Goal: Communication & Community: Share content

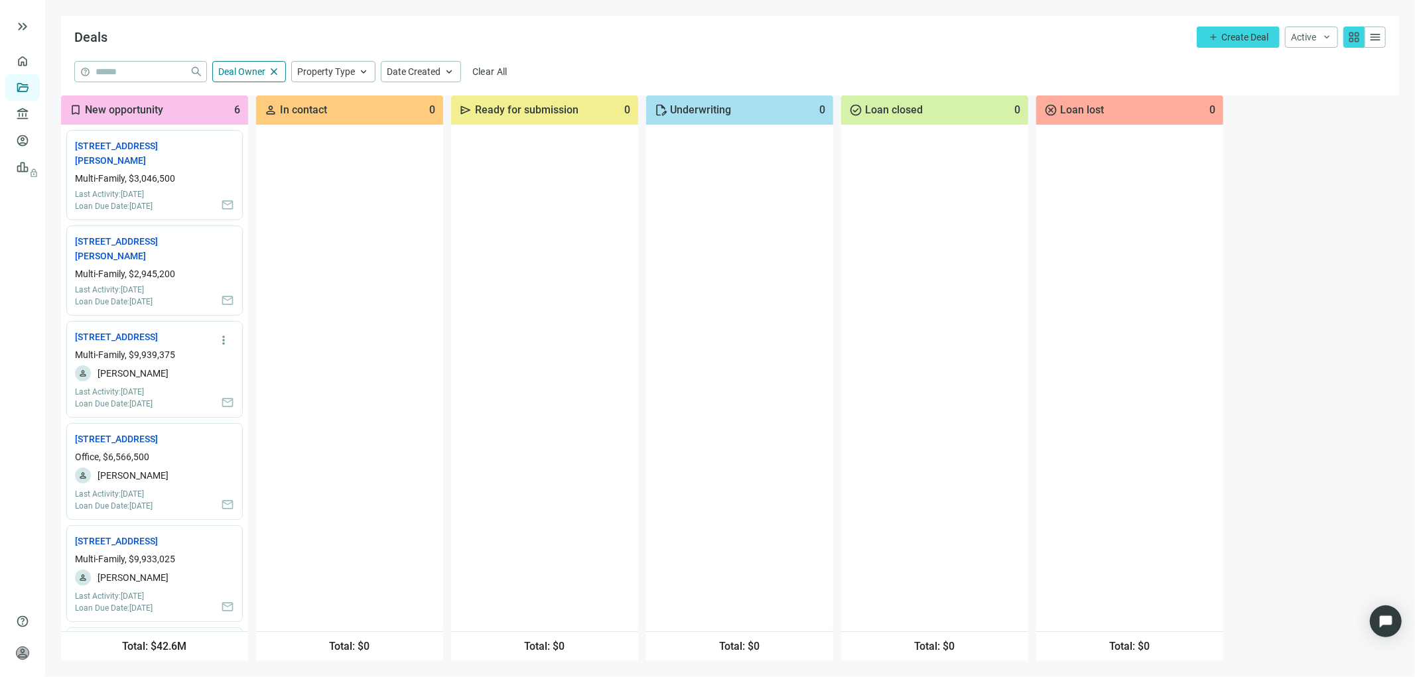
click at [105, 330] on div "more_vert [STREET_ADDRESS] open_in_new Multi-Family, $9,939,375 person [PERSON_…" at bounding box center [154, 369] width 176 height 97
click at [104, 336] on link "7901 Brookriver Dr, Dallas, TX 75247 open_in_new" at bounding box center [122, 337] width 95 height 15
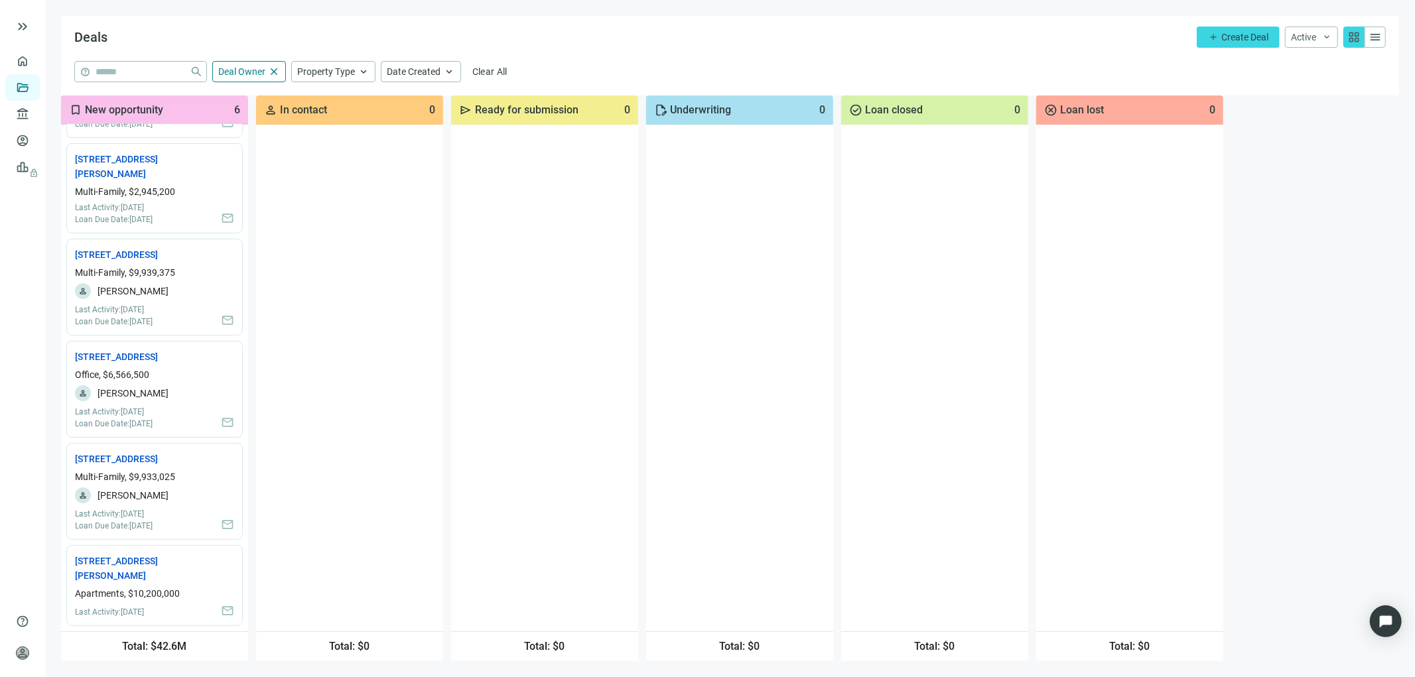
scroll to position [129, 0]
click at [118, 452] on link "7900 Brookriver Dr, Dallas, TX 75247 open_in_new" at bounding box center [122, 459] width 95 height 15
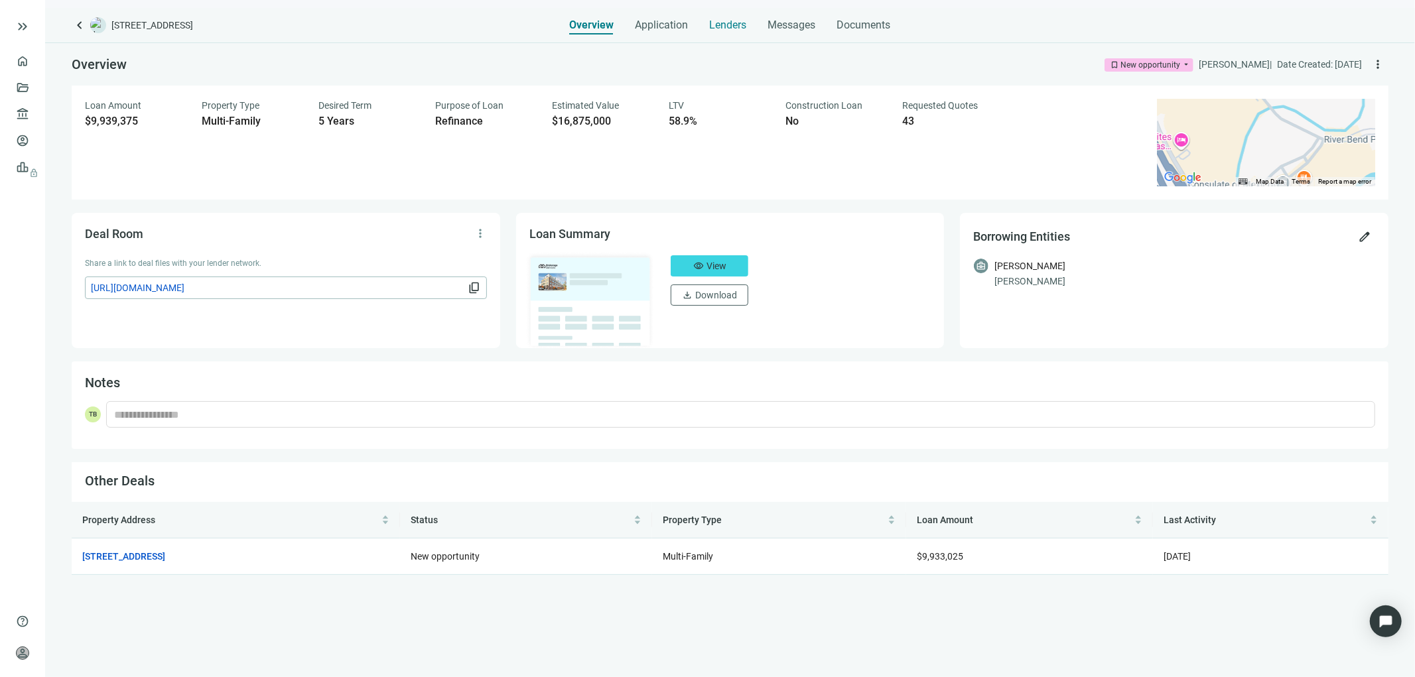
click at [731, 20] on span "Lenders" at bounding box center [728, 25] width 37 height 13
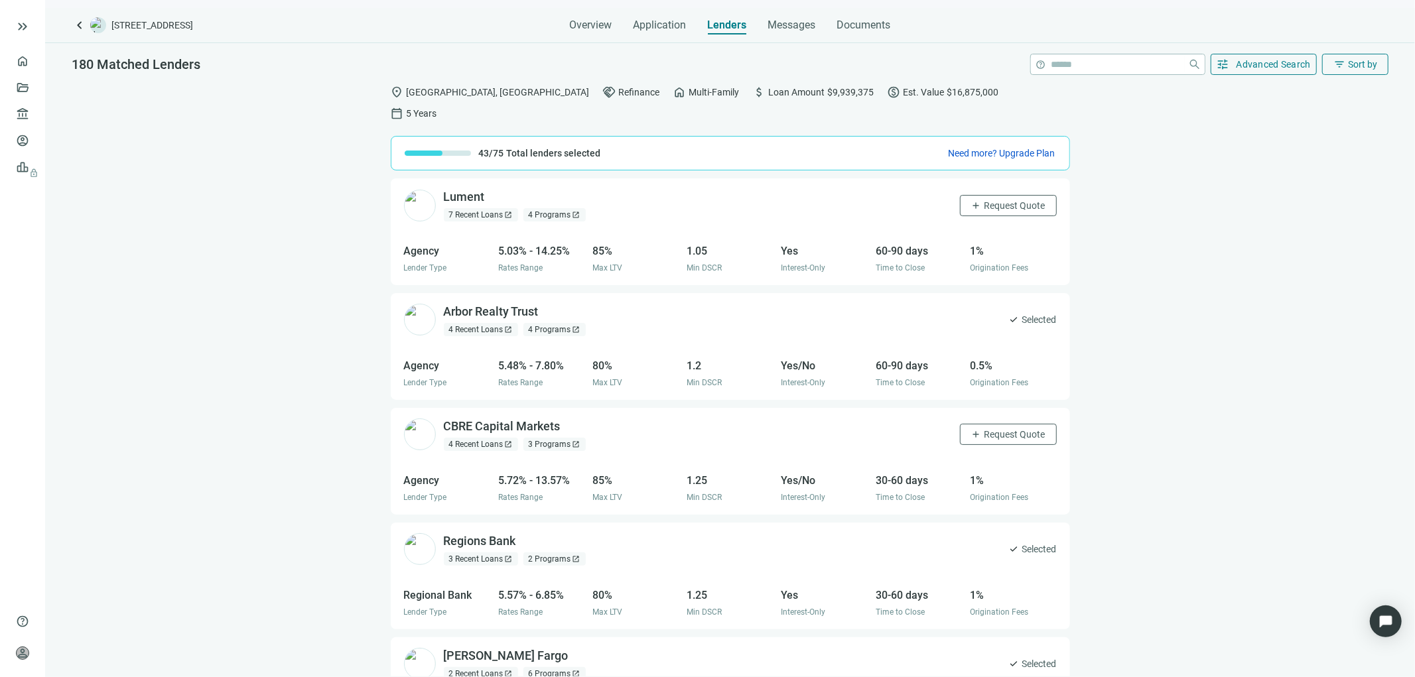
drag, startPoint x: 785, startPoint y: 23, endPoint x: 790, endPoint y: 40, distance: 18.5
click at [786, 23] on span "Messages" at bounding box center [792, 25] width 48 height 13
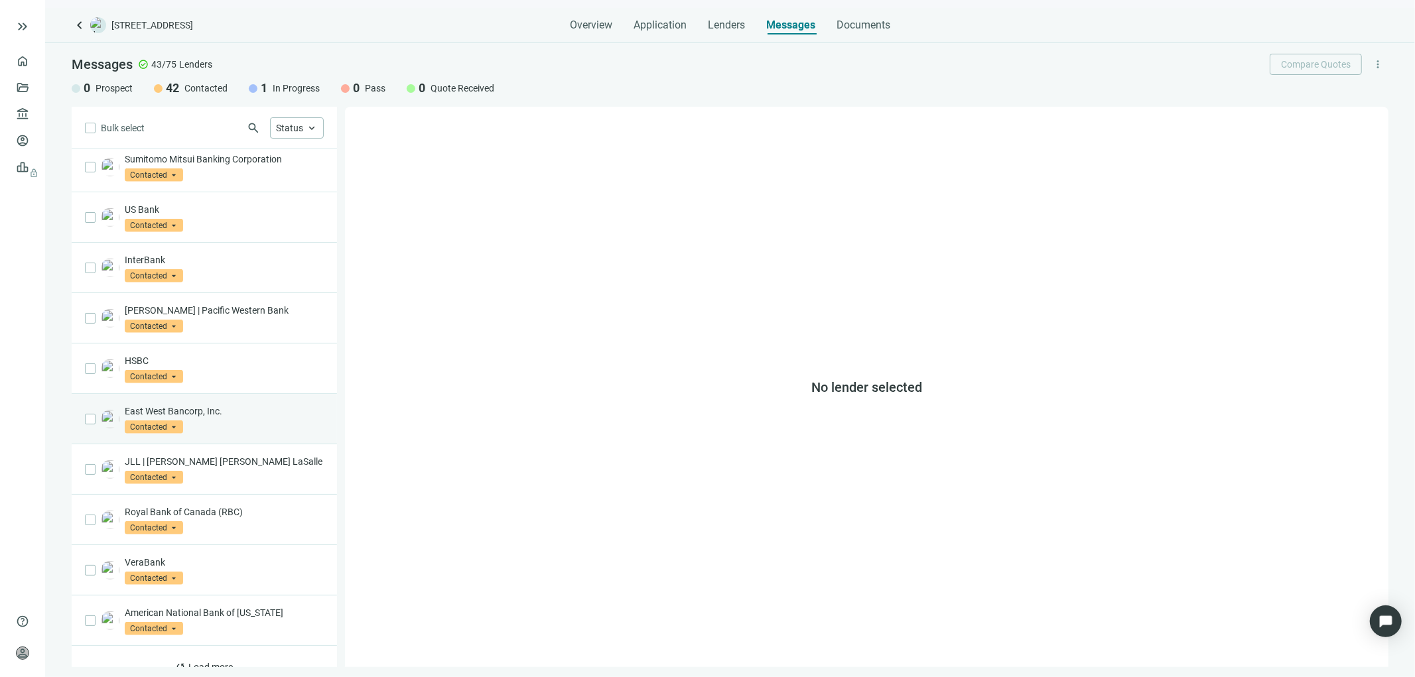
scroll to position [533, 0]
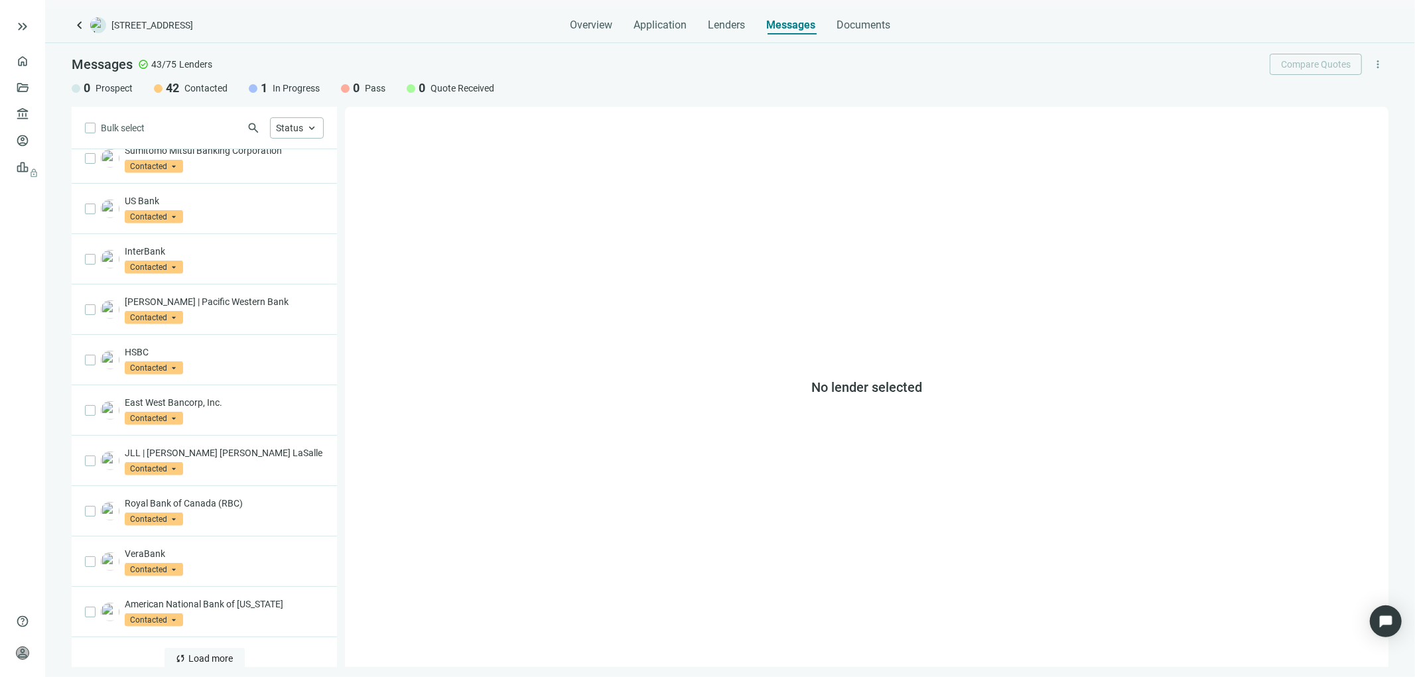
click at [204, 654] on span "Load more" at bounding box center [211, 659] width 44 height 11
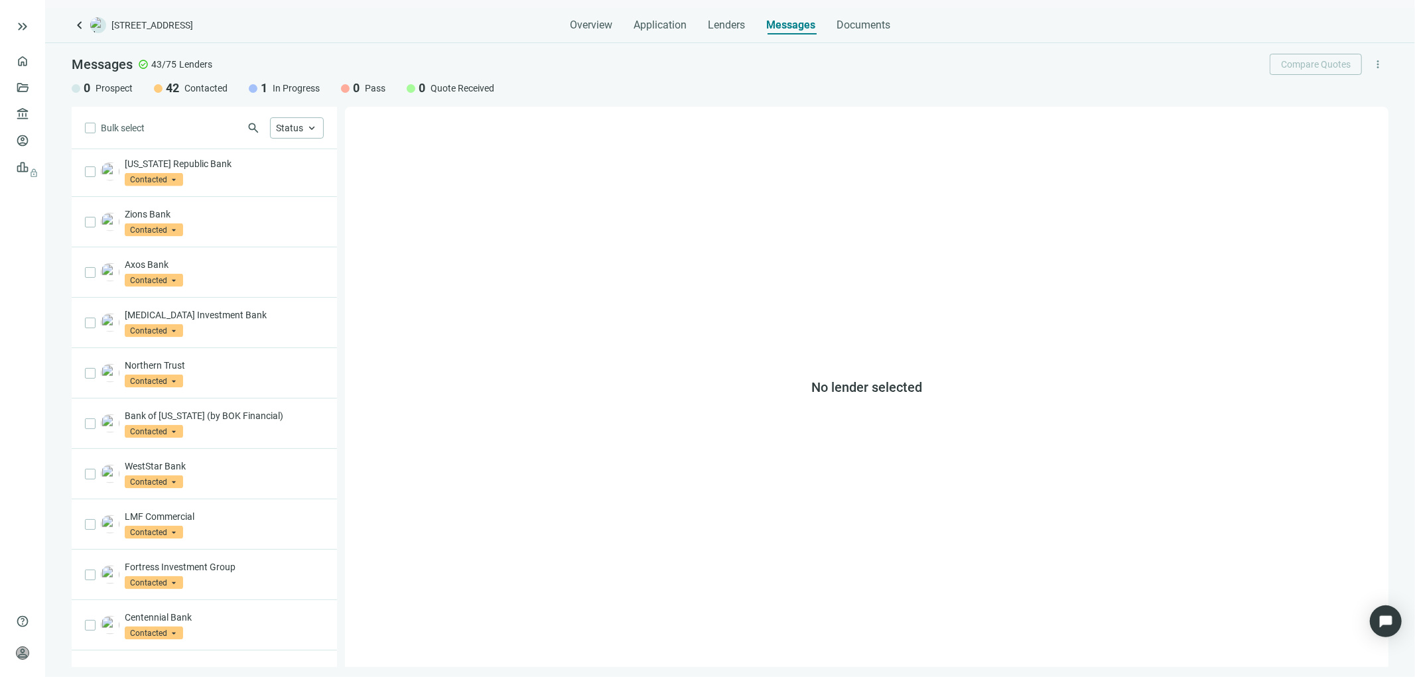
scroll to position [1543, 0]
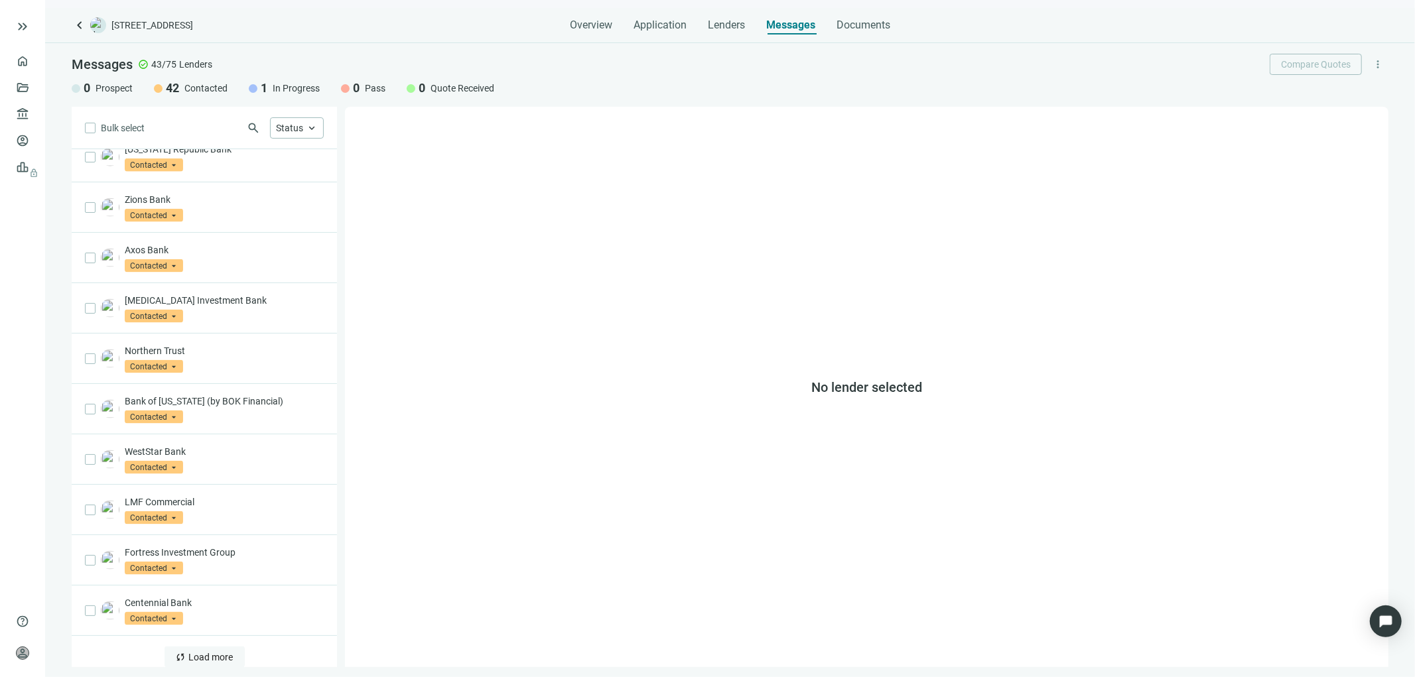
click at [204, 652] on span "Load more" at bounding box center [211, 657] width 44 height 11
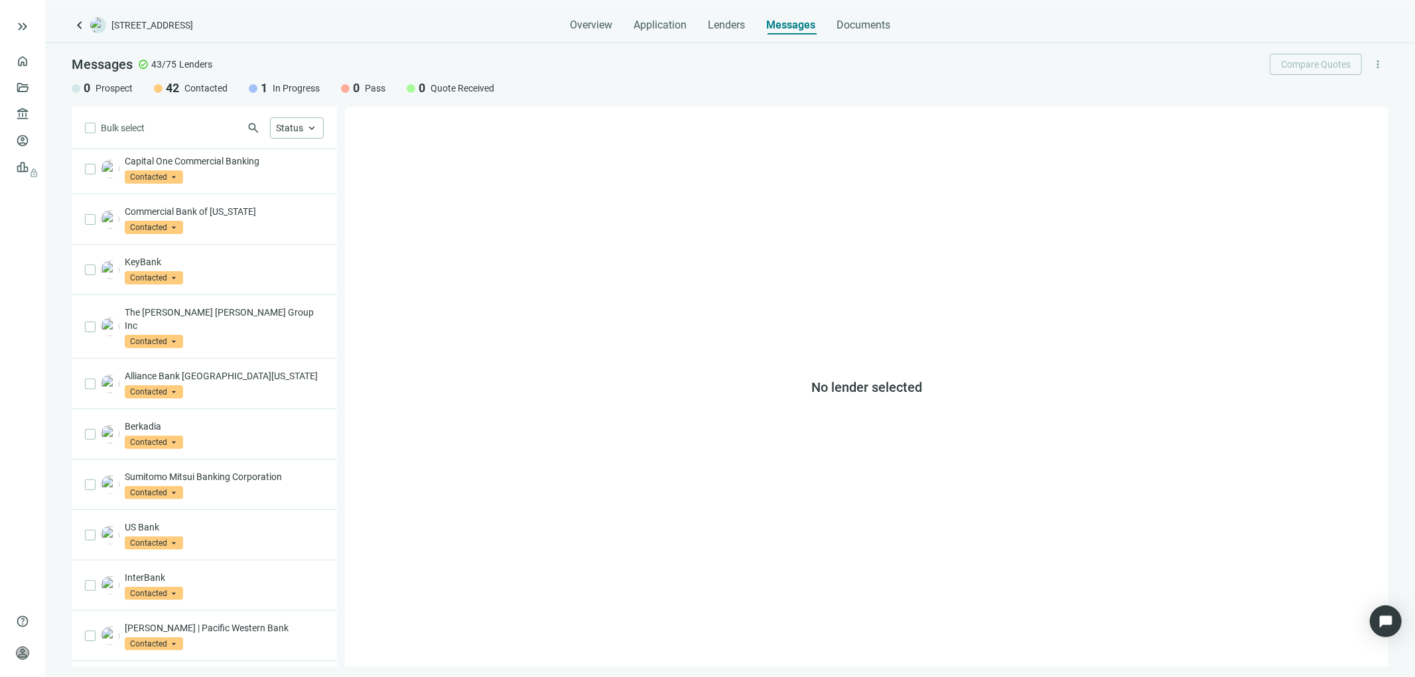
scroll to position [0, 0]
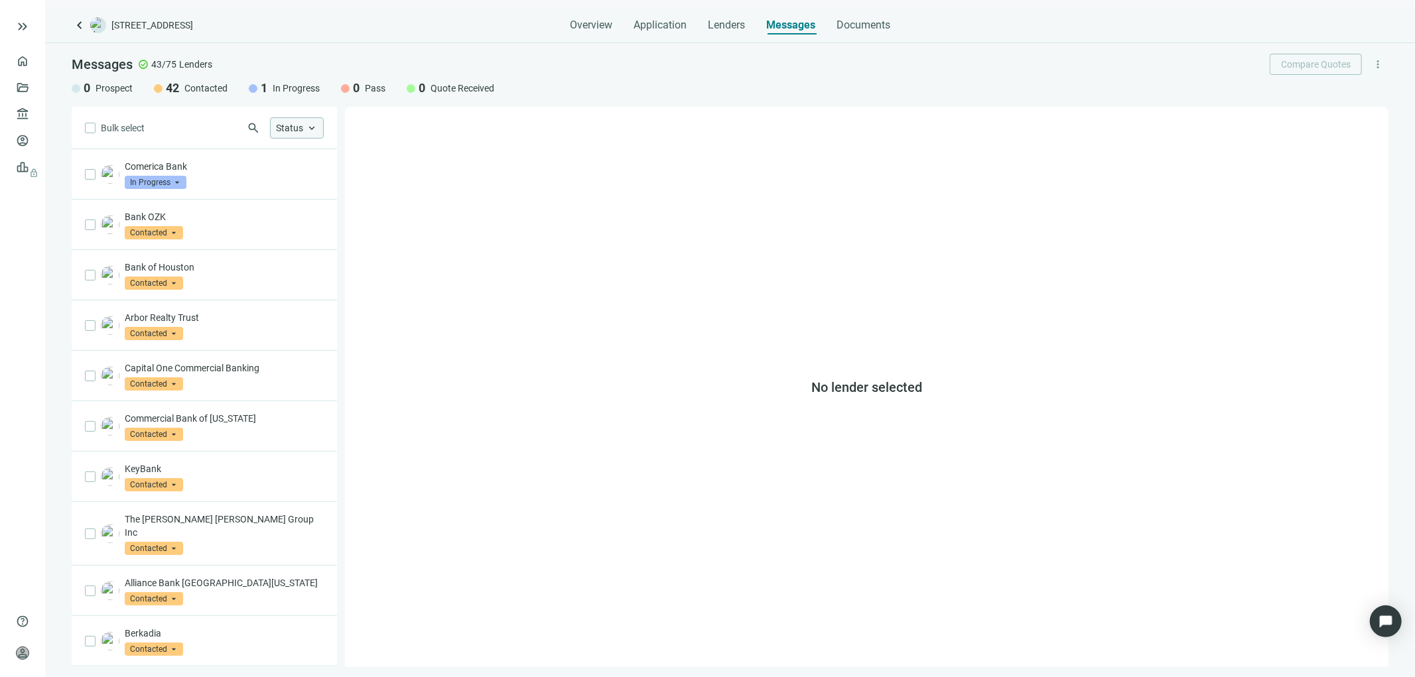
click at [309, 129] on span "keyboard_arrow_up" at bounding box center [312, 128] width 12 height 12
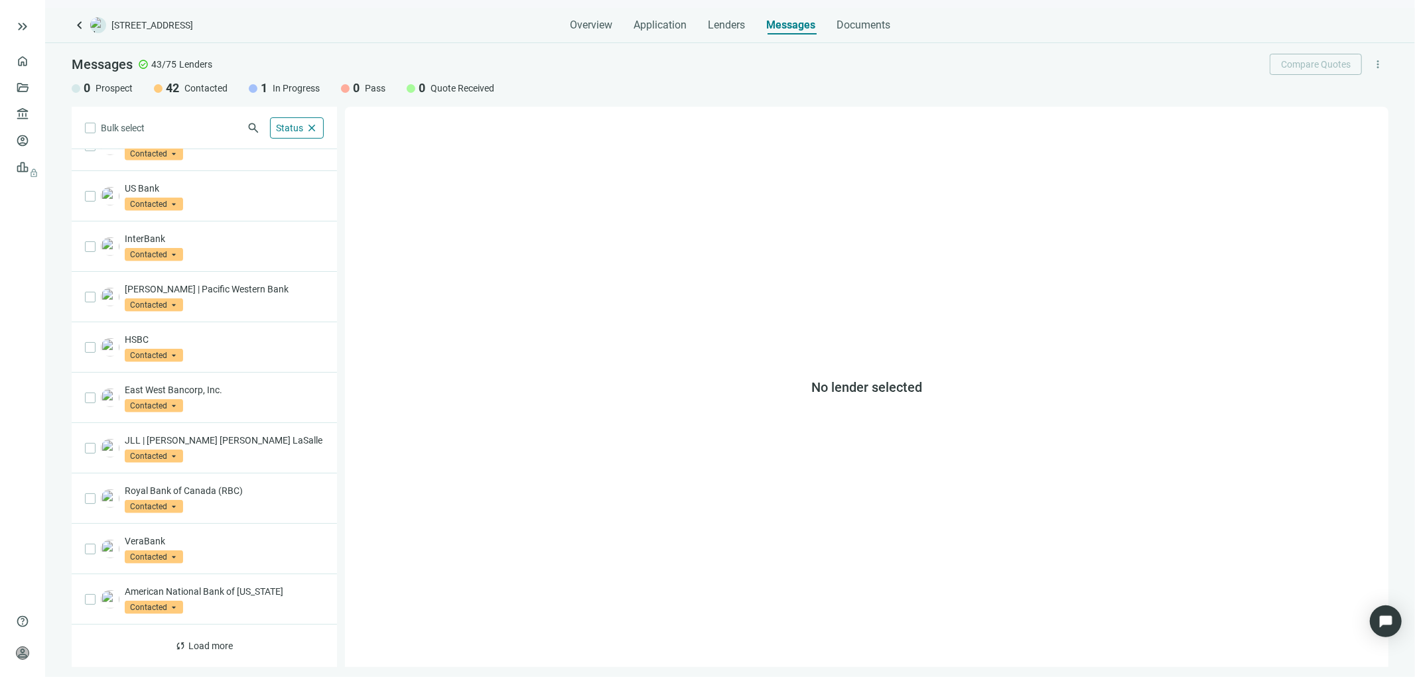
scroll to position [533, 0]
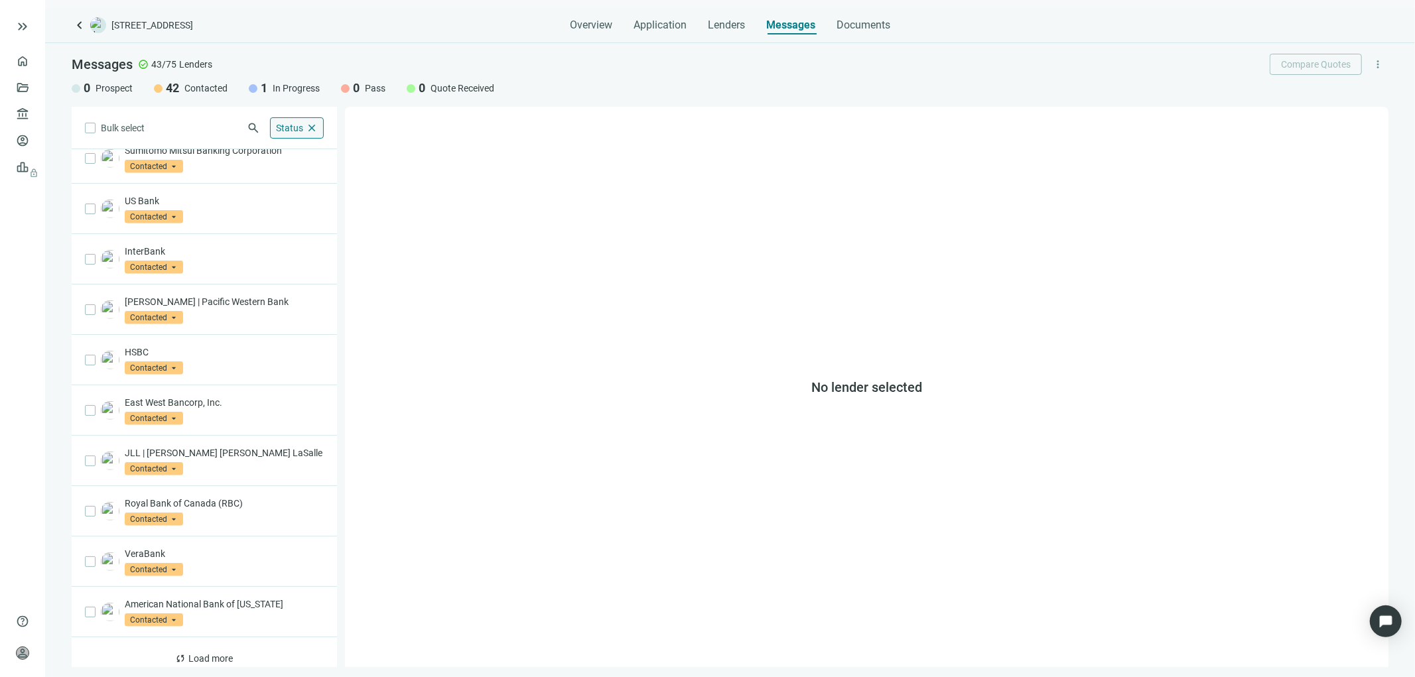
click at [313, 133] on span "close" at bounding box center [312, 128] width 12 height 12
click at [313, 133] on span "keyboard_arrow_up" at bounding box center [312, 128] width 12 height 12
click at [182, 645] on div "Bulk select search Status keyboard_arrow_up Prospect Only Contacted Only In Pro…" at bounding box center [204, 387] width 265 height 561
click at [200, 654] on span "Load more" at bounding box center [211, 659] width 44 height 11
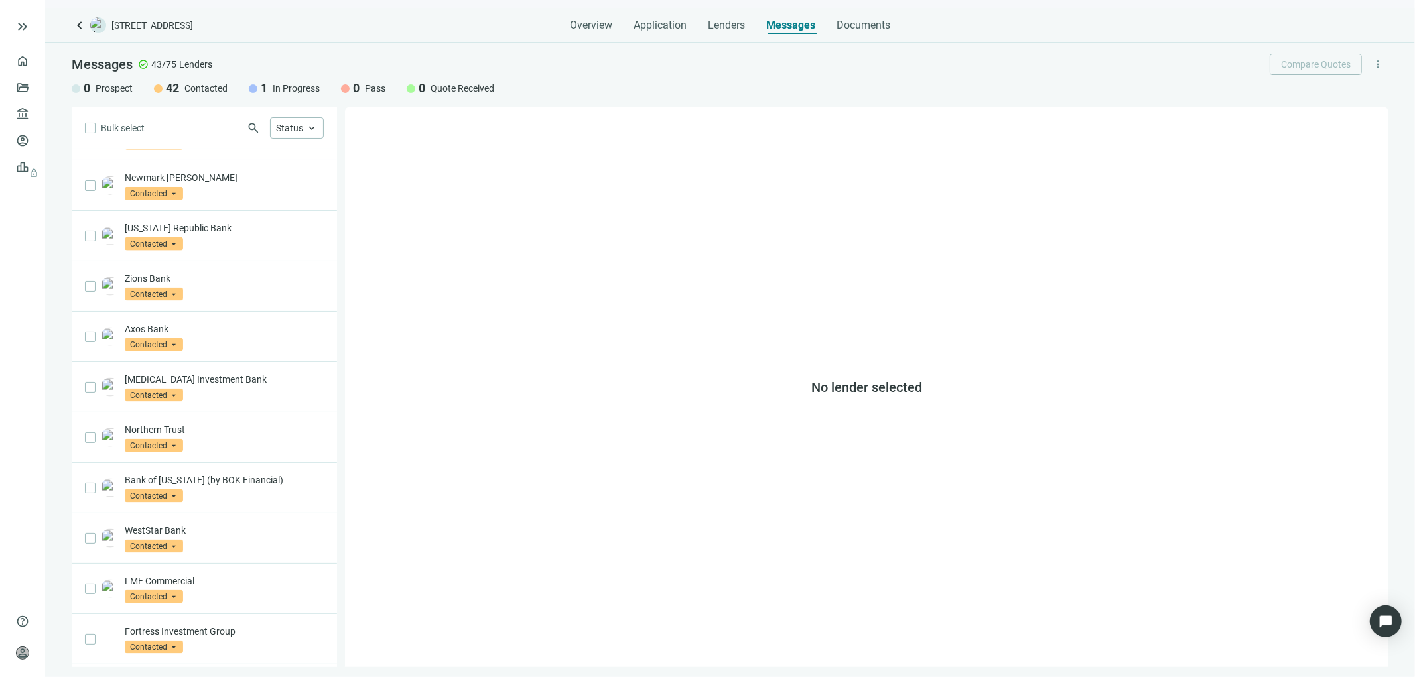
scroll to position [1543, 0]
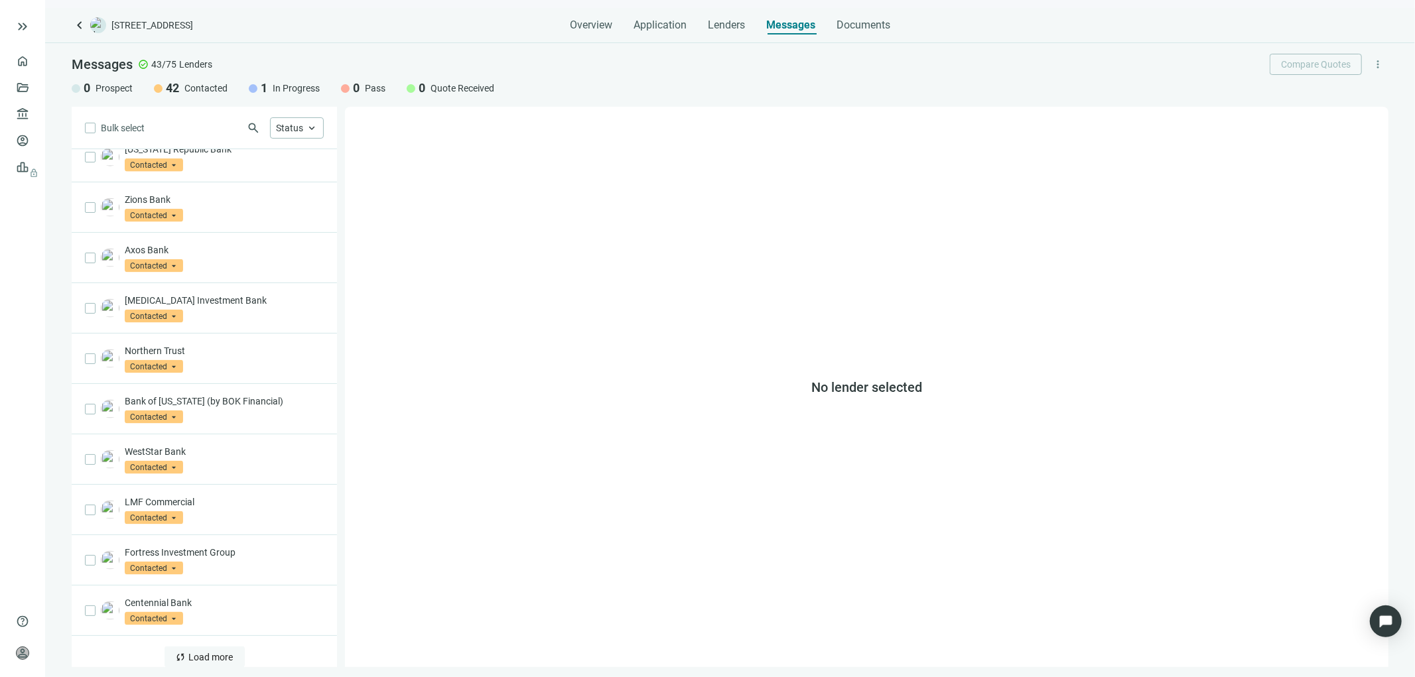
click at [216, 652] on span "Load more" at bounding box center [211, 657] width 44 height 11
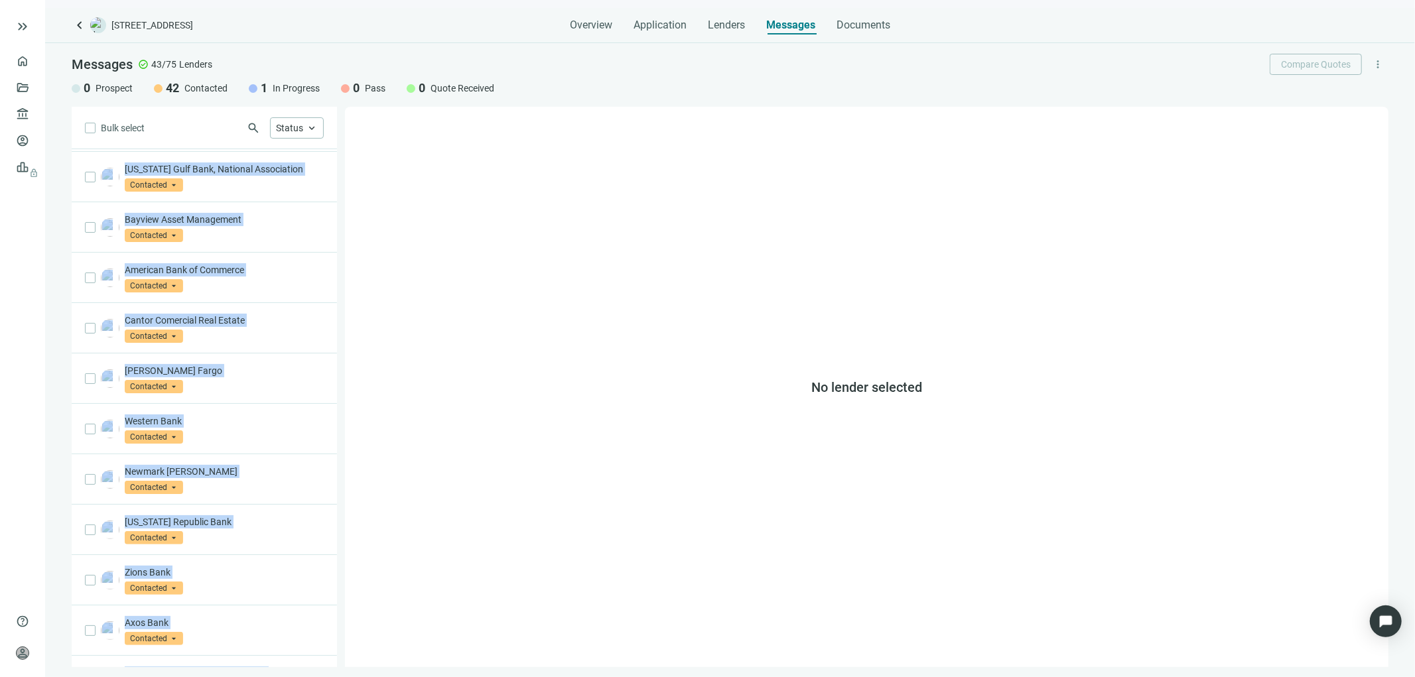
scroll to position [1653, 0]
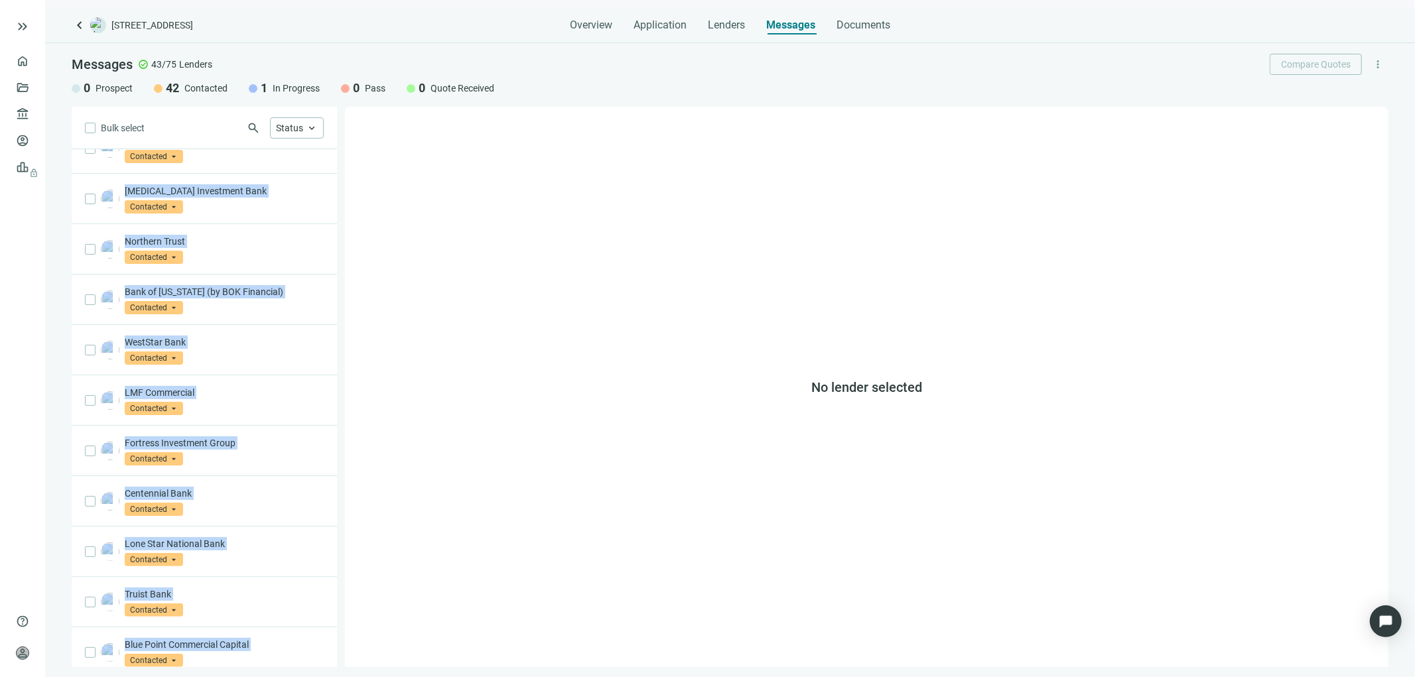
drag, startPoint x: 133, startPoint y: 166, endPoint x: 168, endPoint y: 706, distance: 541.3
click at [168, 677] on html "keyboard_double_arrow_right home Overview folder_open Deals account_balance Len…" at bounding box center [707, 338] width 1415 height 677
copy div "Comerica Bank In Progress arrow_drop_down Bank OZK Contacted arrow_drop_down Ba…"
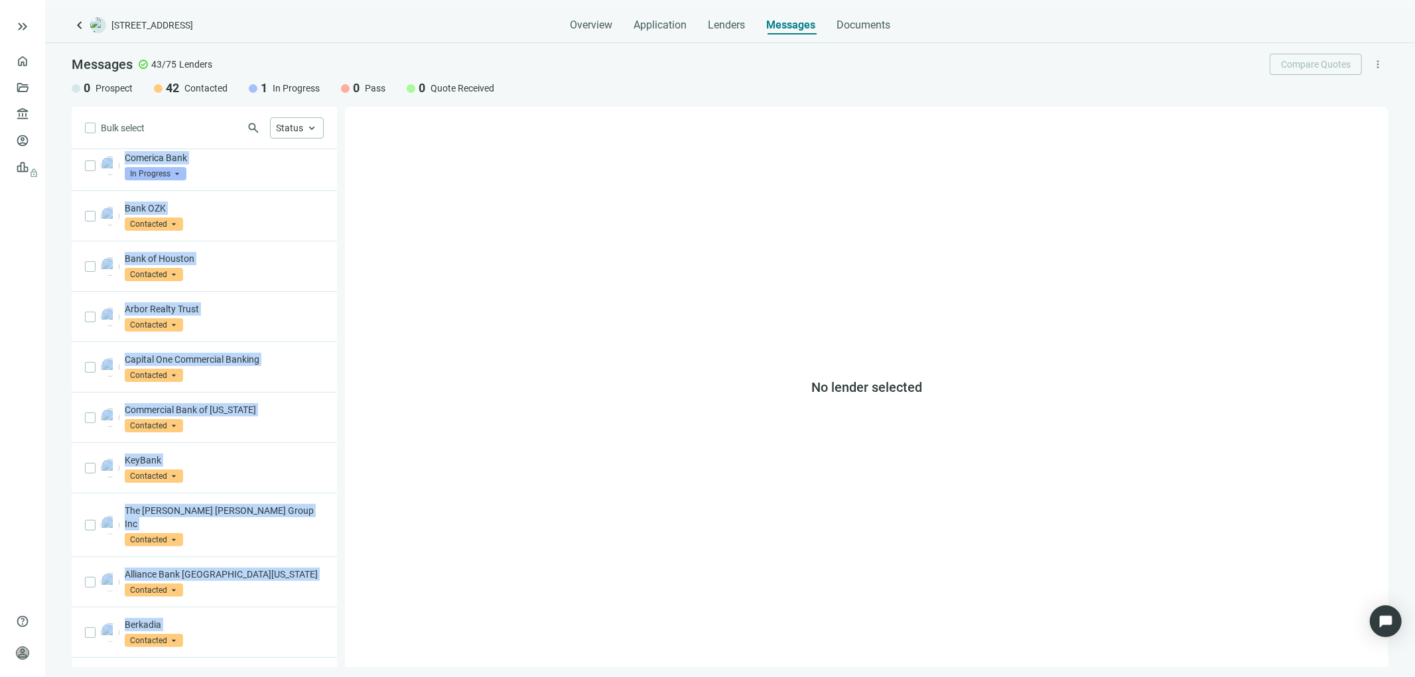
scroll to position [0, 0]
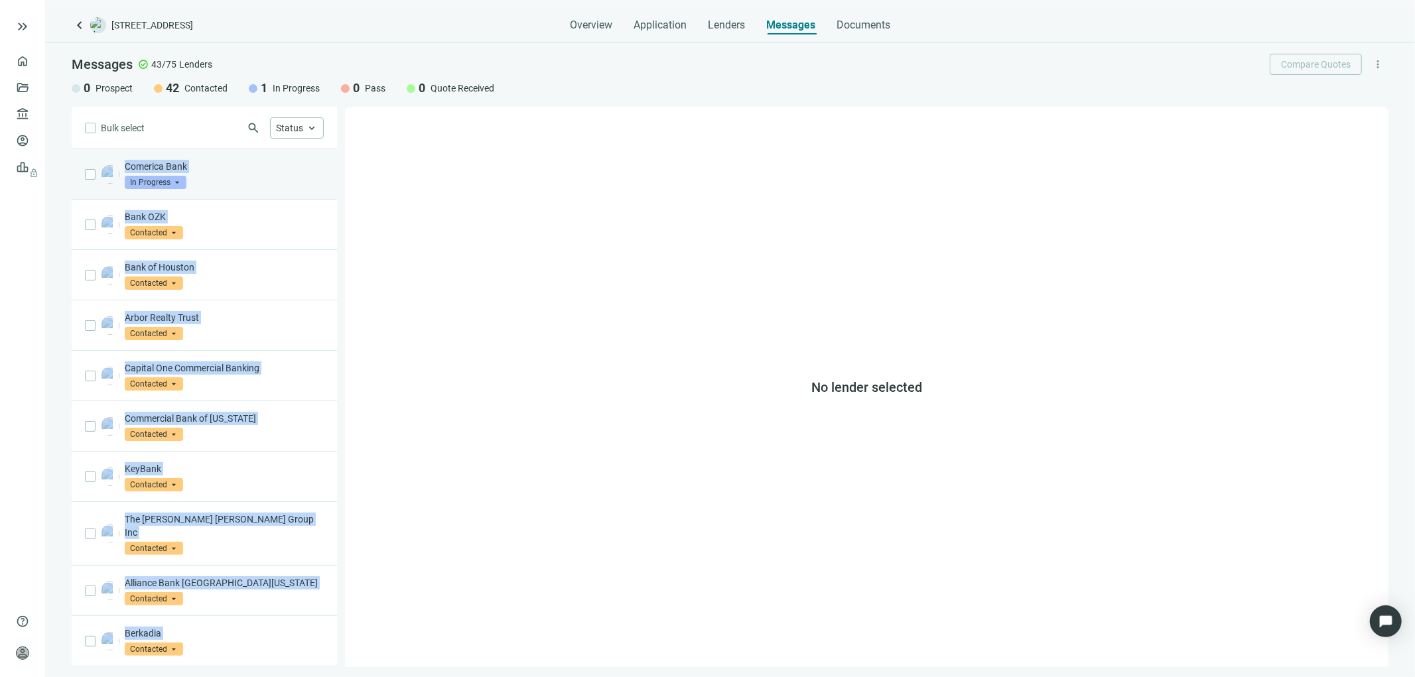
click at [181, 167] on p "Comerica Bank" at bounding box center [224, 166] width 199 height 13
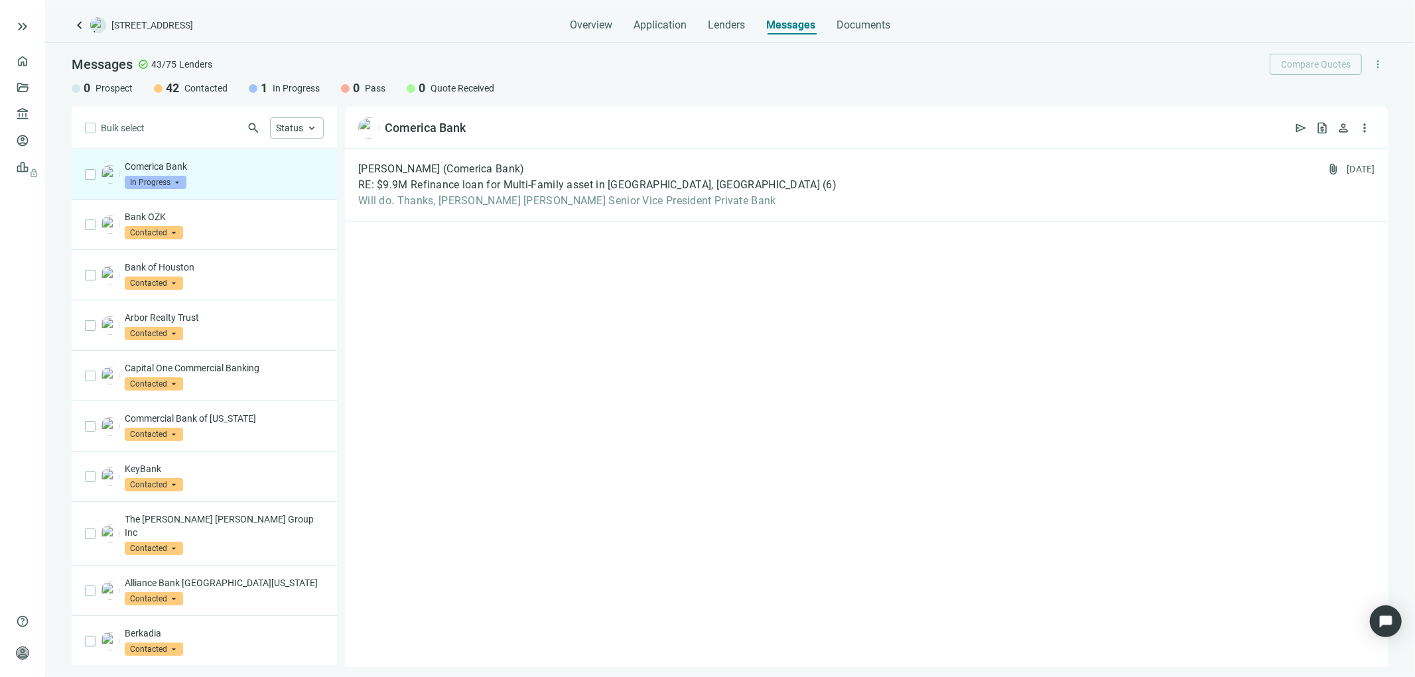
click at [169, 164] on p "Comerica Bank" at bounding box center [224, 166] width 199 height 13
click at [582, 190] on span "RE: $9.9M Refinance loan for Multi-Family asset in Dallas, TX" at bounding box center [589, 184] width 462 height 13
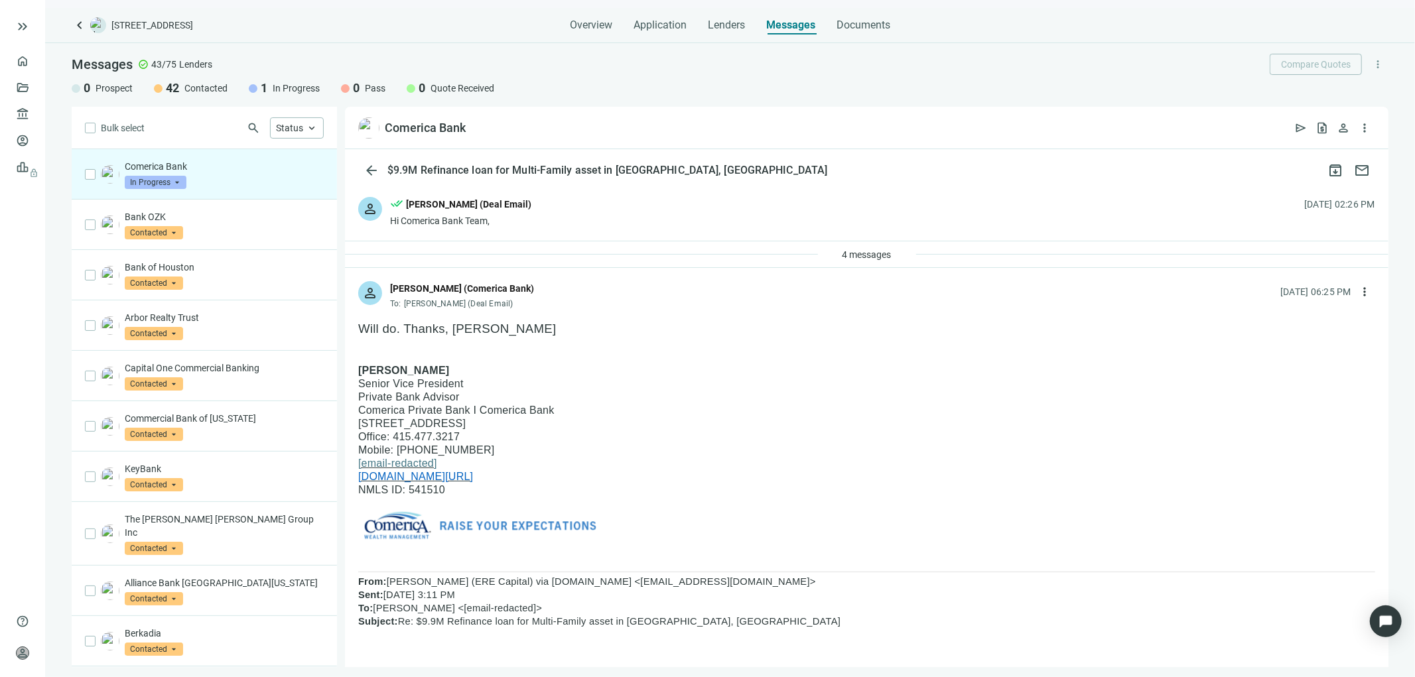
drag, startPoint x: 449, startPoint y: 367, endPoint x: 356, endPoint y: 363, distance: 93.0
drag, startPoint x: 469, startPoint y: 446, endPoint x: 360, endPoint y: 366, distance: 135.4
click at [358, 368] on div "Shane T. Hiller Senior Vice President Private Bank Advisor Comerica Private Ban…" at bounding box center [866, 461] width 1017 height 194
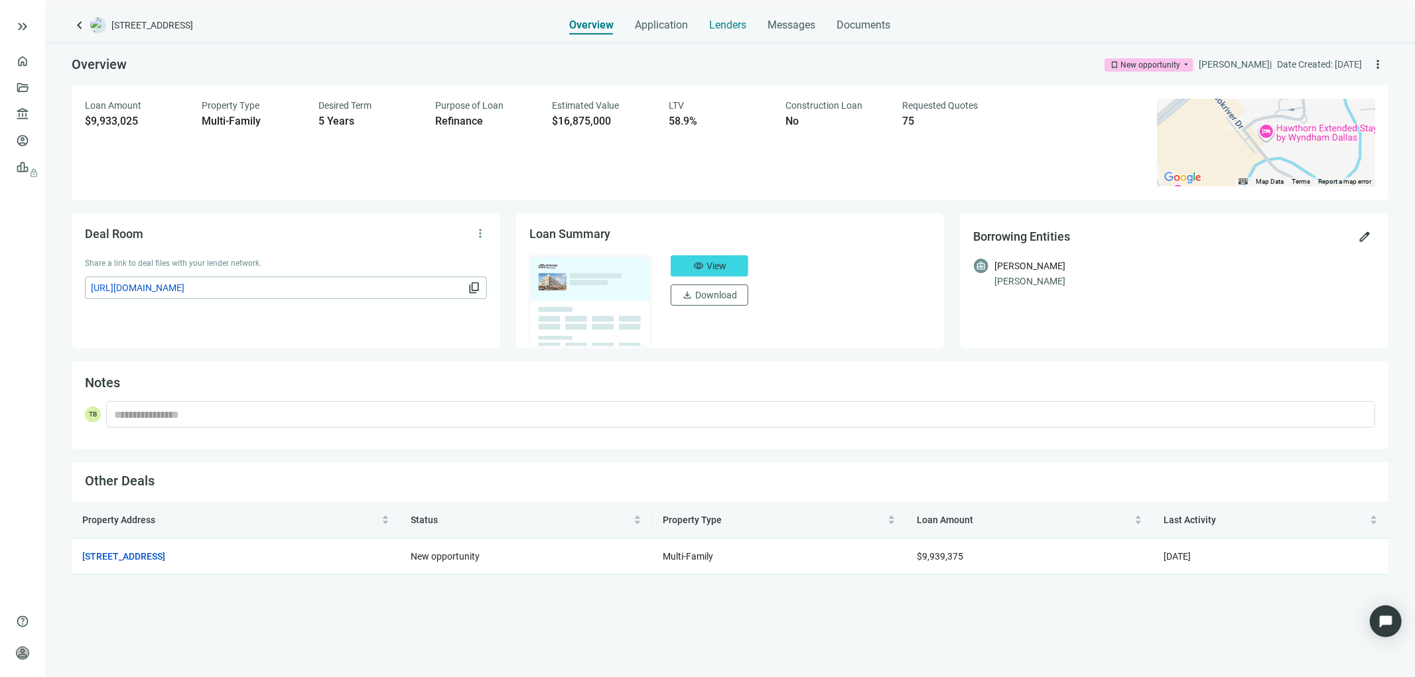
click at [719, 25] on span "Lenders" at bounding box center [728, 25] width 37 height 13
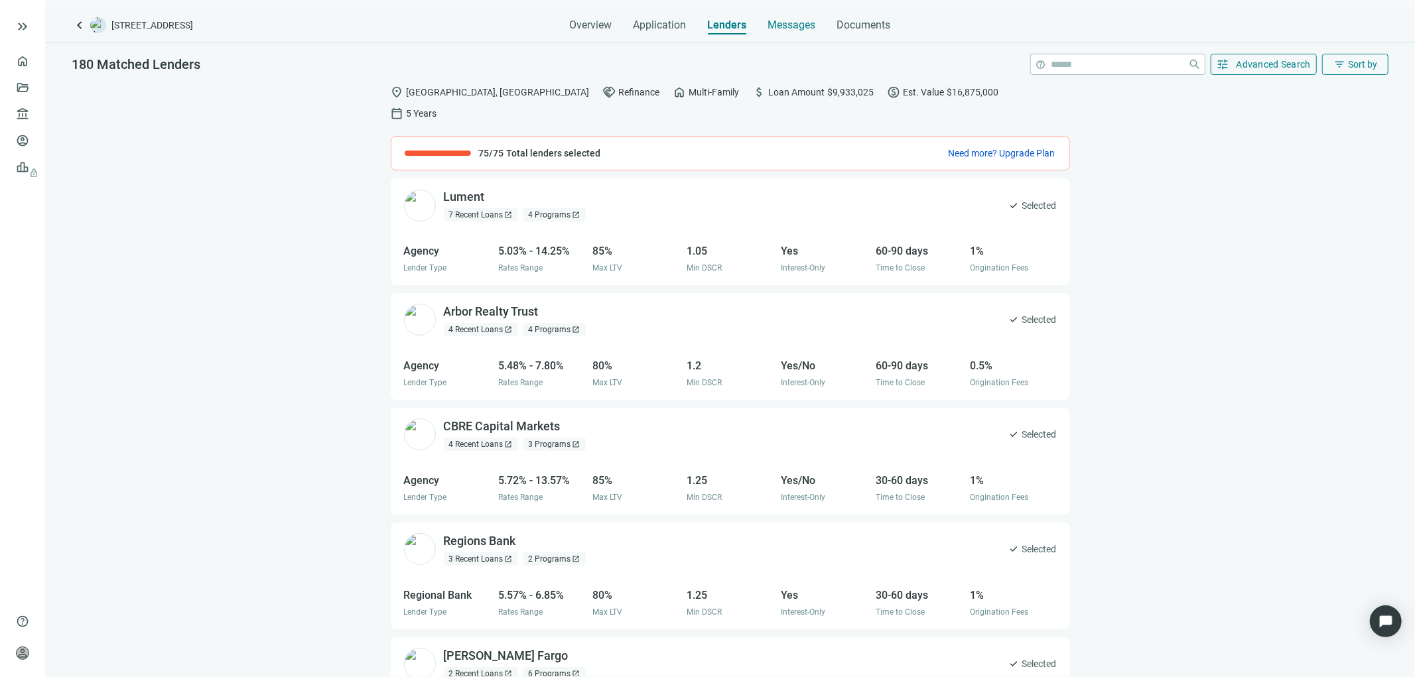
click at [788, 25] on span "Messages" at bounding box center [792, 25] width 48 height 13
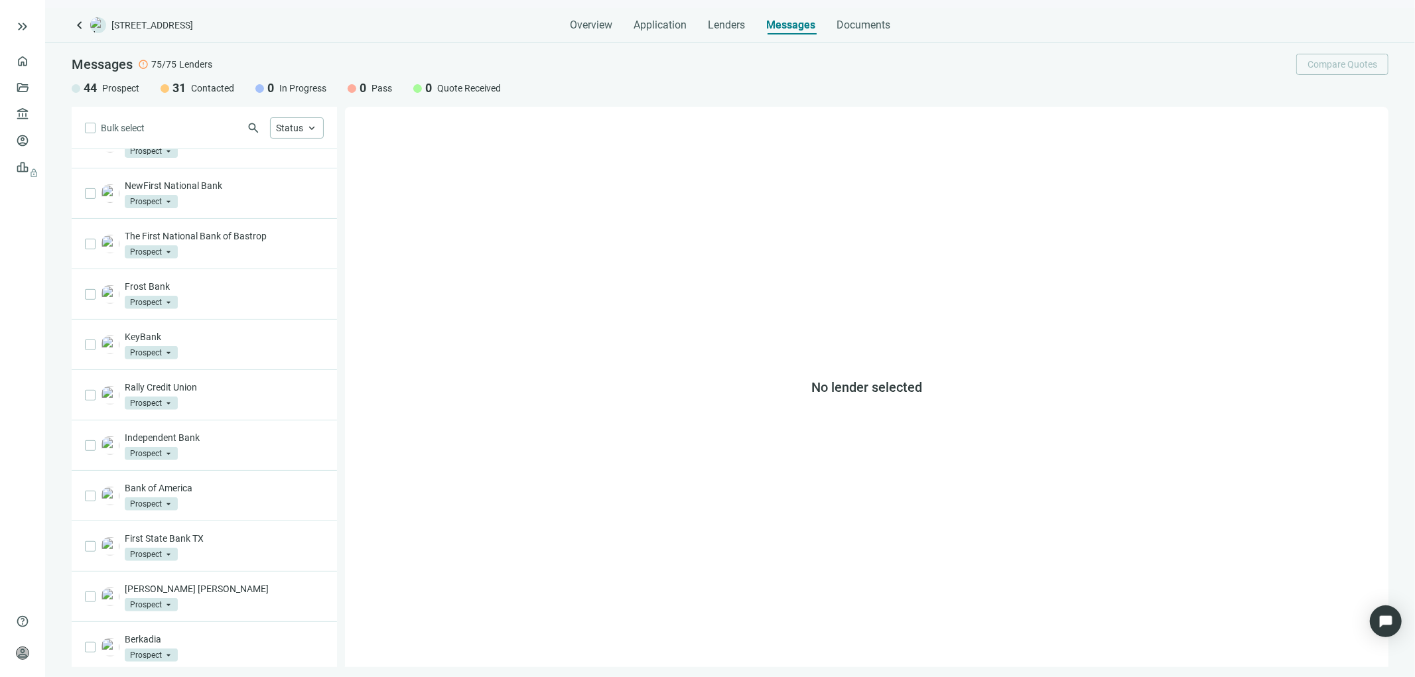
scroll to position [533, 0]
click at [210, 648] on span "Load more" at bounding box center [211, 646] width 44 height 11
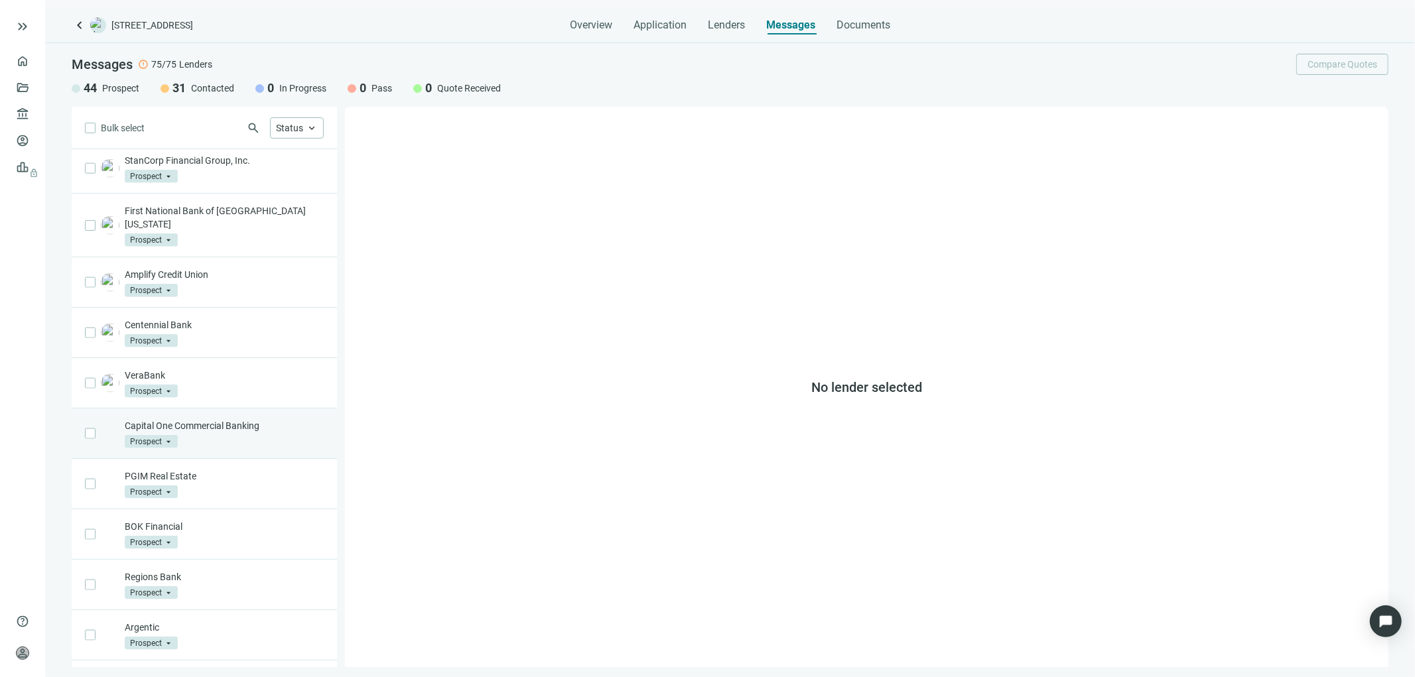
scroll to position [1570, 0]
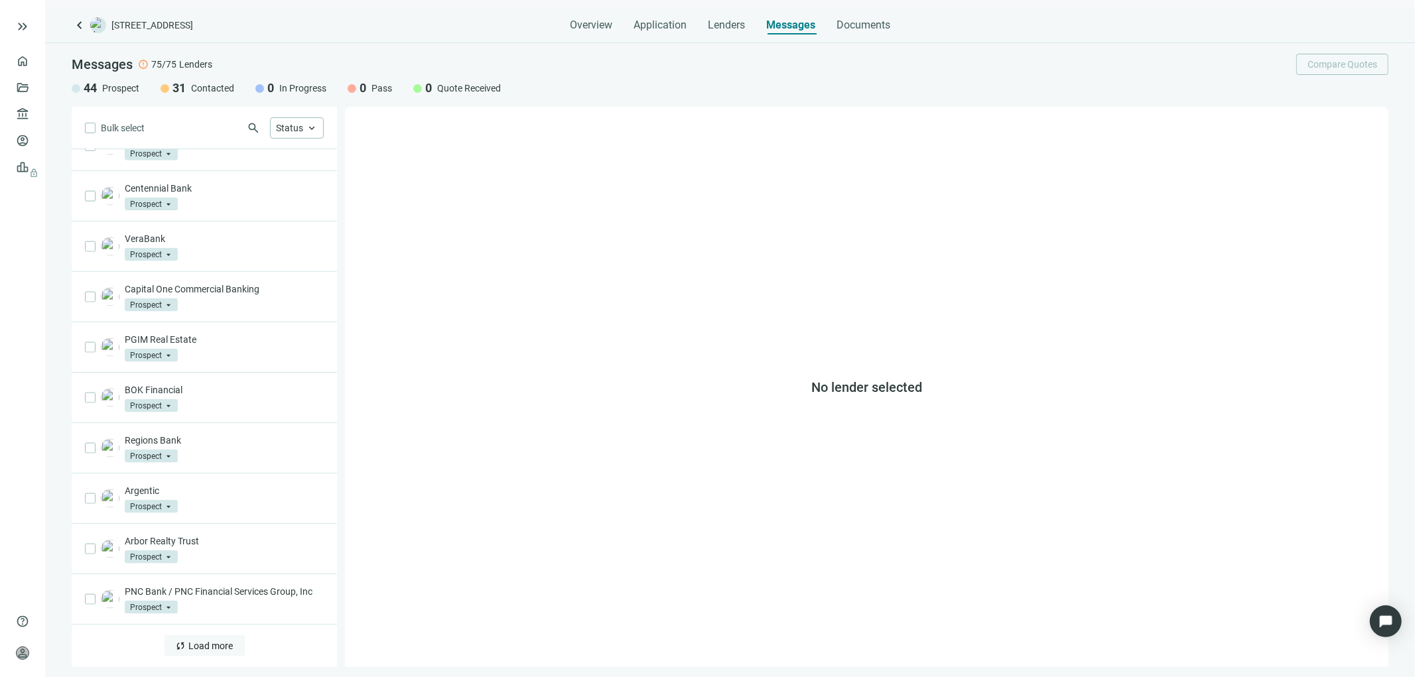
click at [206, 645] on span "Load more" at bounding box center [211, 646] width 44 height 11
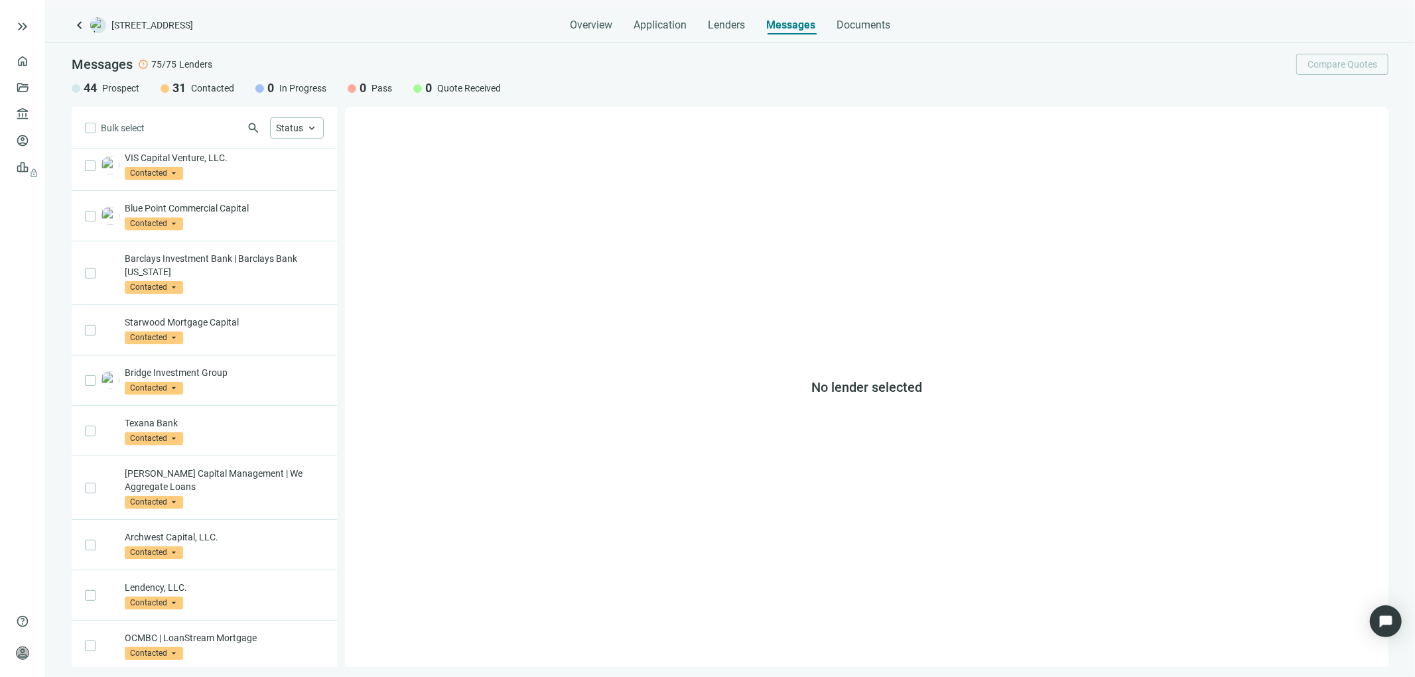
scroll to position [2619, 0]
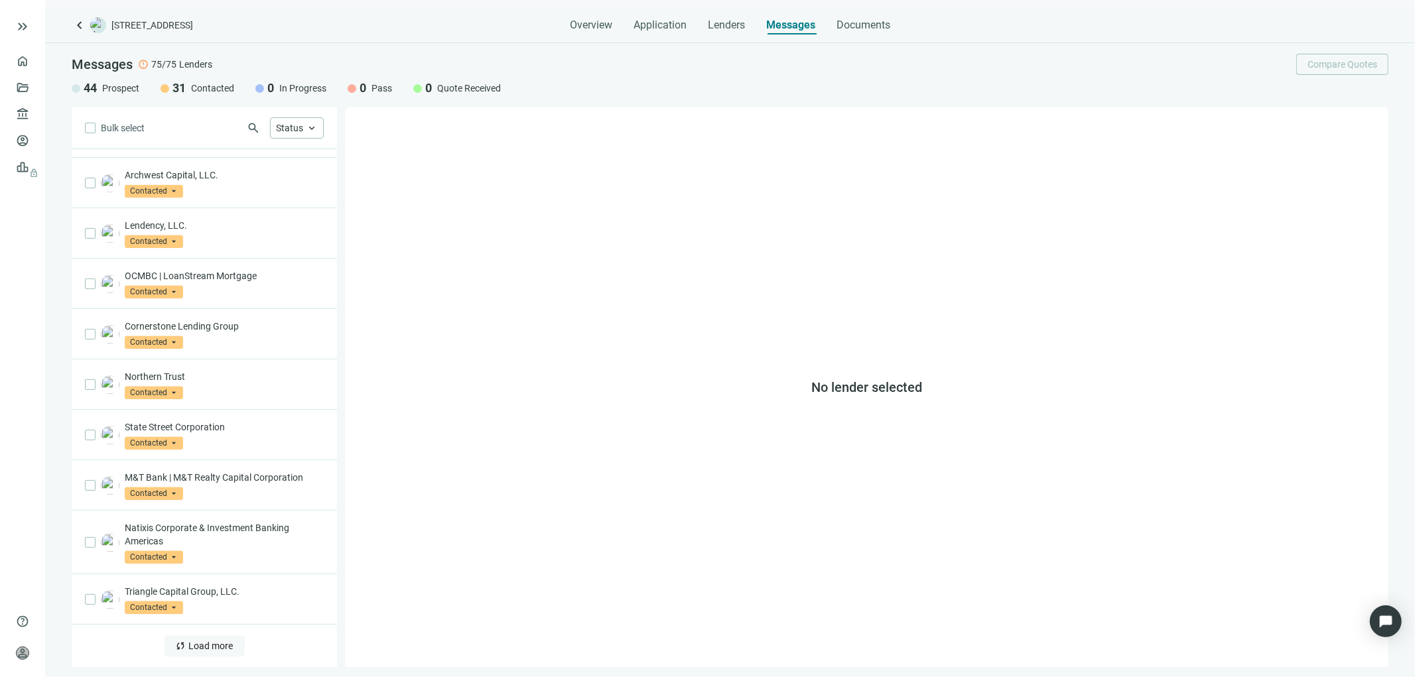
click at [200, 648] on span "Load more" at bounding box center [211, 646] width 44 height 11
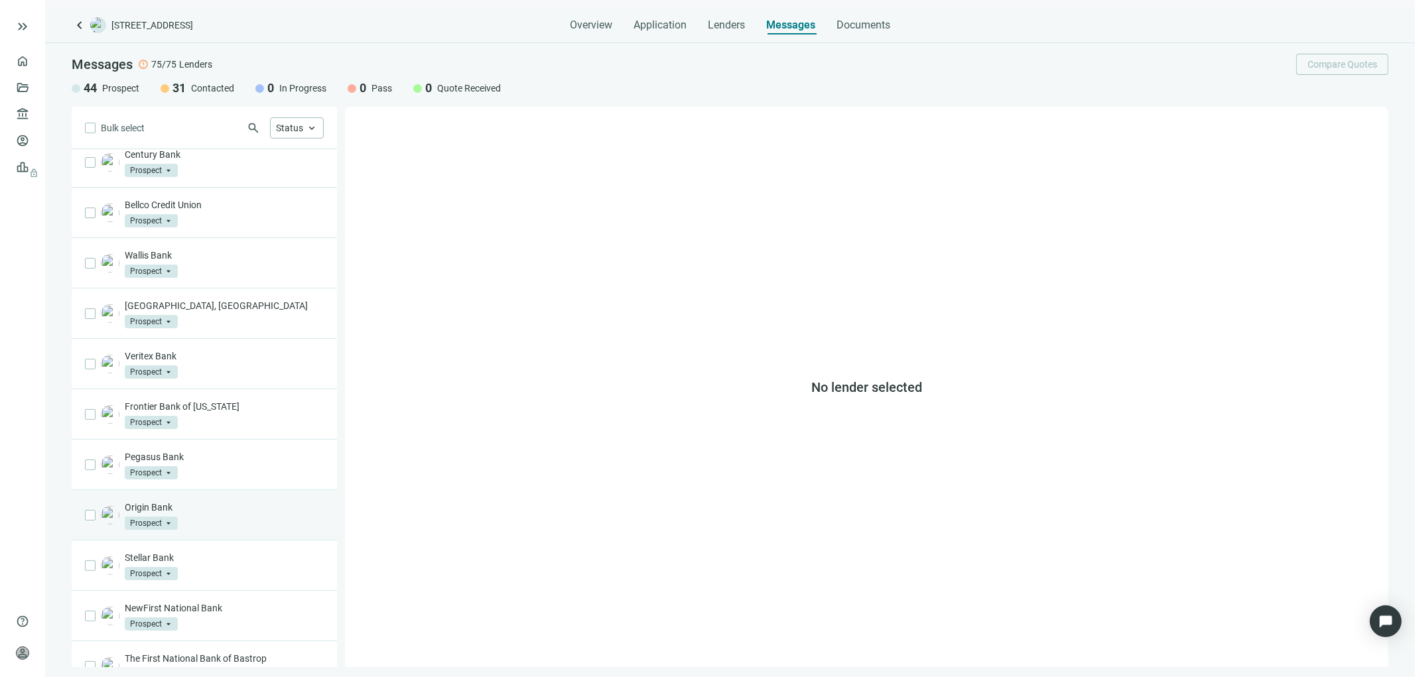
scroll to position [0, 0]
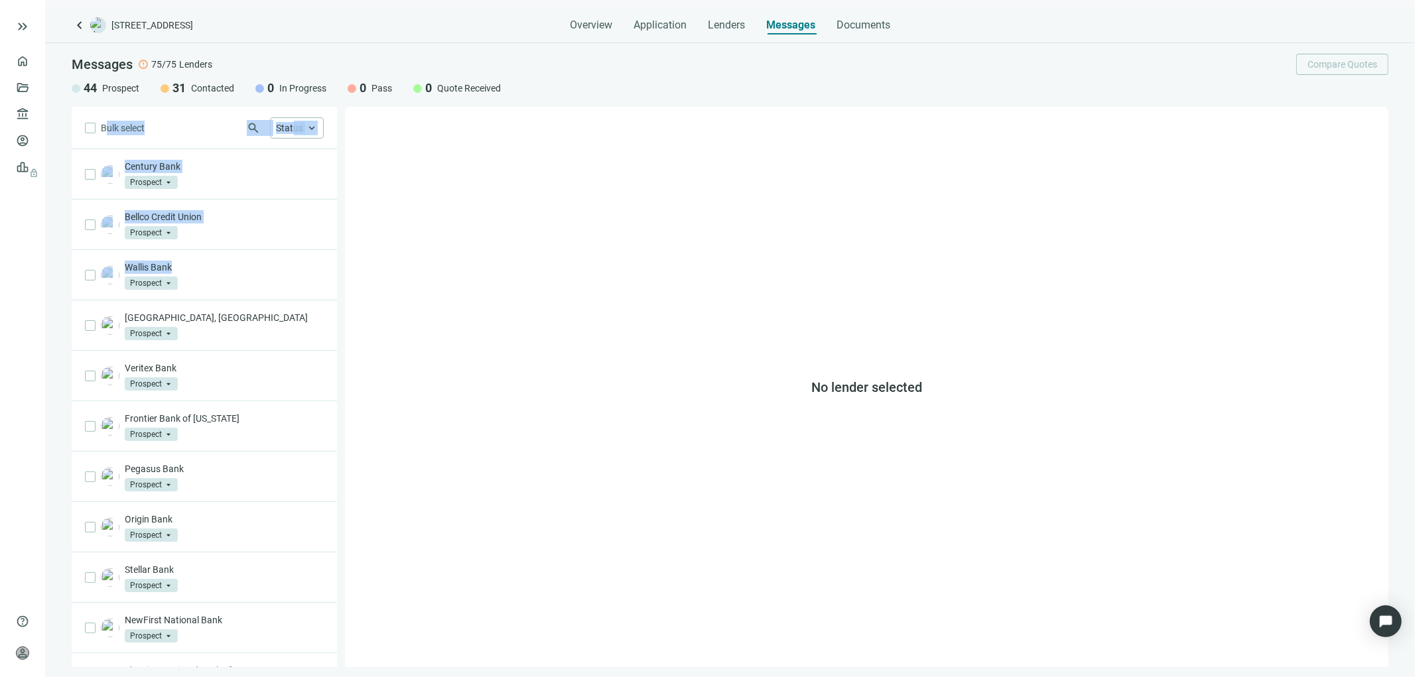
drag, startPoint x: 105, startPoint y: 142, endPoint x: 330, endPoint y: 228, distance: 241.5
click at [322, 259] on div "Bulk select search Status keyboard_arrow_up Century Bank Prospect arrow_drop_do…" at bounding box center [204, 387] width 265 height 561
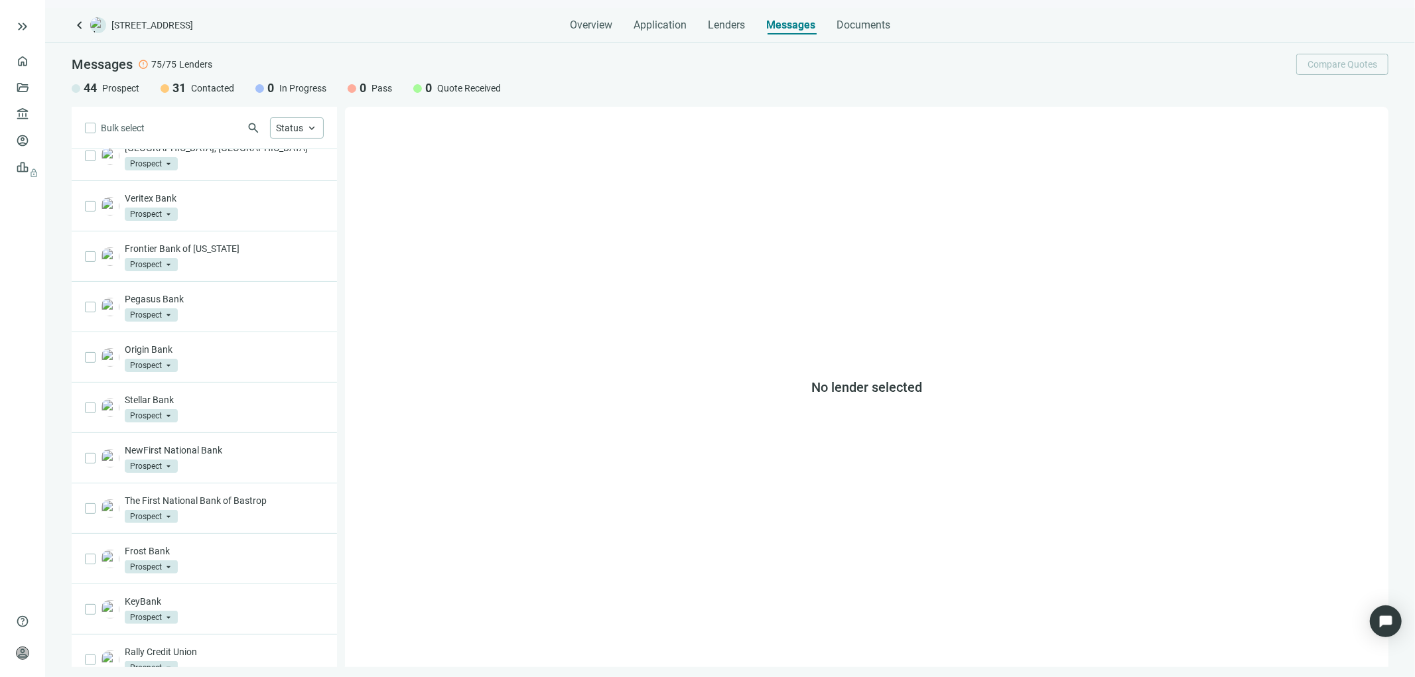
click at [765, 399] on div "No lender selected" at bounding box center [867, 387] width 1044 height 561
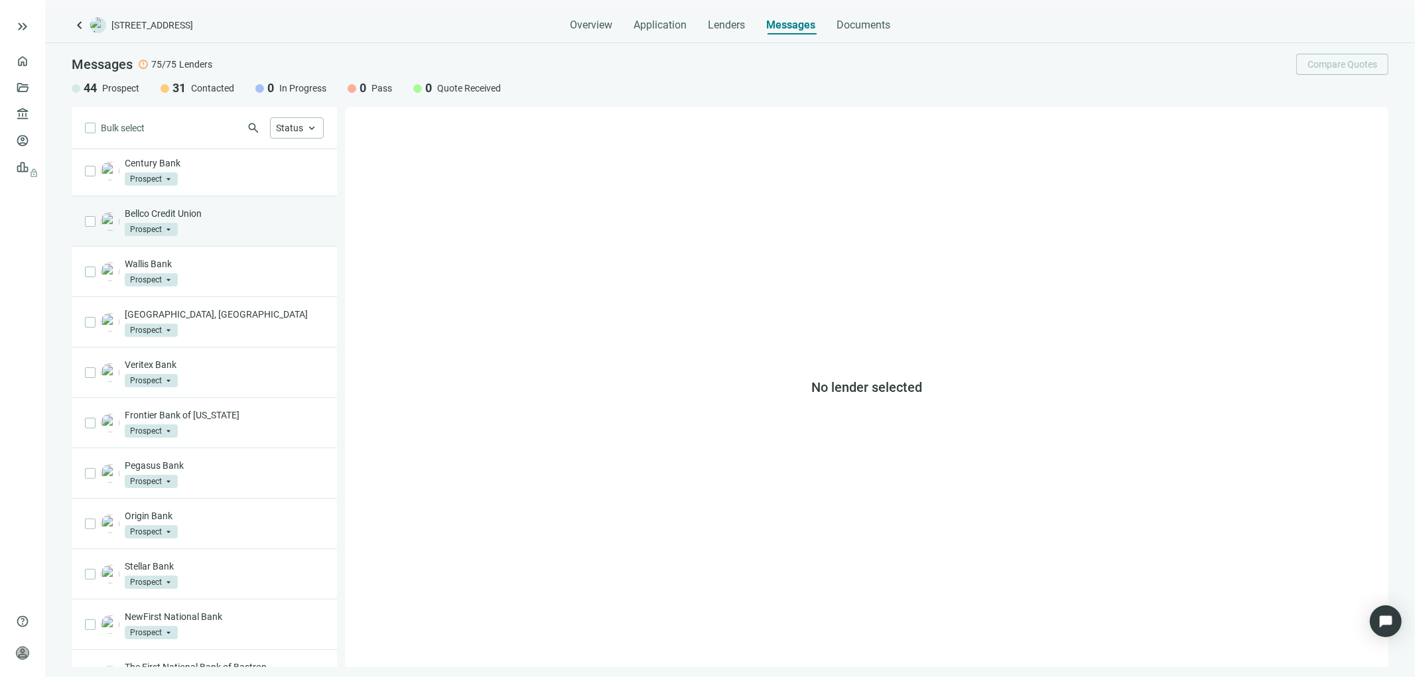
scroll to position [0, 0]
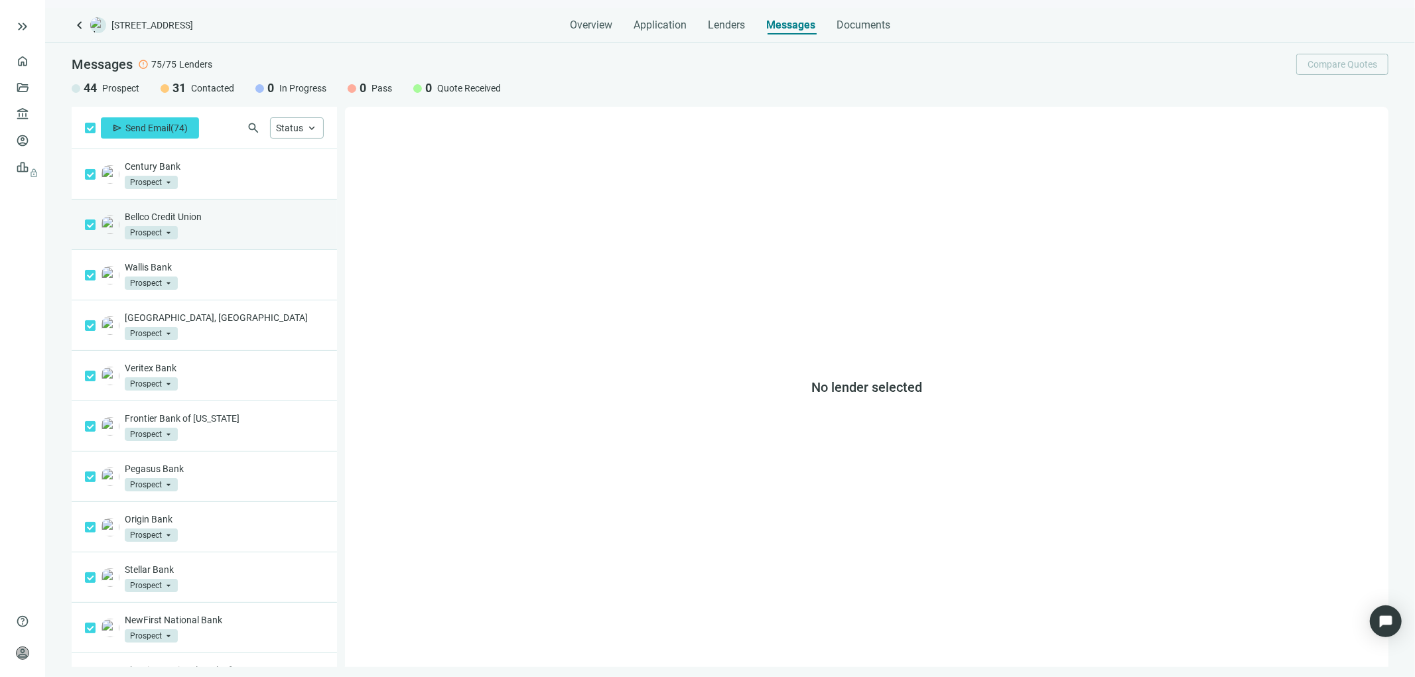
click at [307, 206] on div "Bellco Credit Union Prospect arrow_drop_down" at bounding box center [204, 225] width 265 height 50
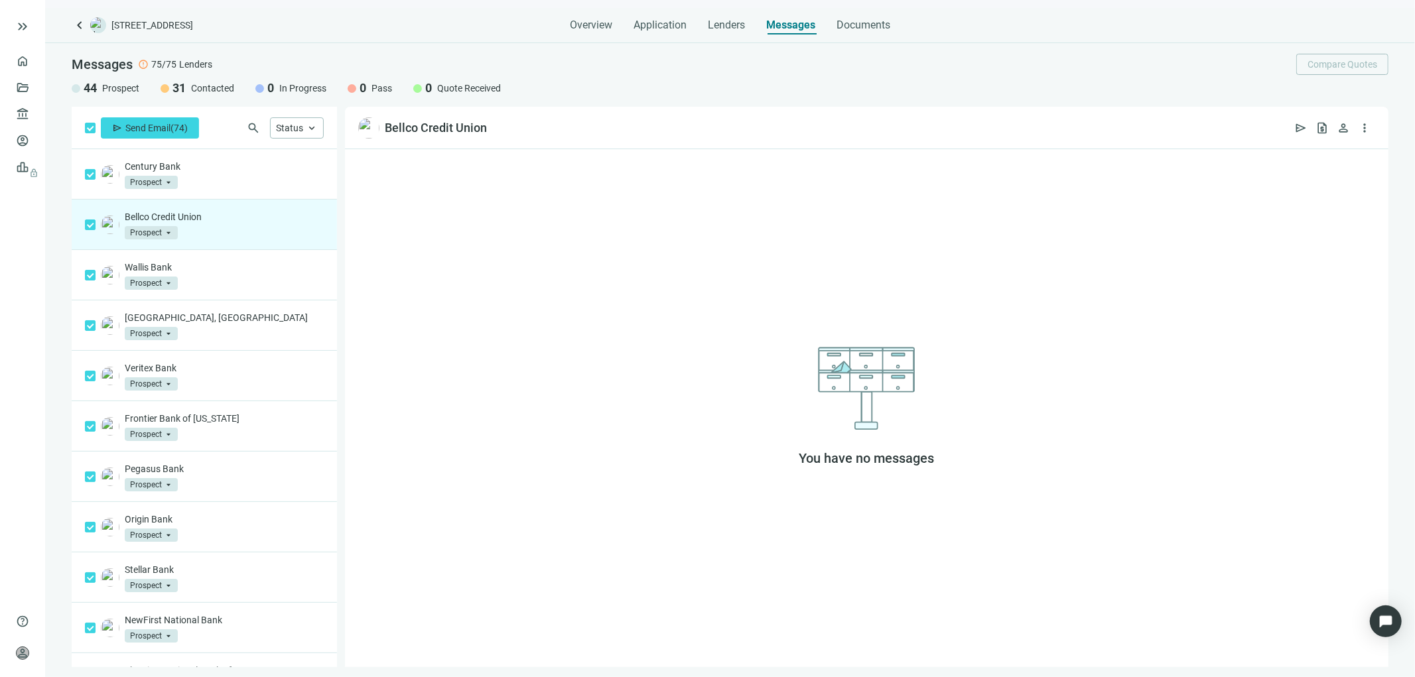
click at [569, 264] on div "You have no messages" at bounding box center [867, 408] width 1044 height 518
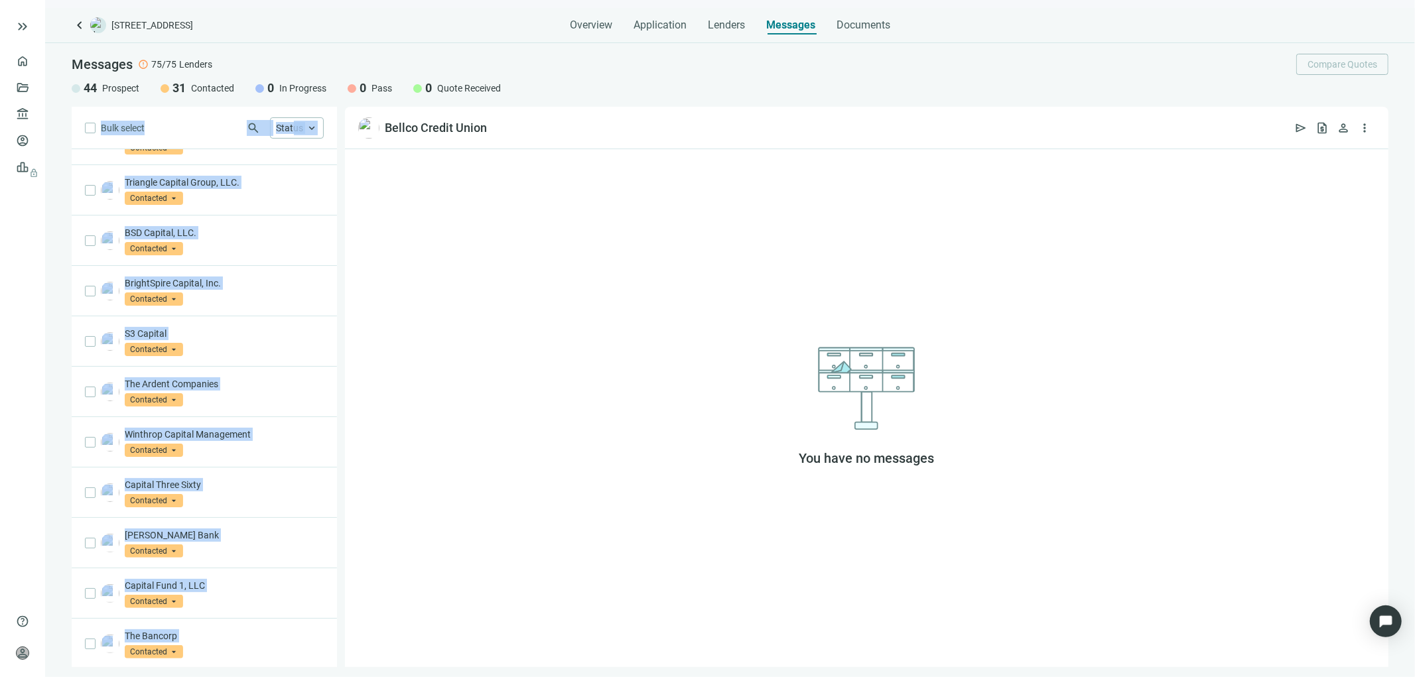
scroll to position [3334, 0]
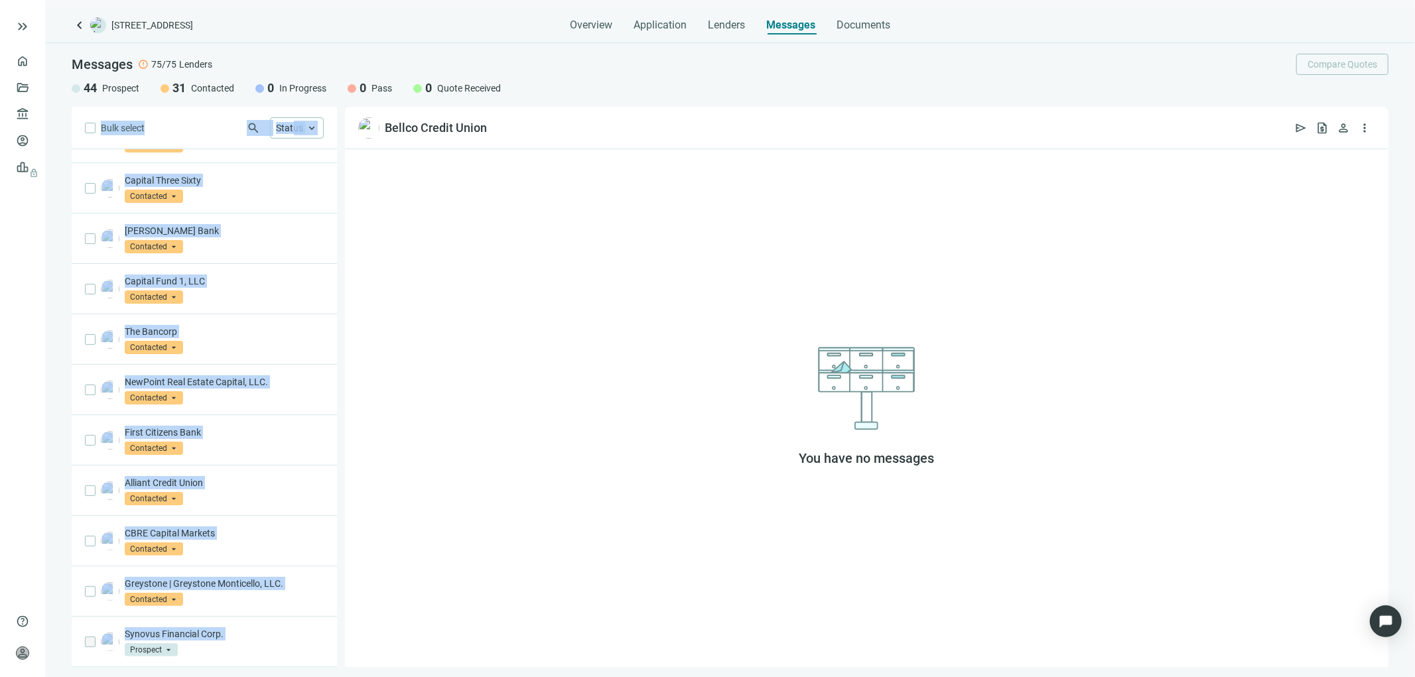
drag, startPoint x: 84, startPoint y: 144, endPoint x: 180, endPoint y: 698, distance: 562.3
click at [180, 677] on html "keyboard_double_arrow_right home Overview folder_open Deals account_balance Len…" at bounding box center [707, 338] width 1415 height 677
copy div "Bulk select search Status keyboard_arrow_up Century Bank Prospect arrow_drop_do…"
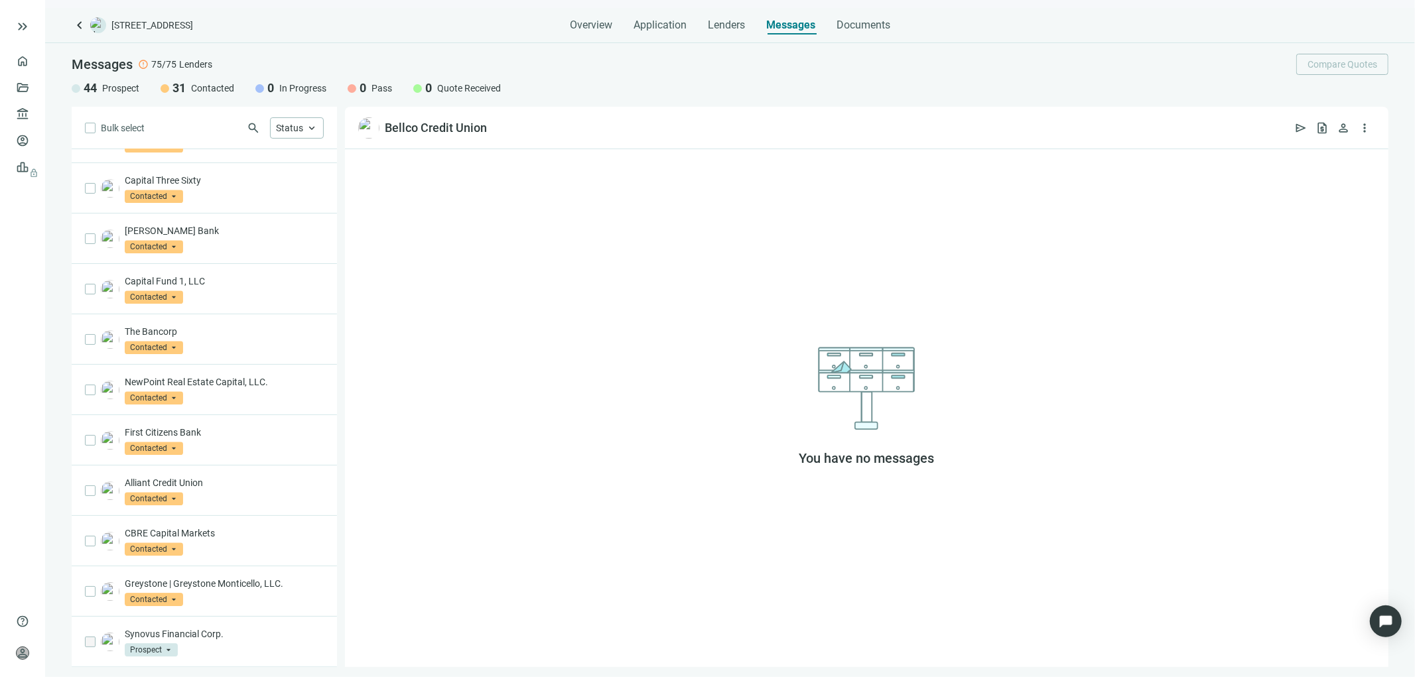
click at [11, 262] on ul "home Overview folder_open Deals account_balance Lenders account_circle Borrower…" at bounding box center [22, 328] width 45 height 561
click at [147, 127] on div "search Status keyboard_arrow_up" at bounding box center [234, 127] width 179 height 21
click at [157, 128] on span "Send Email" at bounding box center [147, 128] width 45 height 11
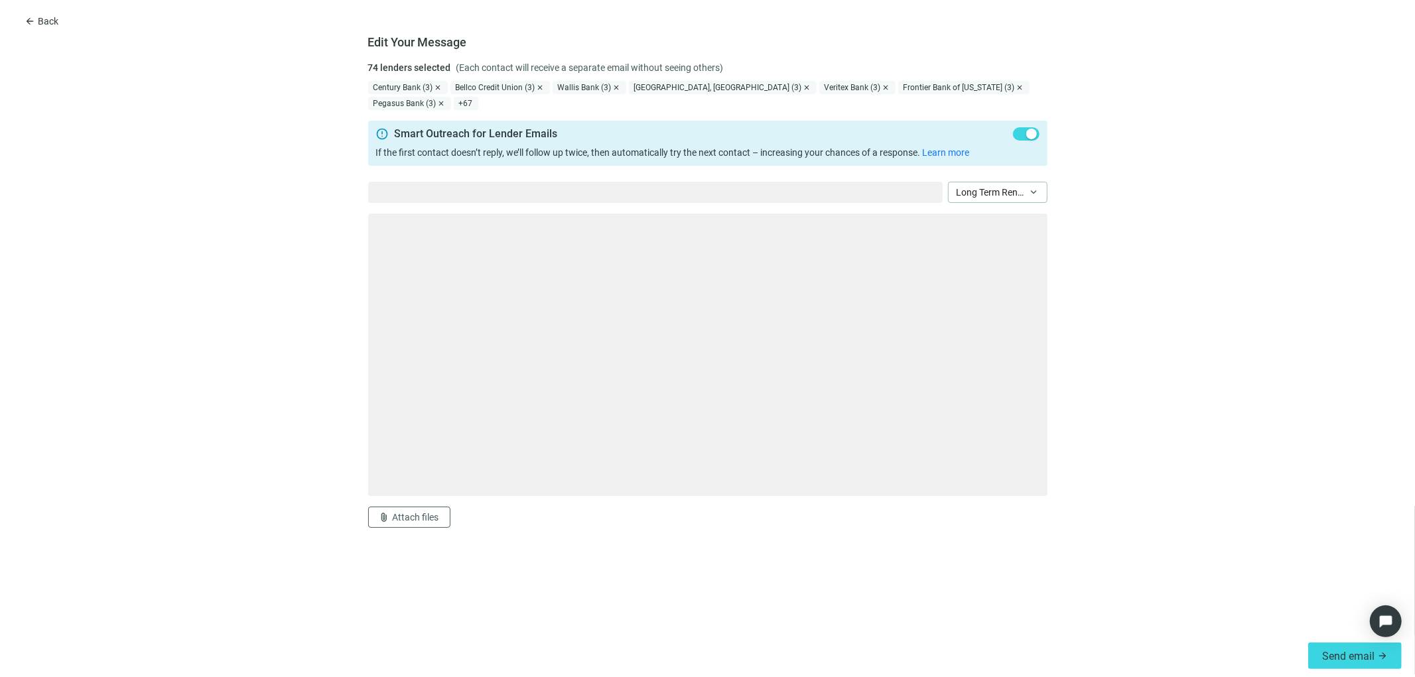
type textarea "**********"
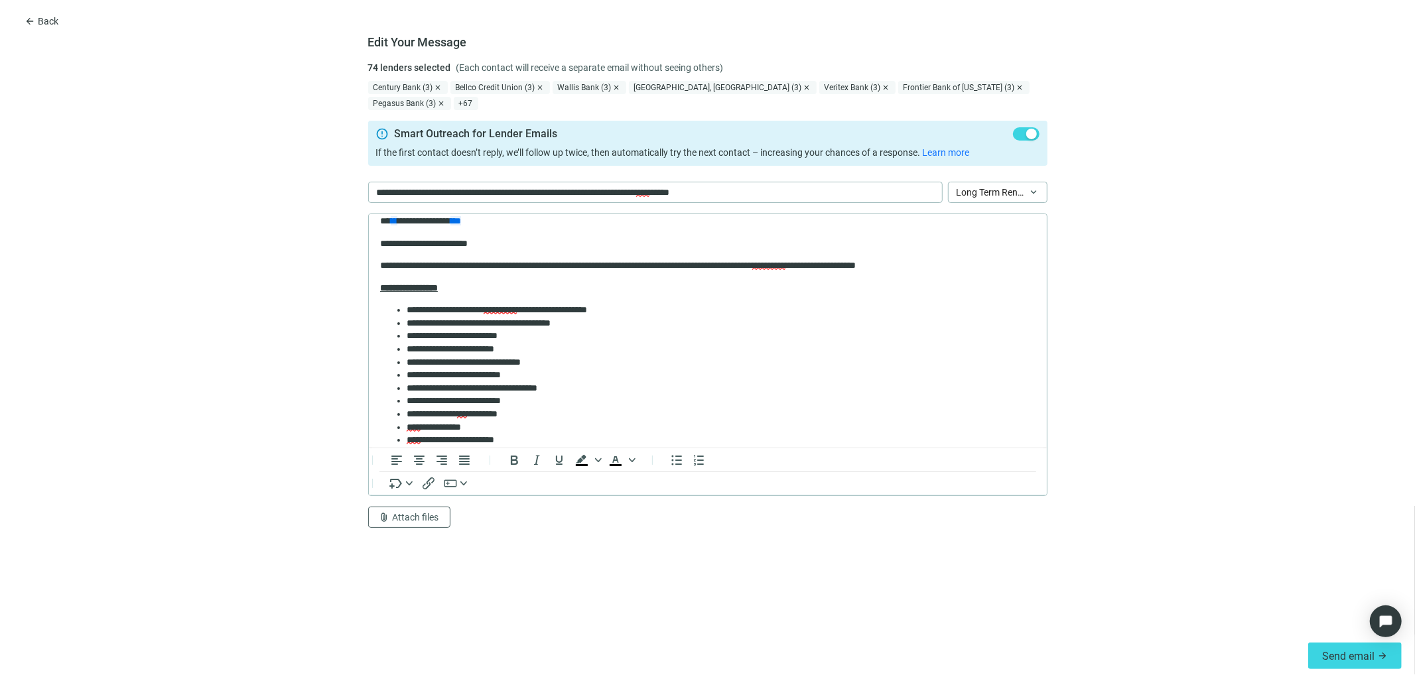
scroll to position [0, 0]
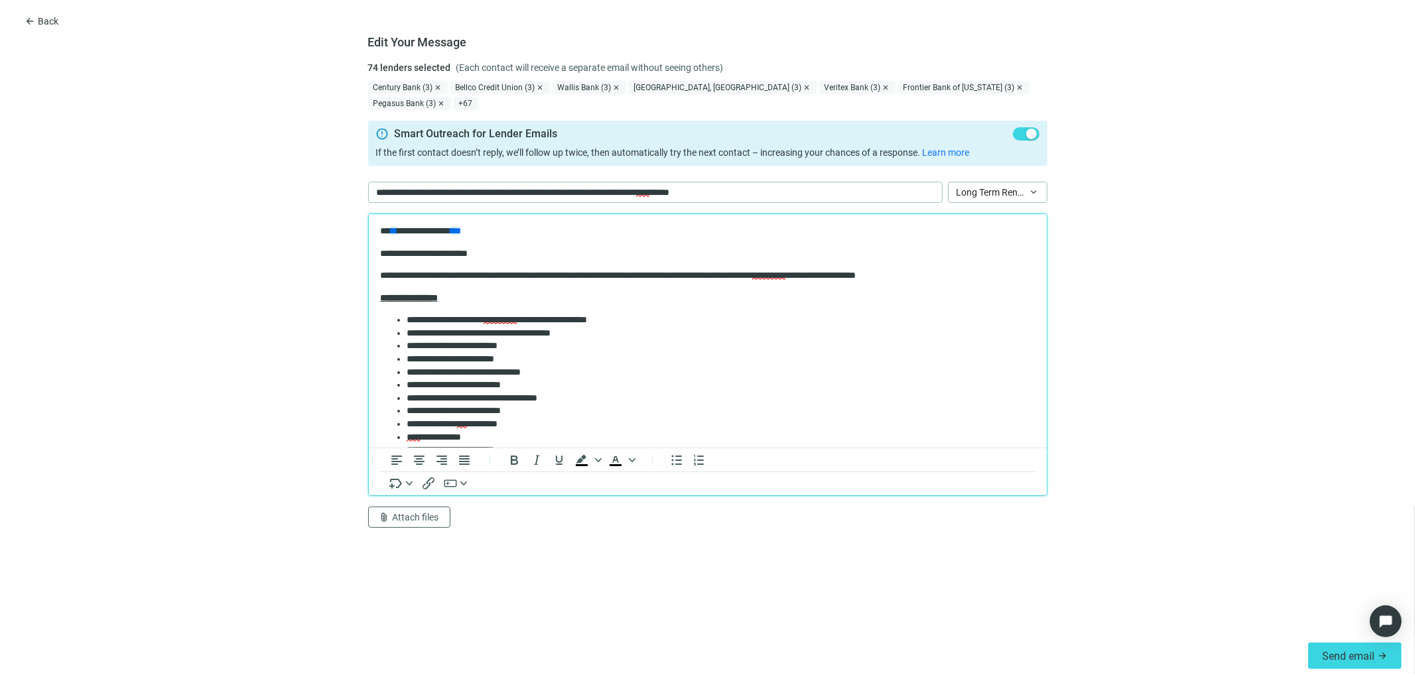
click at [670, 272] on p "**********" at bounding box center [702, 275] width 645 height 13
click at [514, 269] on p "**********" at bounding box center [702, 275] width 645 height 13
drag, startPoint x: 600, startPoint y: 332, endPoint x: 426, endPoint y: 331, distance: 174.5
click at [426, 331] on li "**********" at bounding box center [715, 332] width 618 height 13
drag, startPoint x: 553, startPoint y: 343, endPoint x: 536, endPoint y: 342, distance: 17.3
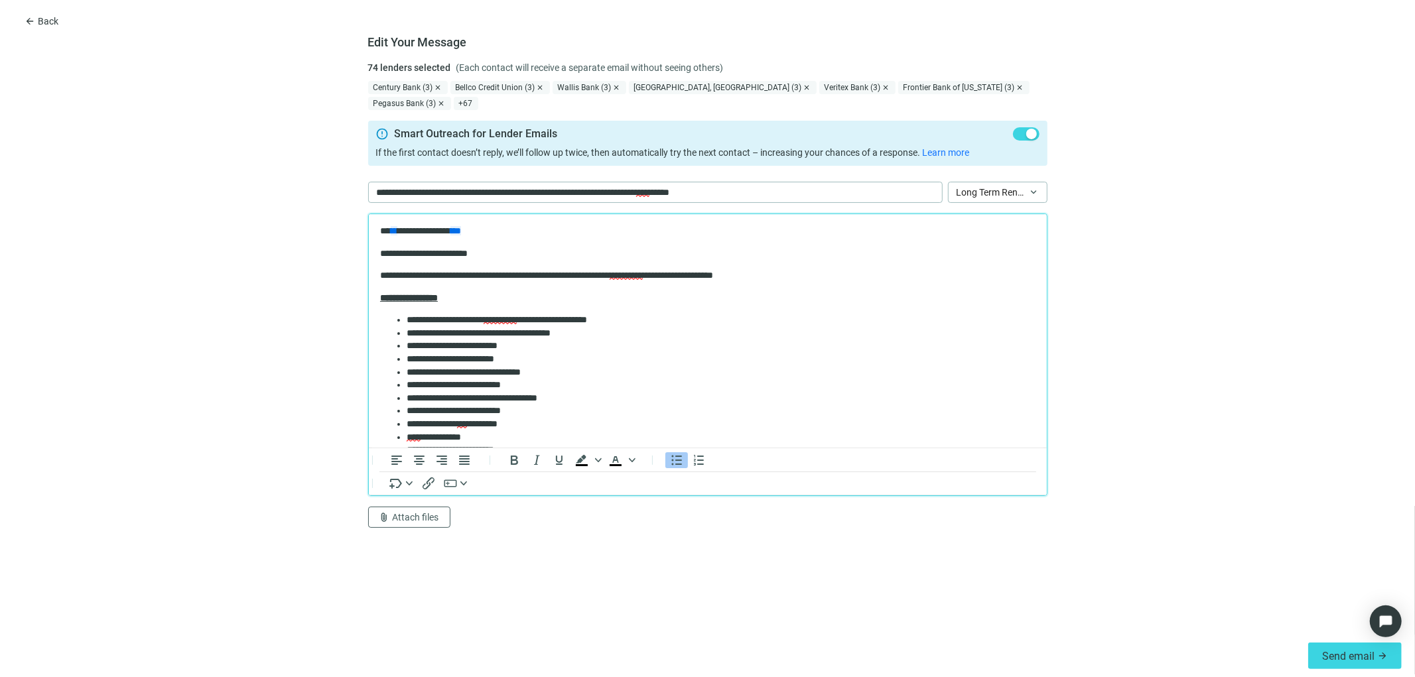
click at [553, 343] on li "**********" at bounding box center [715, 345] width 618 height 13
click at [563, 370] on li "**********" at bounding box center [715, 372] width 618 height 13
drag, startPoint x: 566, startPoint y: 365, endPoint x: 613, endPoint y: 368, distance: 47.2
click at [567, 366] on li "**********" at bounding box center [715, 372] width 618 height 13
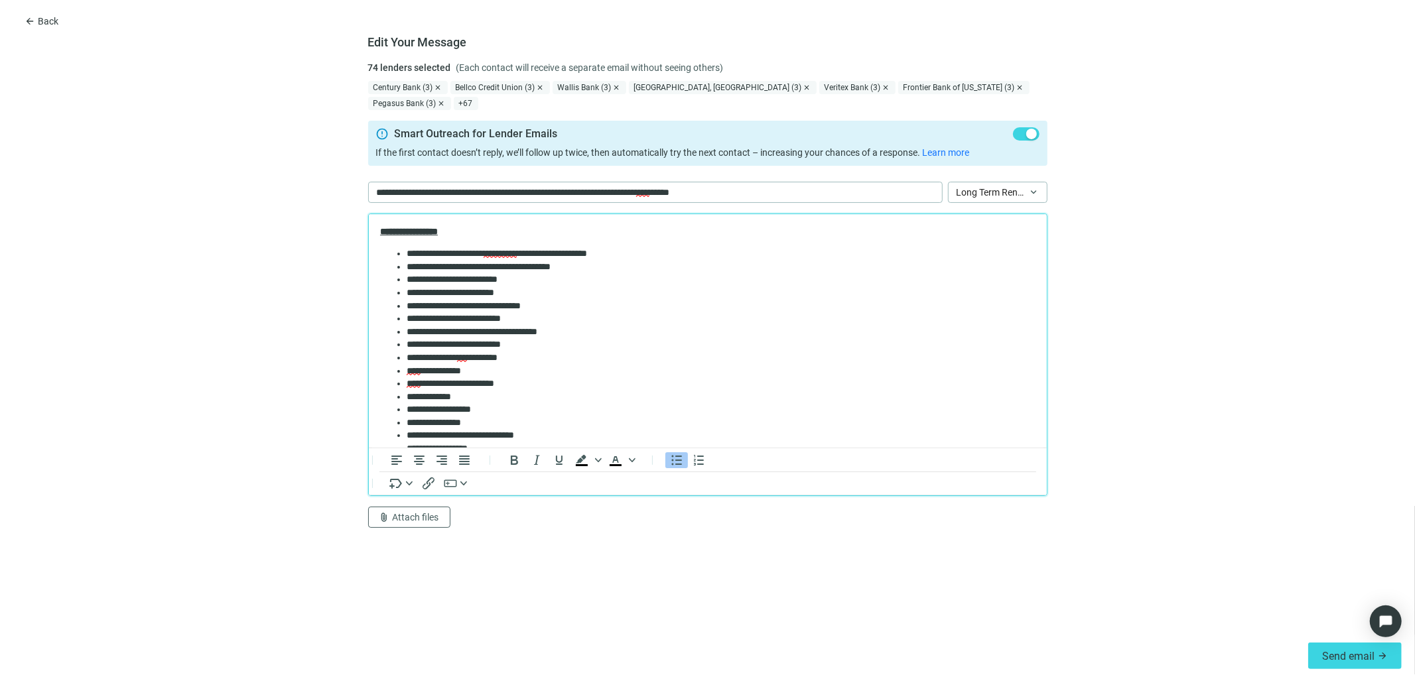
scroll to position [155, 0]
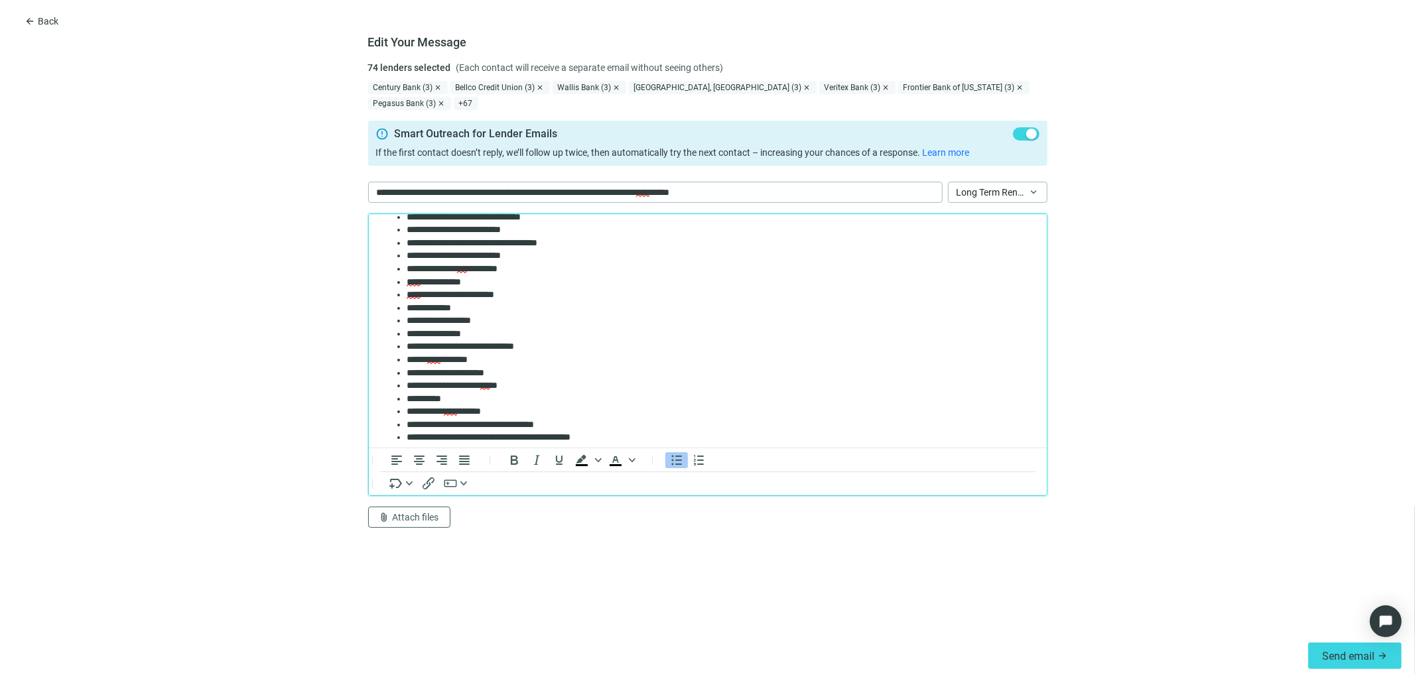
click at [503, 267] on li "**********" at bounding box center [715, 268] width 618 height 13
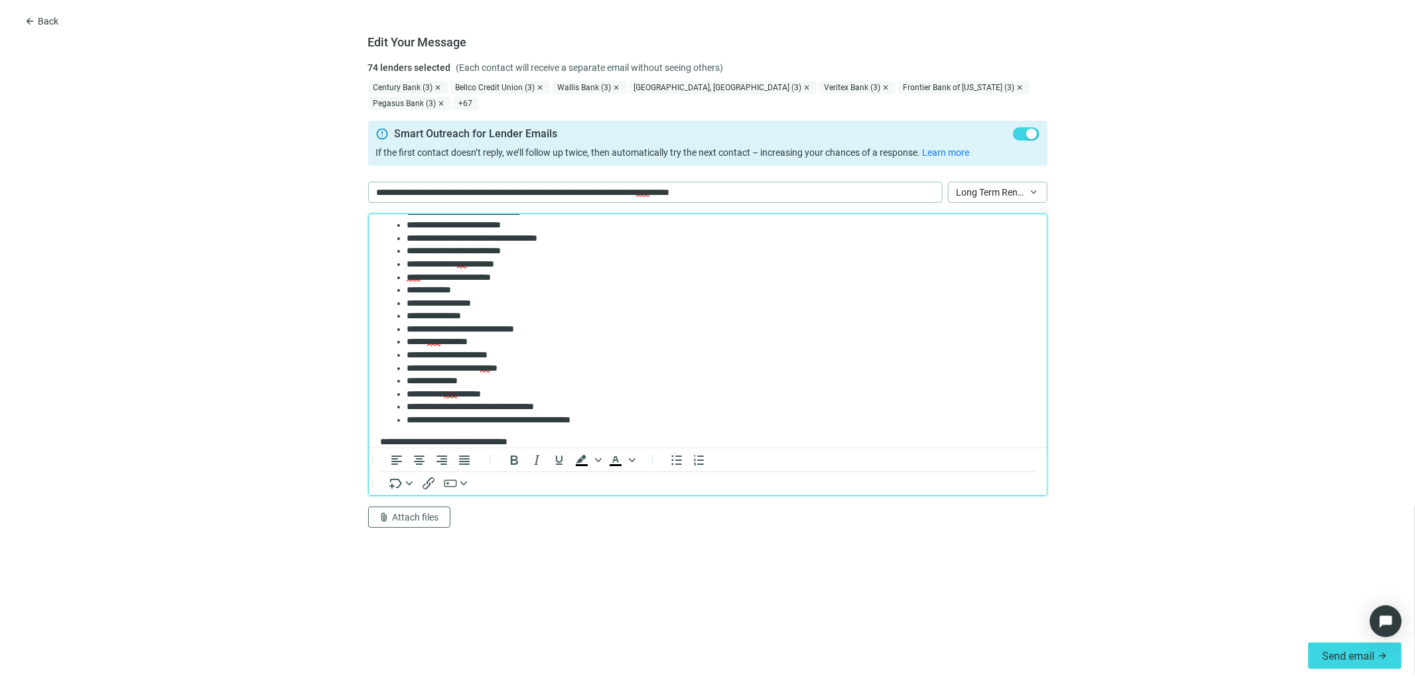
scroll to position [182, 0]
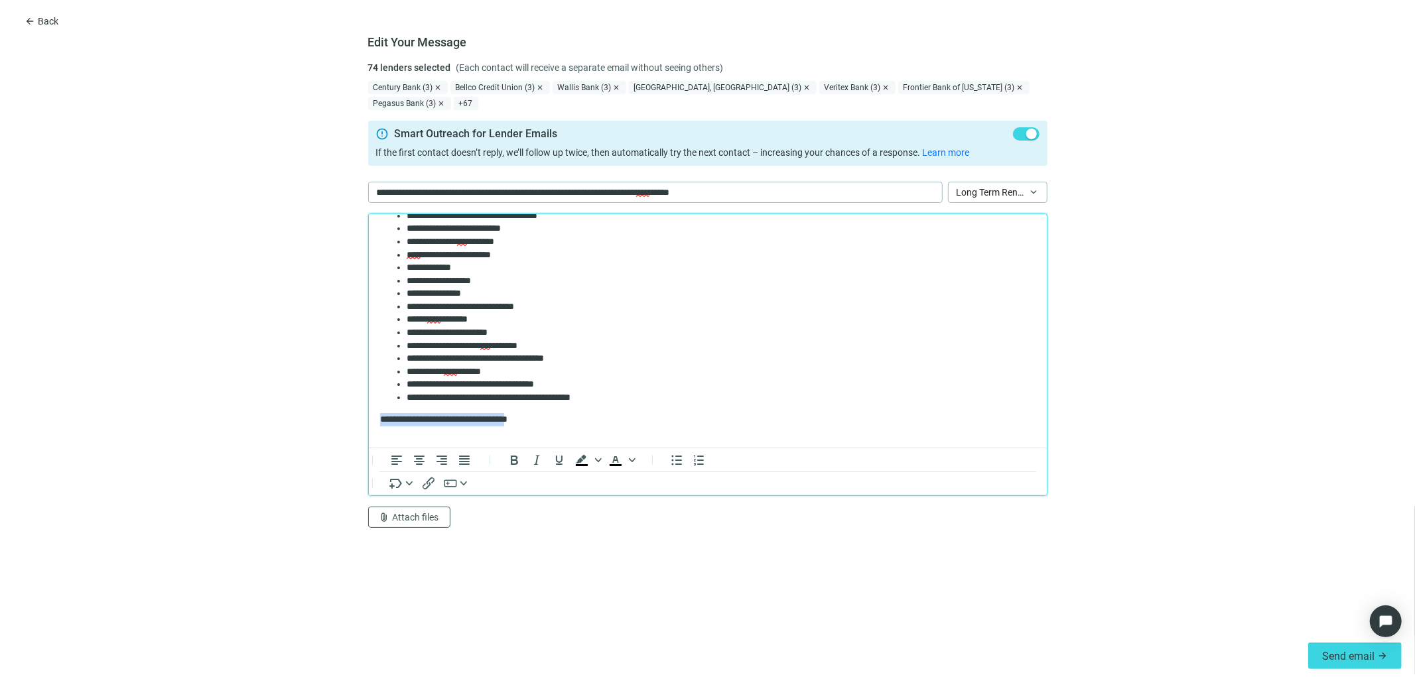
drag, startPoint x: 538, startPoint y: 416, endPoint x: 372, endPoint y: 421, distance: 166.0
click at [372, 421] on html "**********" at bounding box center [707, 291] width 678 height 521
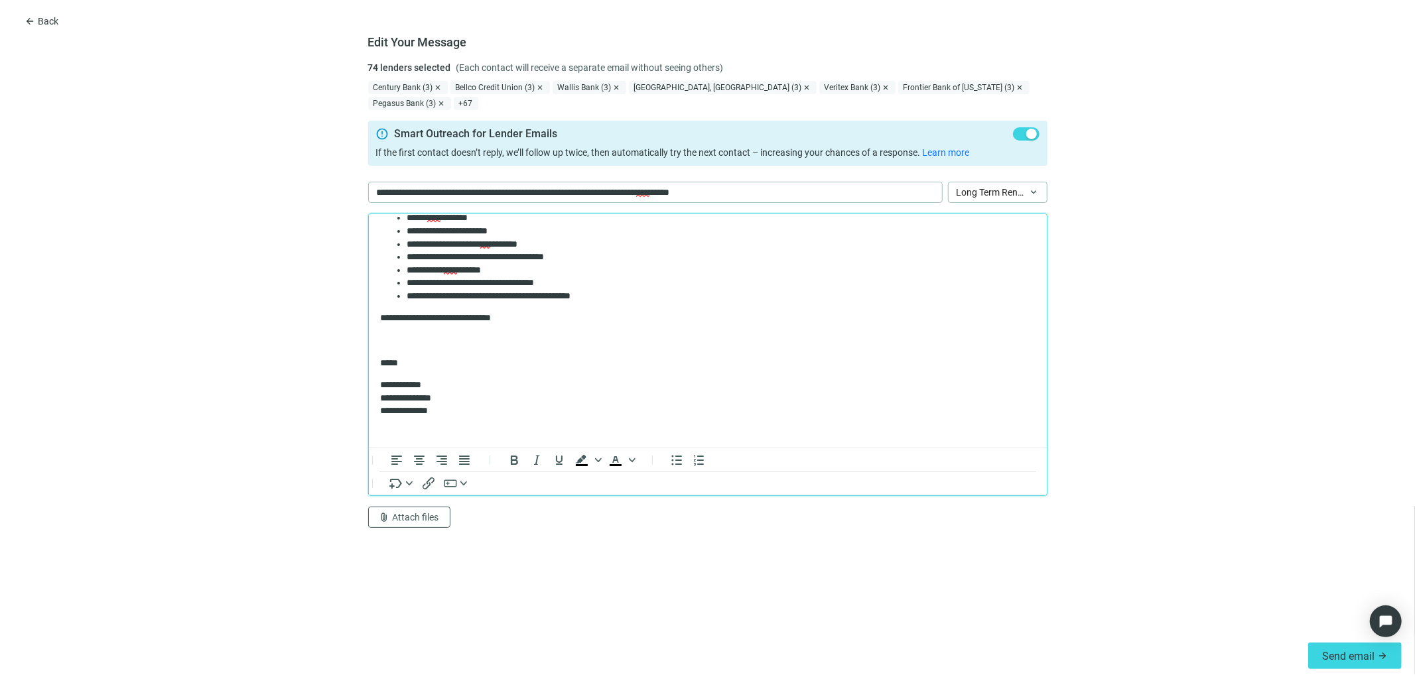
scroll to position [287, 0]
click at [475, 313] on p "**********" at bounding box center [702, 314] width 645 height 13
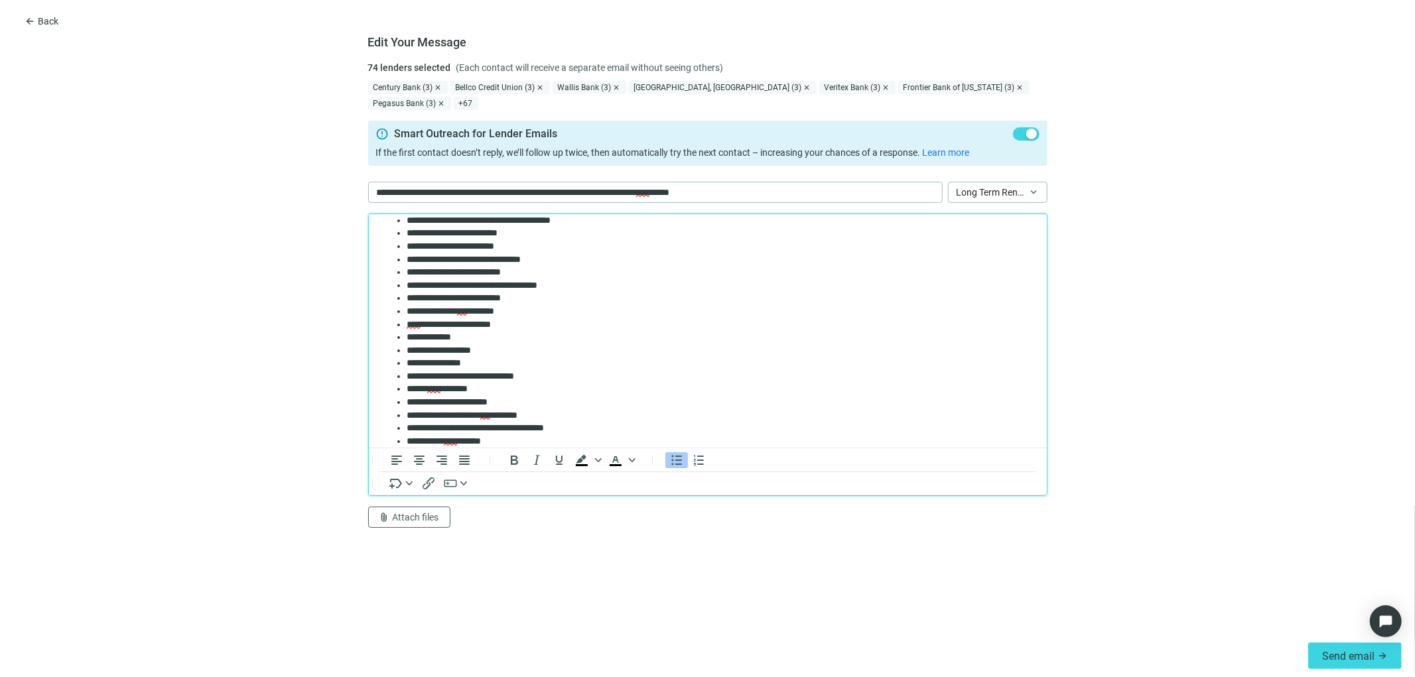
scroll to position [10, 0]
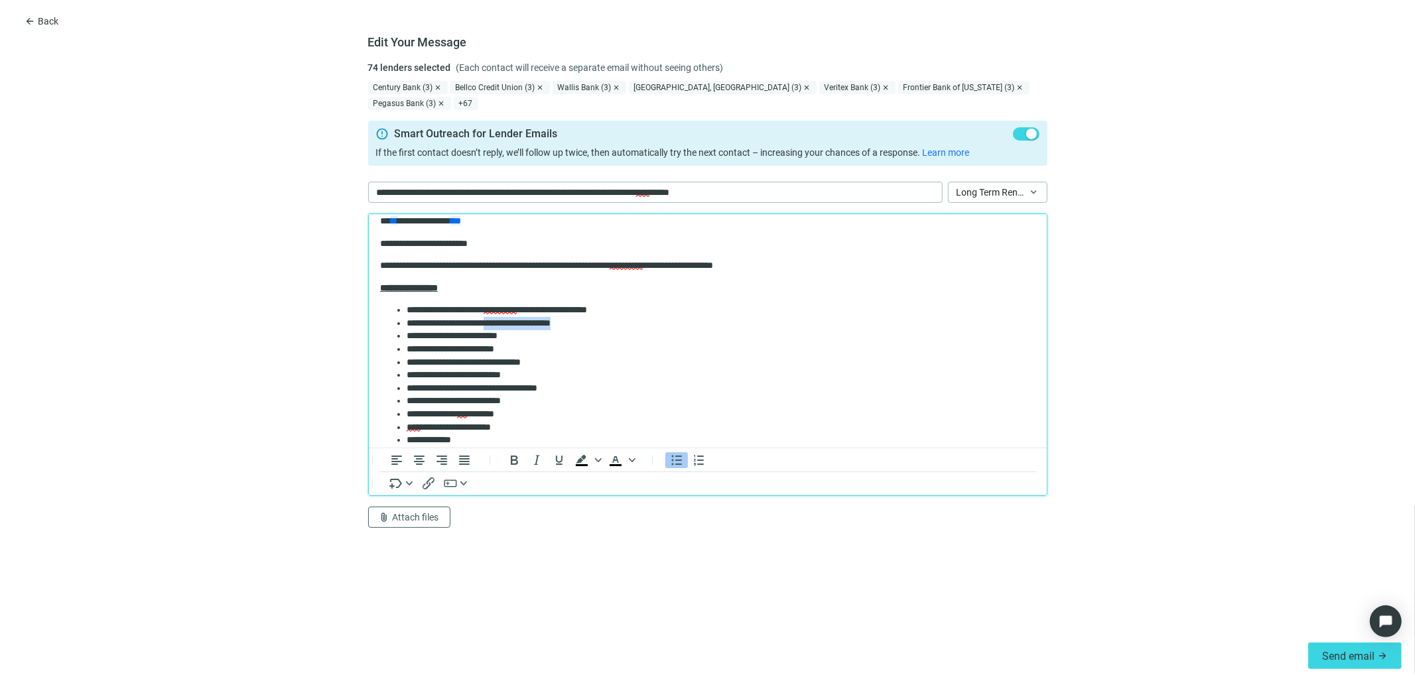
drag, startPoint x: 597, startPoint y: 324, endPoint x: 506, endPoint y: 325, distance: 90.9
click at [506, 325] on li "**********" at bounding box center [715, 323] width 618 height 13
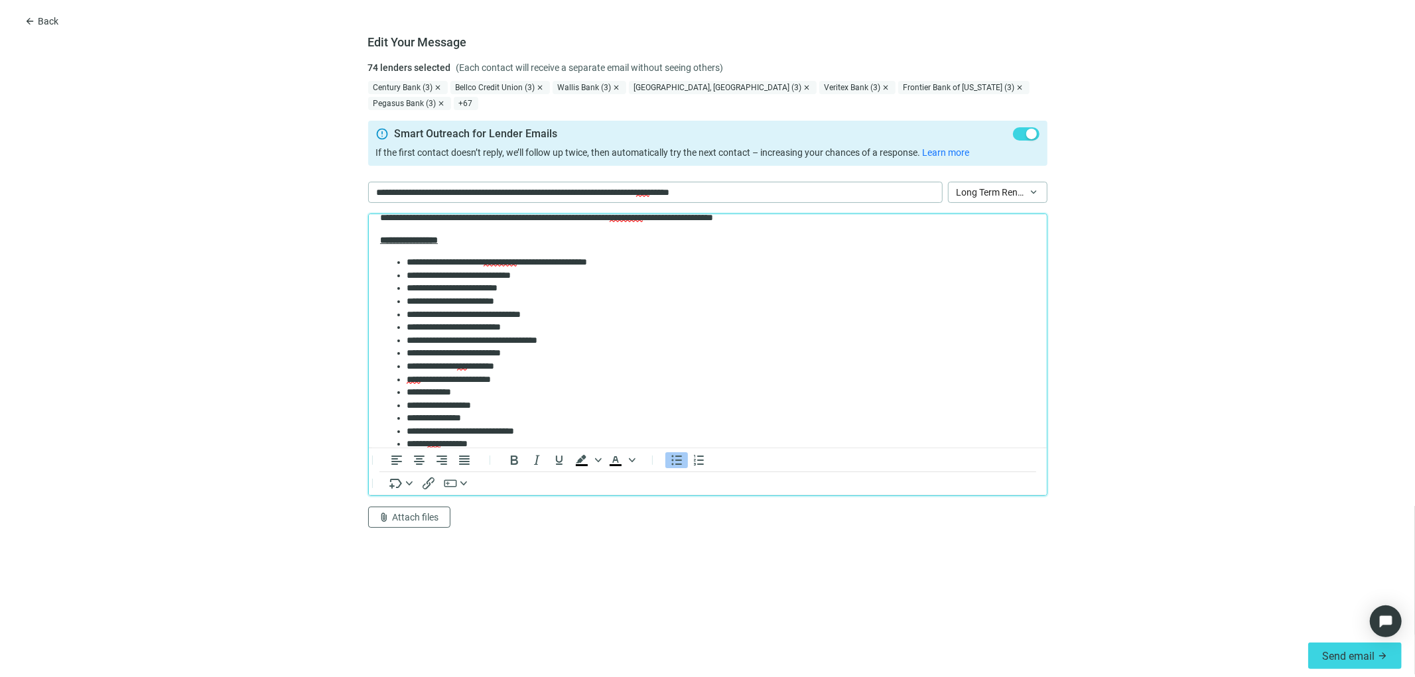
scroll to position [84, 0]
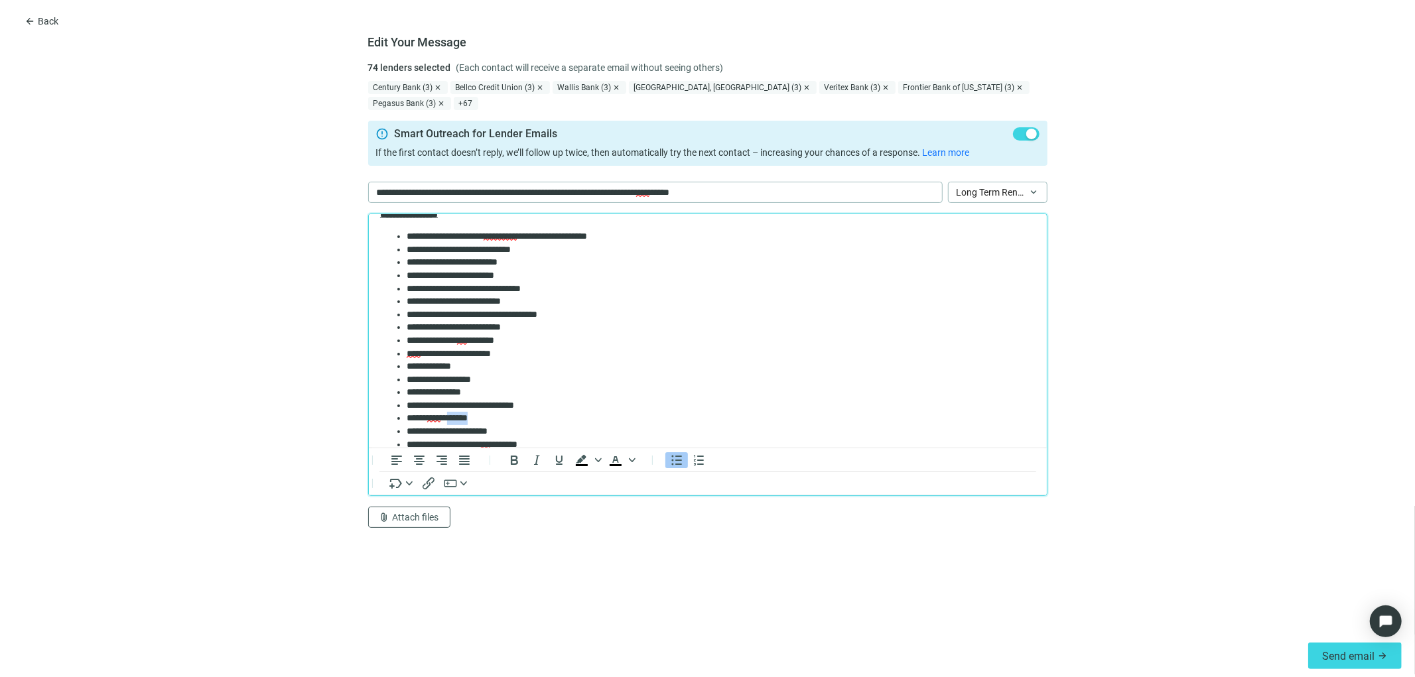
drag, startPoint x: 476, startPoint y: 415, endPoint x: 449, endPoint y: 415, distance: 27.9
click at [449, 415] on li "***** **** ********" at bounding box center [715, 417] width 618 height 13
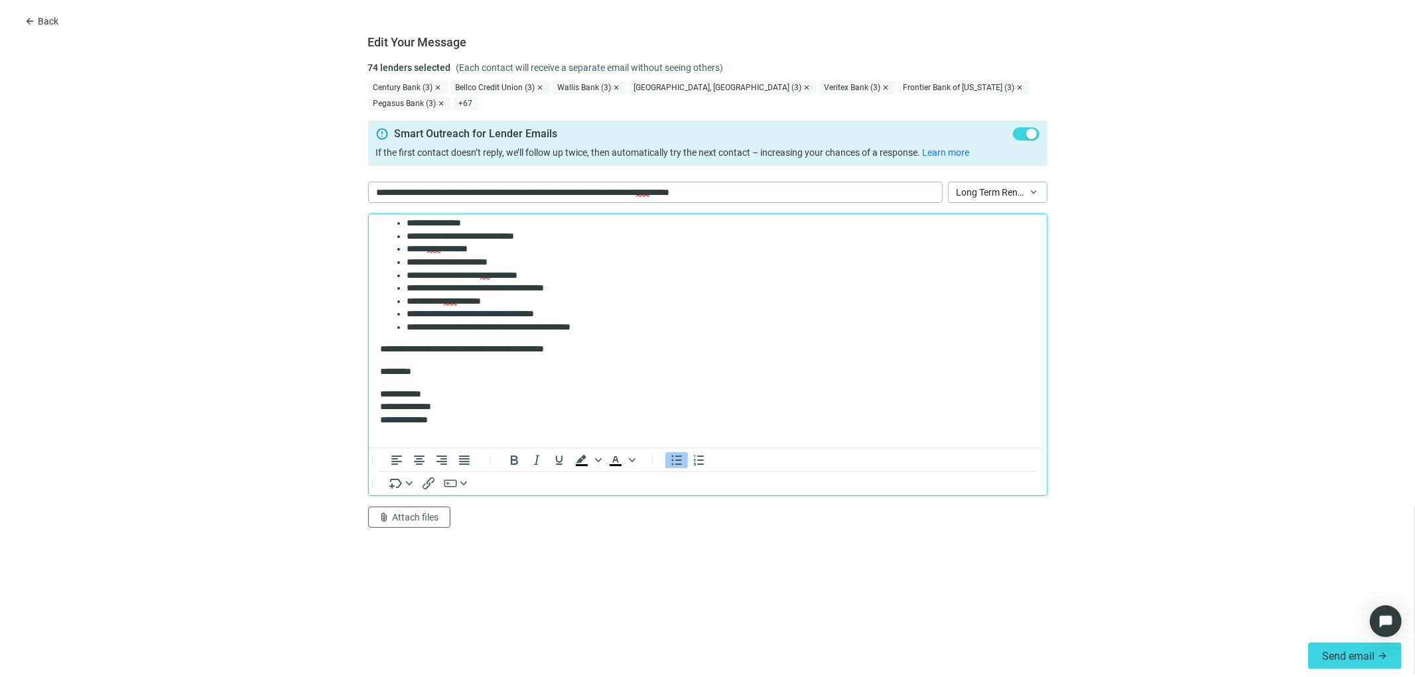
scroll to position [265, 0]
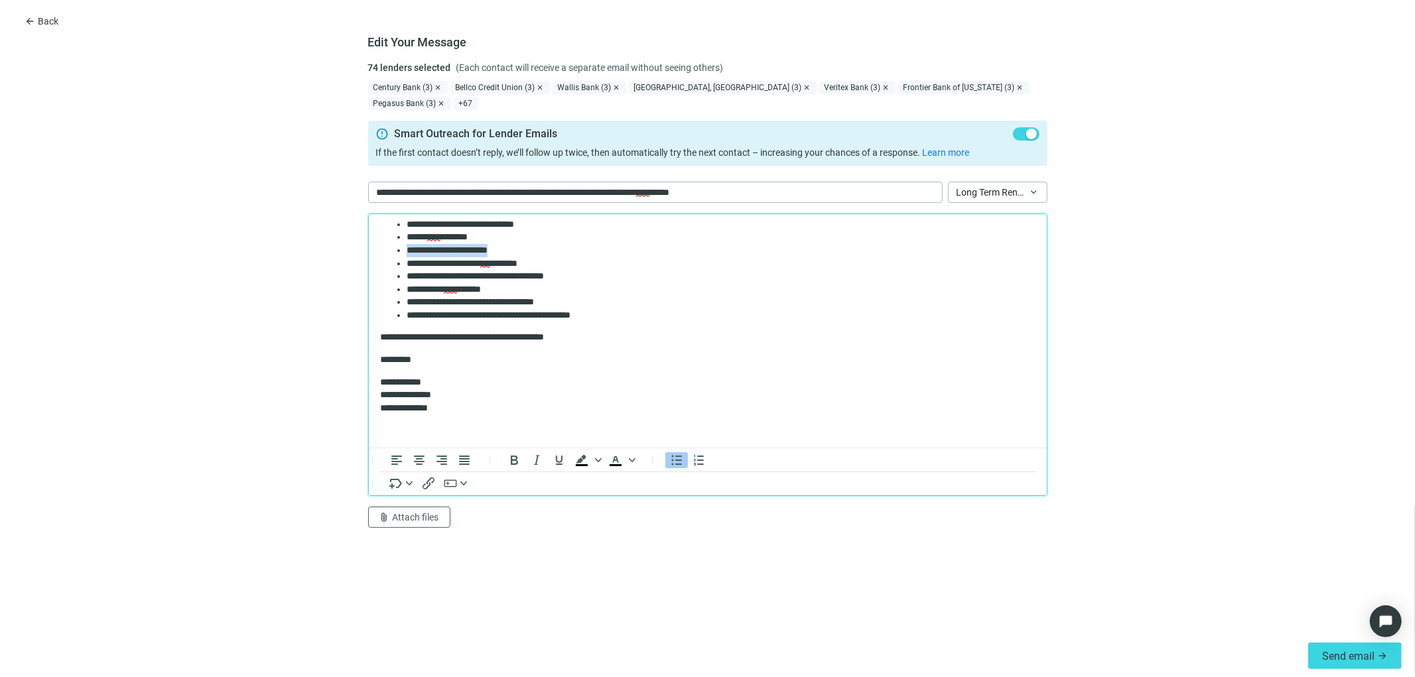
drag, startPoint x: 510, startPoint y: 247, endPoint x: 737, endPoint y: 459, distance: 310.3
click at [368, 244] on html "**********" at bounding box center [707, 198] width 678 height 498
click at [545, 261] on li "**********" at bounding box center [715, 263] width 618 height 13
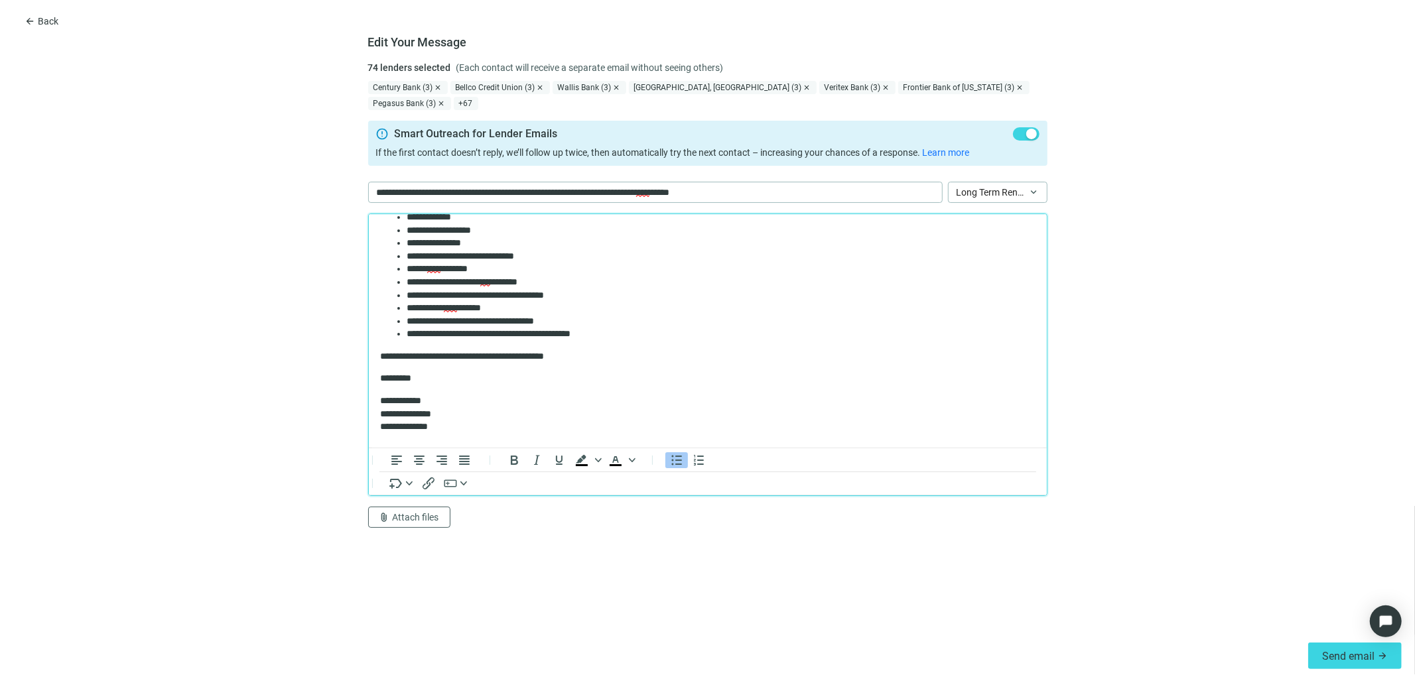
scroll to position [222, 0]
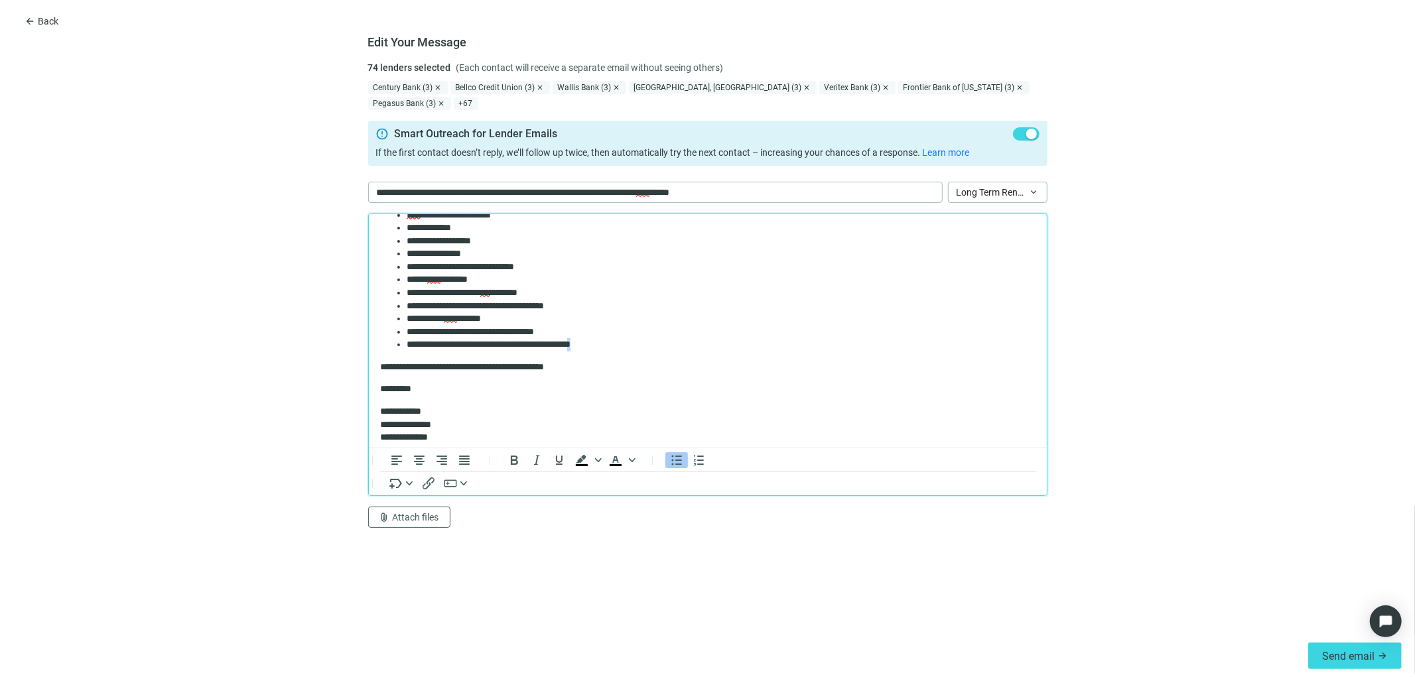
click at [608, 340] on li "**********" at bounding box center [715, 344] width 618 height 13
drag, startPoint x: 603, startPoint y: 343, endPoint x: 735, endPoint y: 318, distance: 134.3
click at [606, 342] on li "**********" at bounding box center [715, 344] width 618 height 13
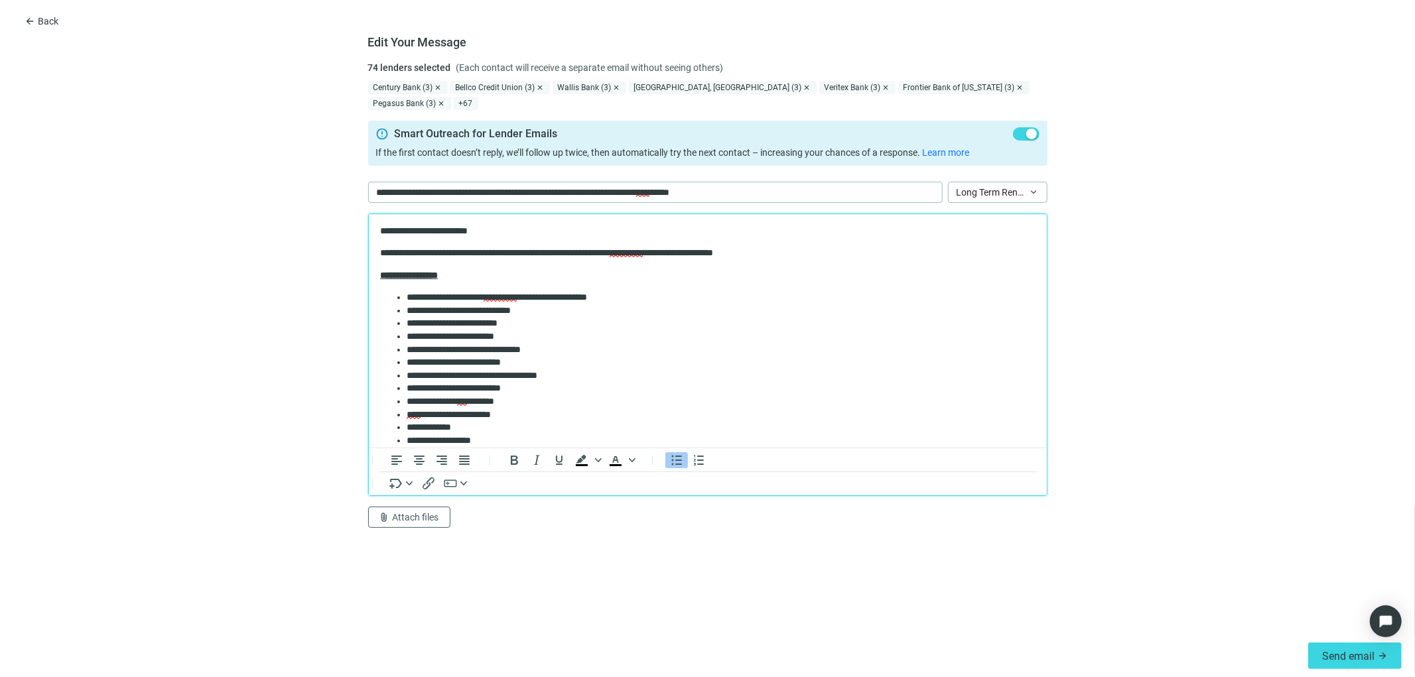
scroll to position [29, 0]
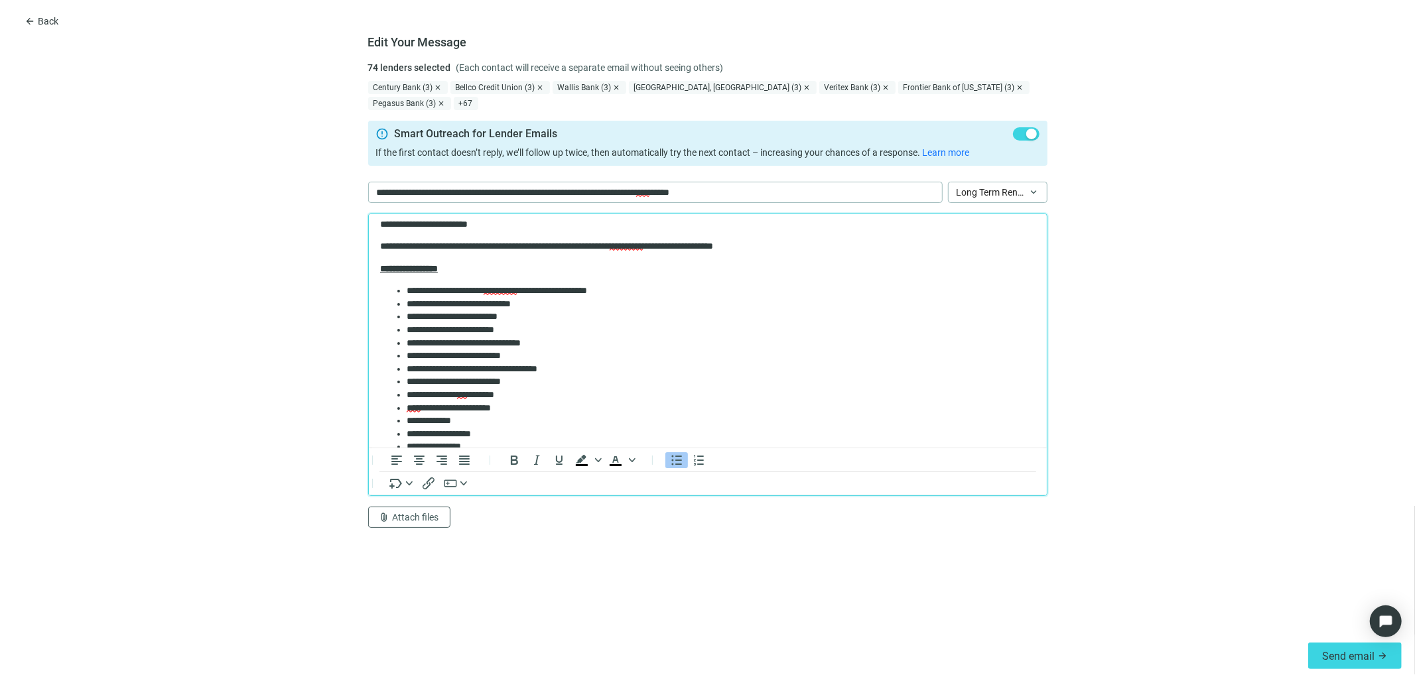
click at [519, 315] on li "**********" at bounding box center [715, 316] width 618 height 13
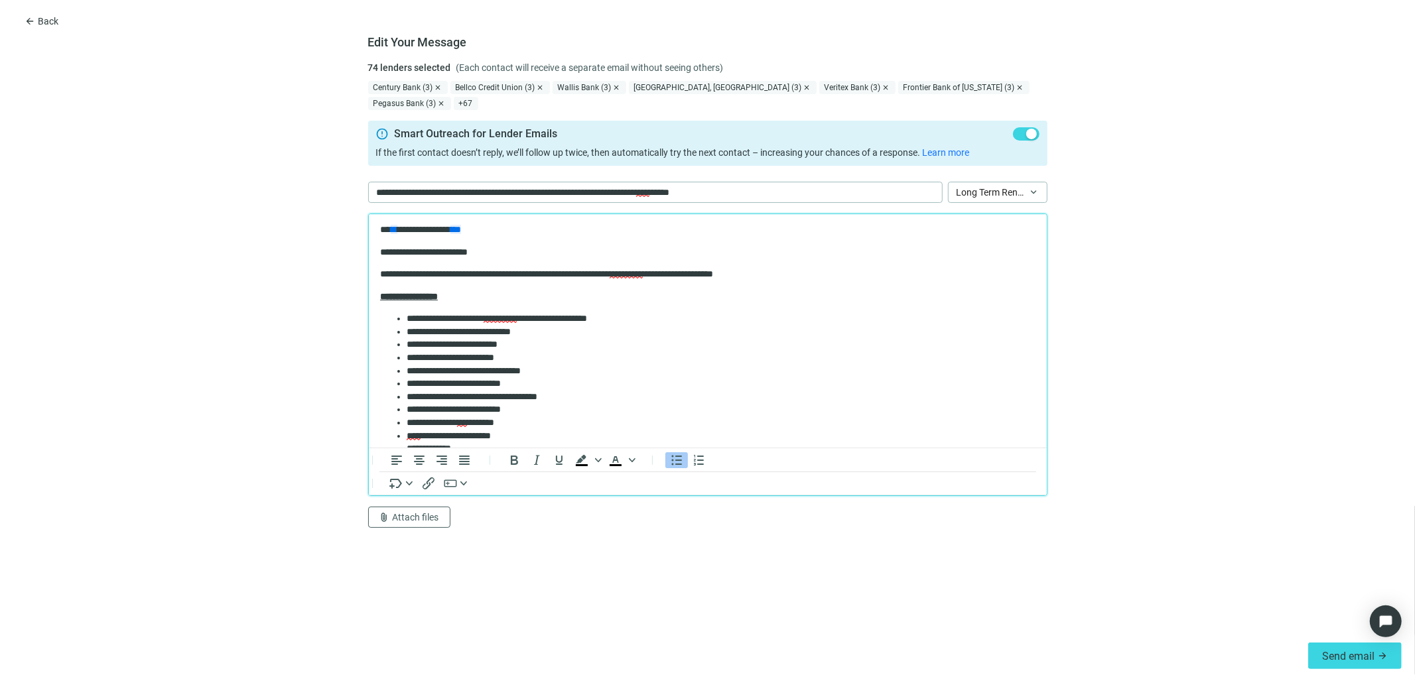
scroll to position [0, 0]
click at [1032, 191] on span "Long Term Rental Loan - Purchase/Refinance" at bounding box center [998, 192] width 82 height 20
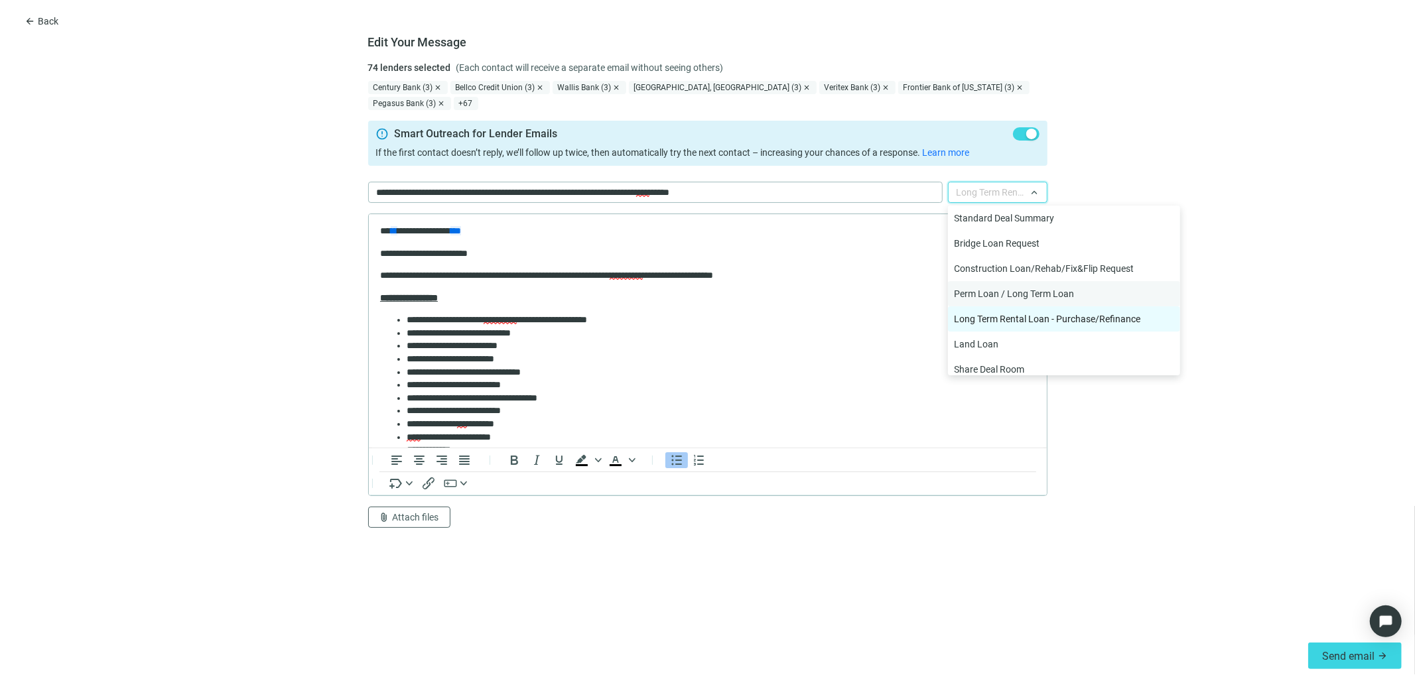
click at [1035, 295] on div "Perm Loan / Long Term Loan" at bounding box center [1064, 294] width 219 height 15
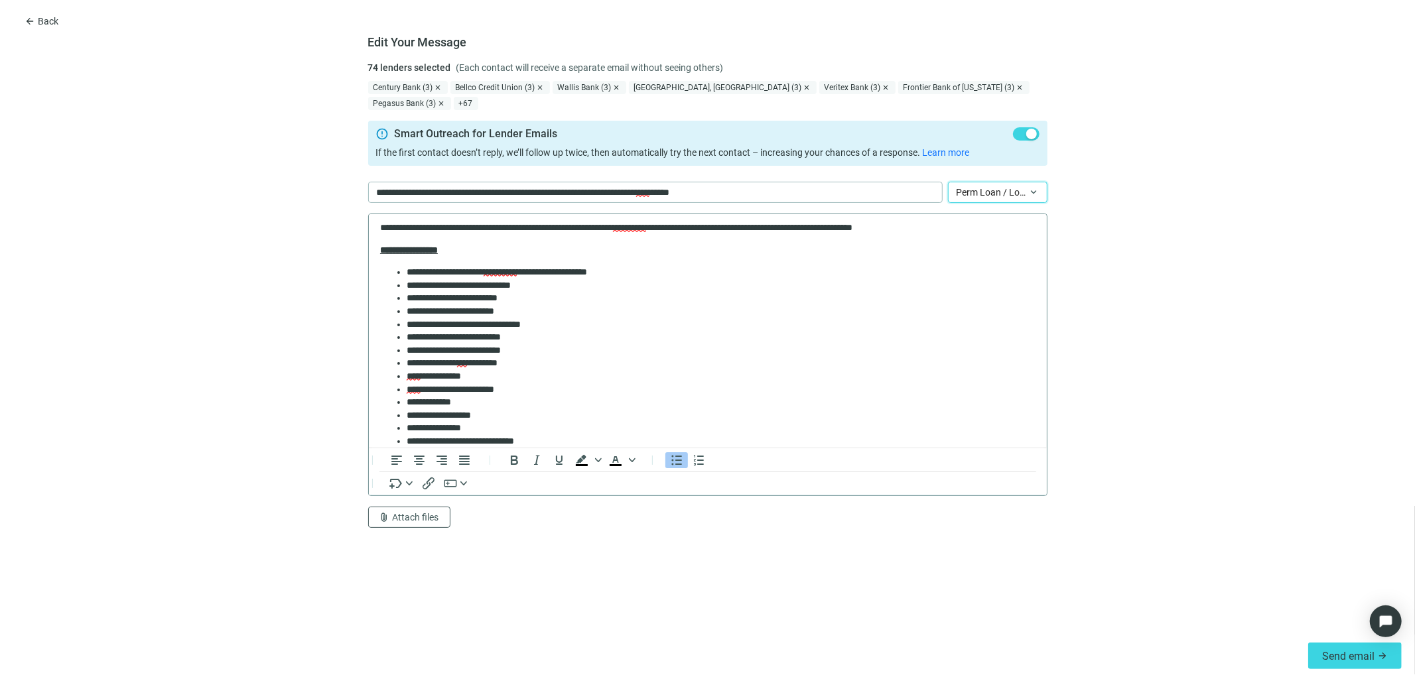
scroll to position [74, 0]
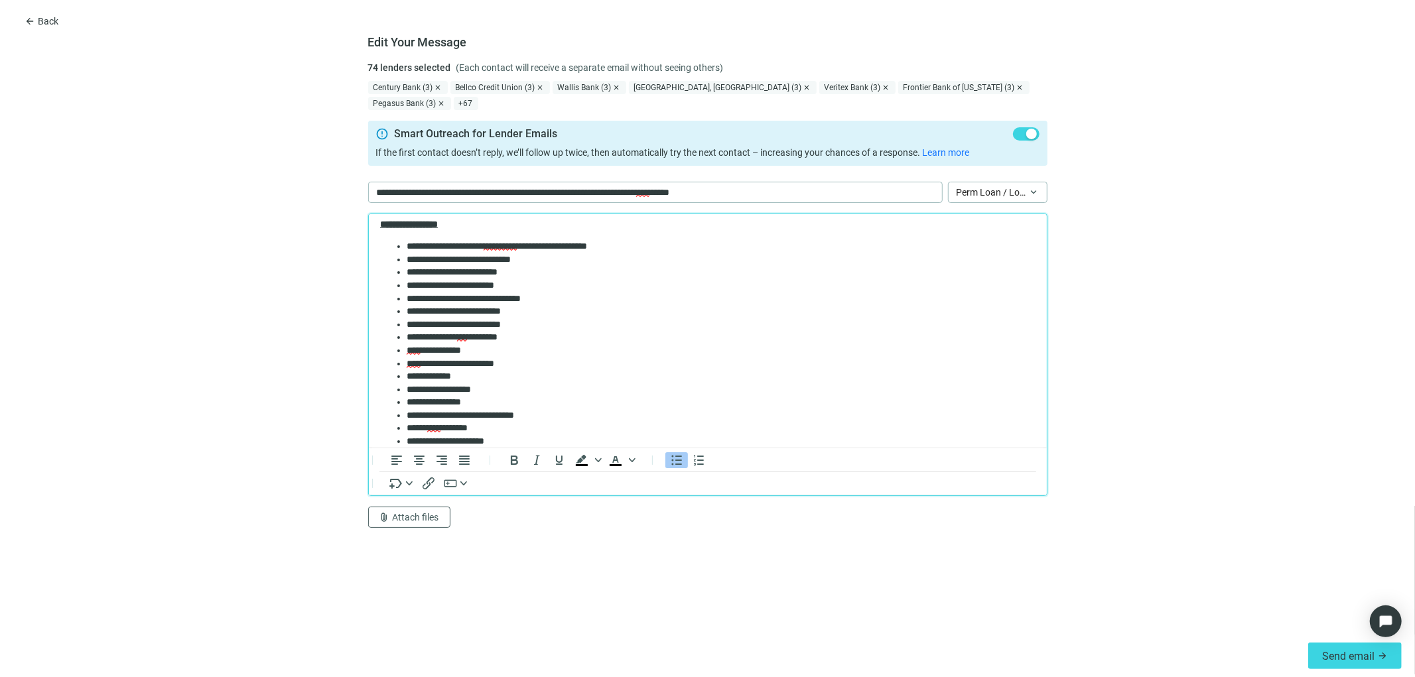
click at [522, 362] on li "**********" at bounding box center [715, 363] width 618 height 13
drag, startPoint x: 481, startPoint y: 349, endPoint x: 398, endPoint y: 344, distance: 83.1
click at [406, 344] on li "**********" at bounding box center [715, 350] width 618 height 13
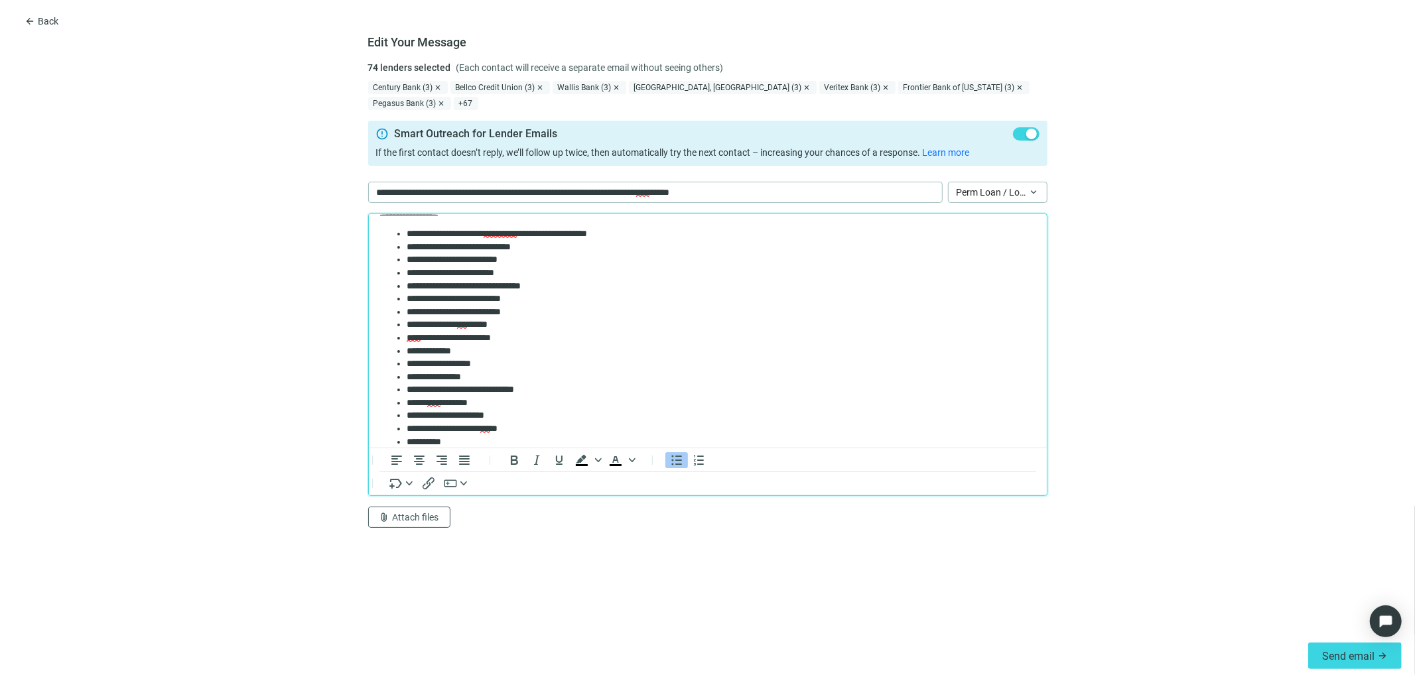
scroll to position [98, 0]
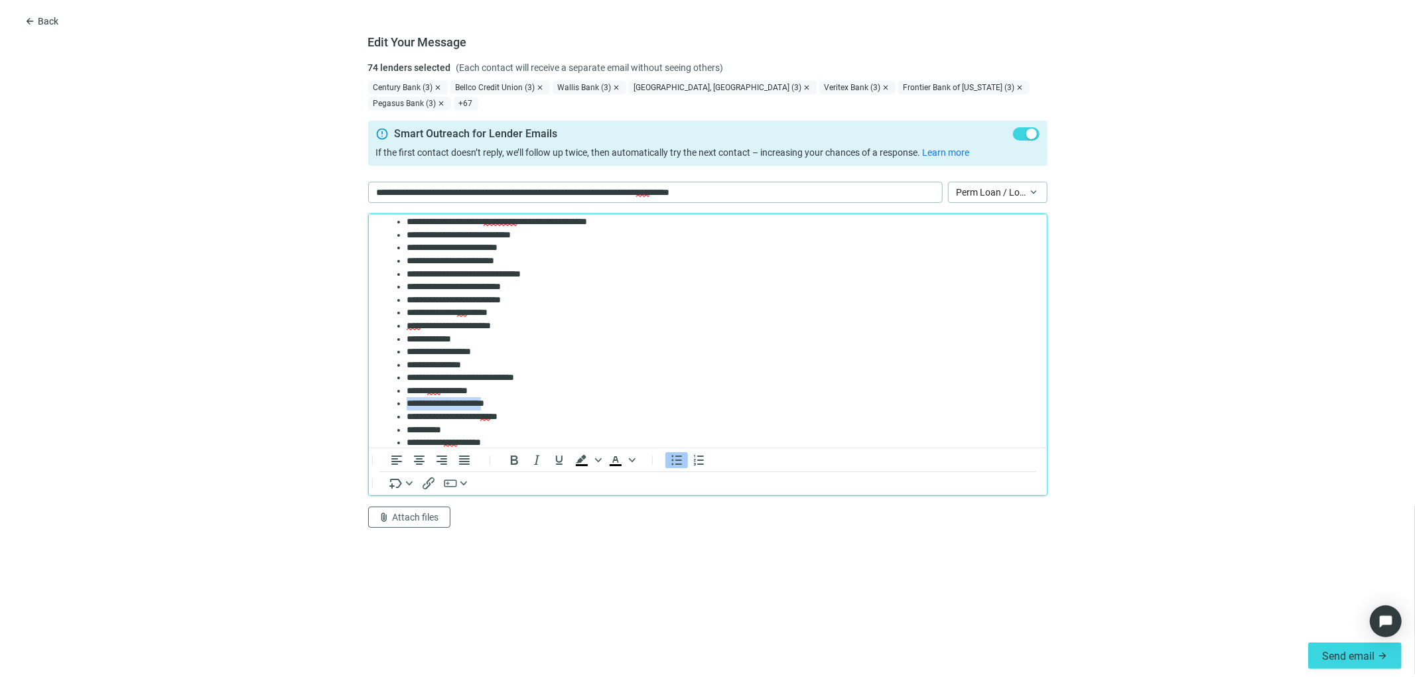
drag, startPoint x: 505, startPoint y: 399, endPoint x: 722, endPoint y: 618, distance: 308.3
click at [368, 403] on html "**********" at bounding box center [707, 369] width 678 height 508
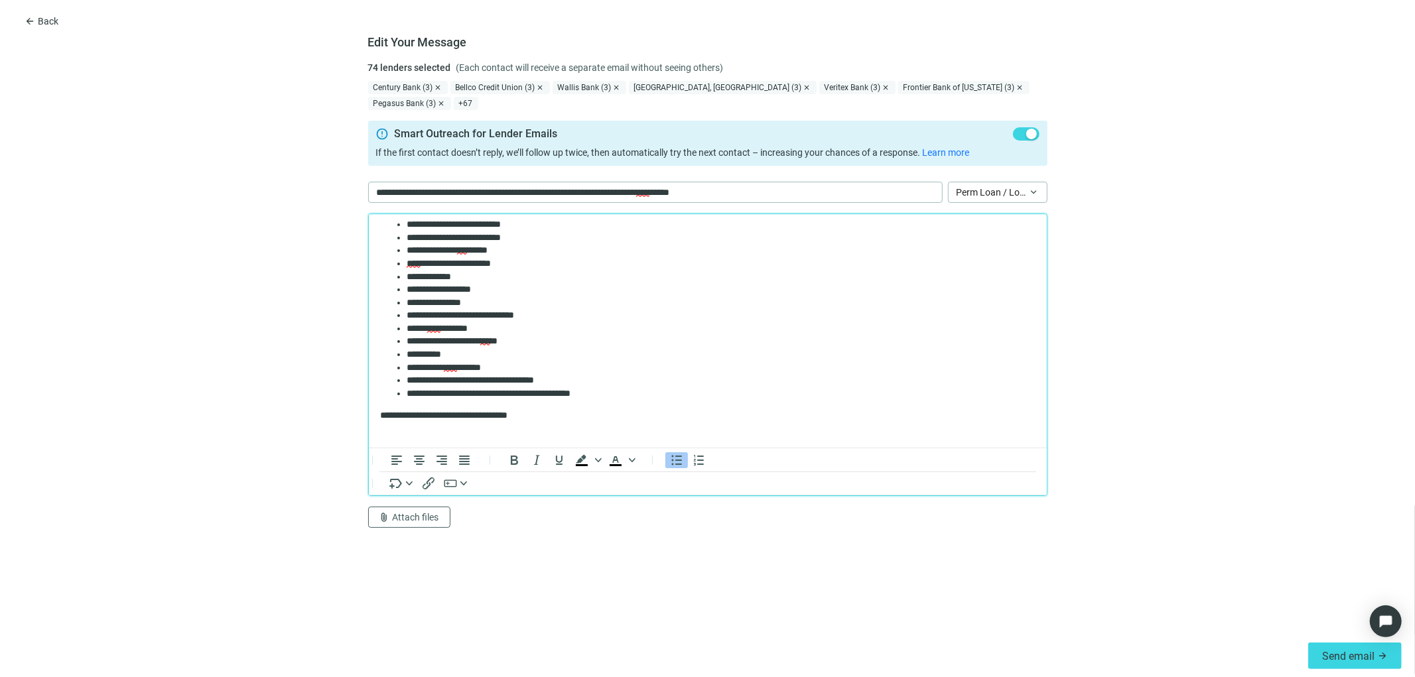
scroll to position [173, 0]
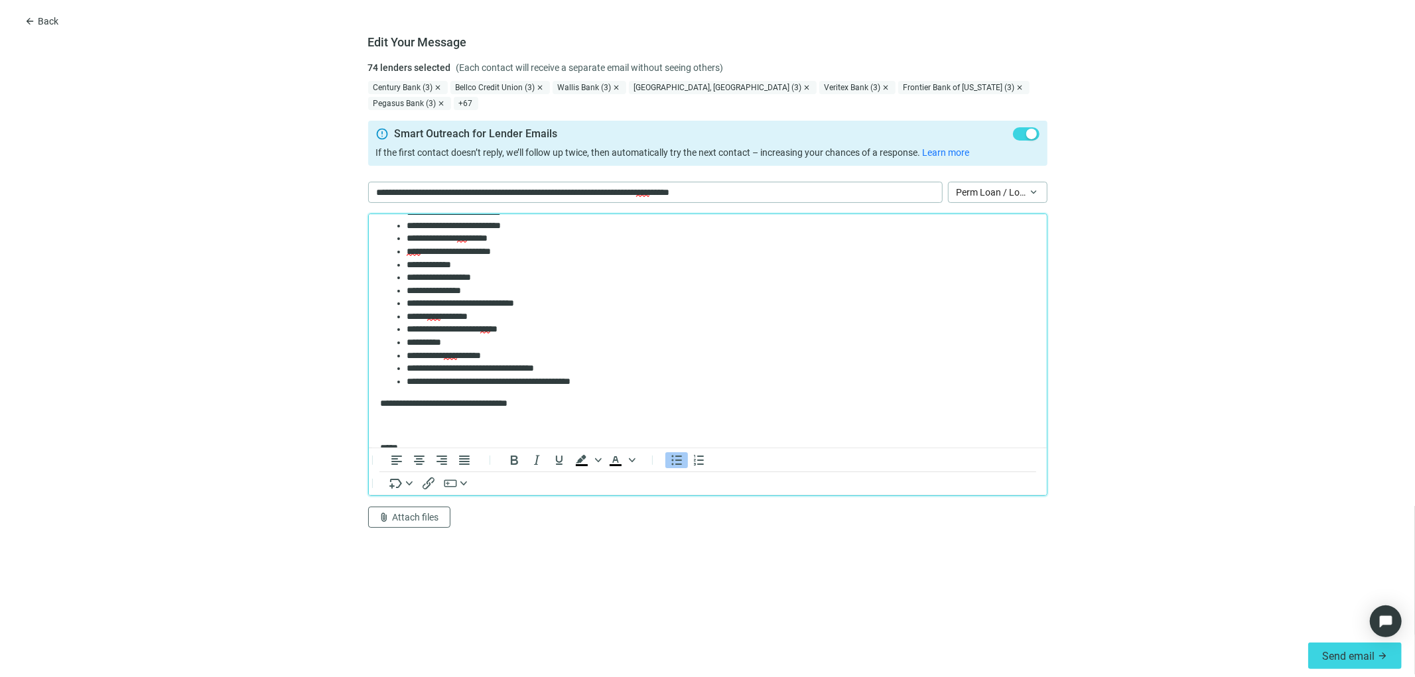
click at [474, 289] on li "**********" at bounding box center [715, 290] width 618 height 13
click at [494, 293] on span "*********" at bounding box center [481, 289] width 30 height 9
drag, startPoint x: 524, startPoint y: 288, endPoint x: 573, endPoint y: 283, distance: 49.4
click at [525, 288] on li "**********" at bounding box center [715, 290] width 618 height 13
drag, startPoint x: 531, startPoint y: 330, endPoint x: 559, endPoint y: 329, distance: 27.9
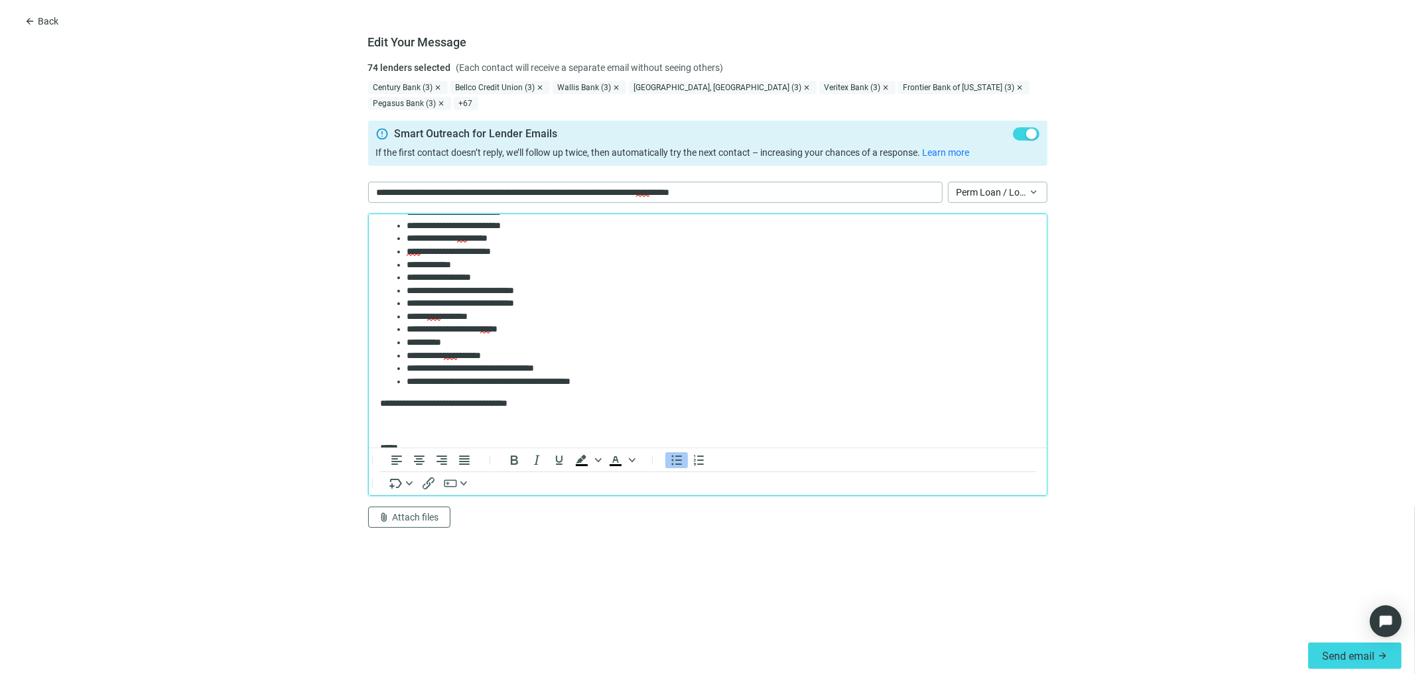
click at [537, 330] on li "**********" at bounding box center [715, 328] width 618 height 13
click at [445, 302] on li "**********" at bounding box center [715, 303] width 618 height 13
drag, startPoint x: 538, startPoint y: 404, endPoint x: 372, endPoint y: 408, distance: 166.6
click at [372, 408] on html "**********" at bounding box center [707, 288] width 678 height 494
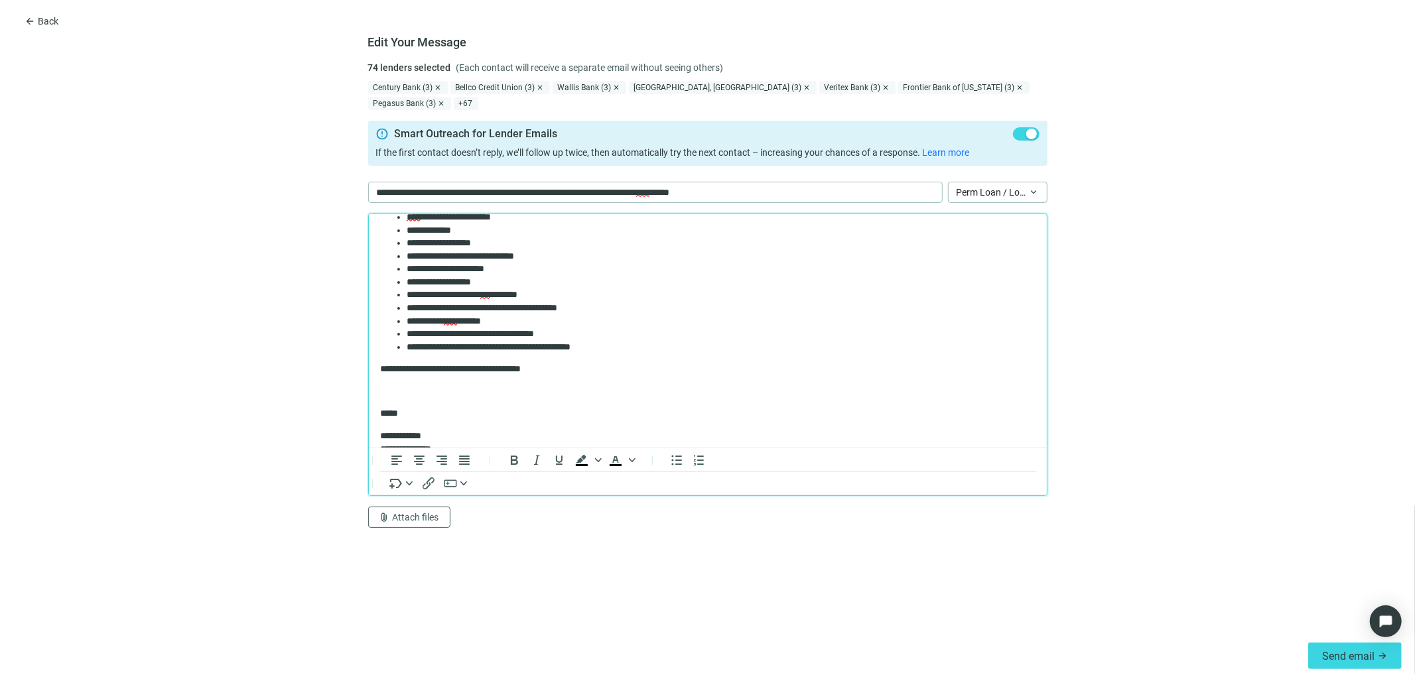
scroll to position [261, 0]
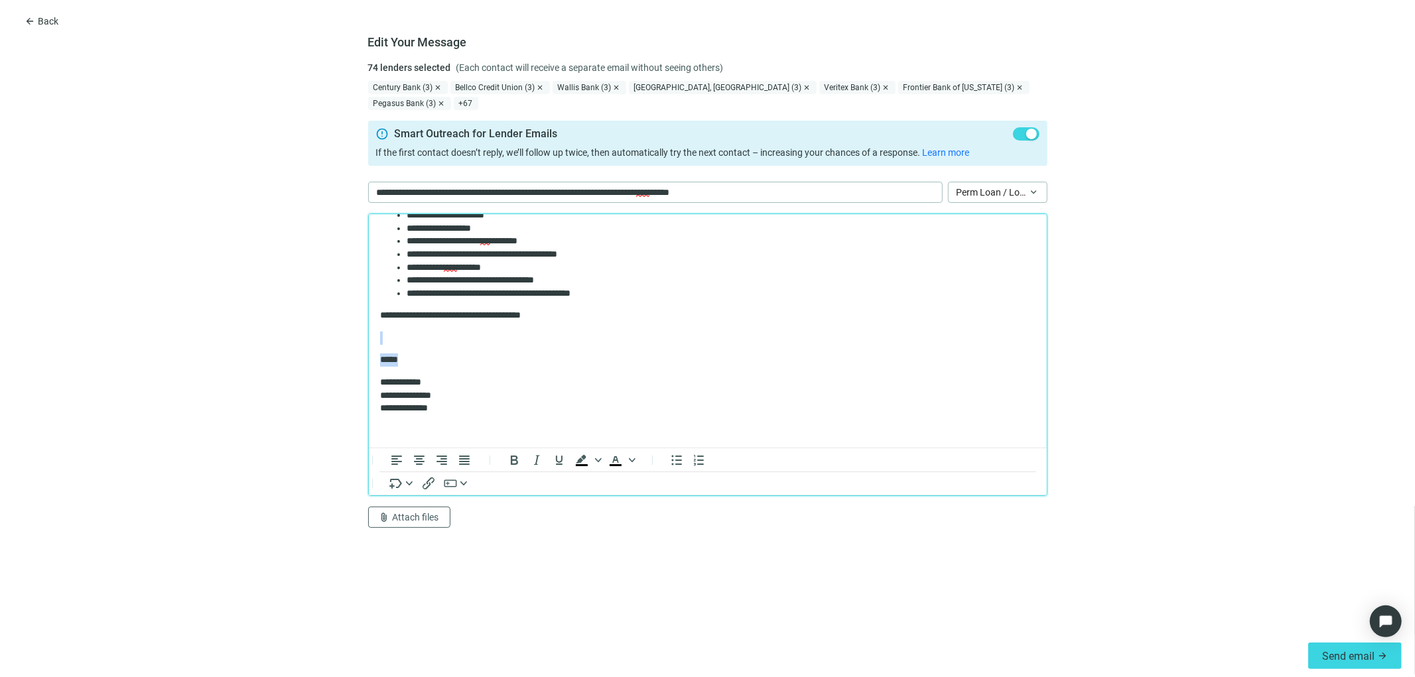
drag, startPoint x: 384, startPoint y: 330, endPoint x: 413, endPoint y: 350, distance: 34.4
click at [413, 350] on body "**********" at bounding box center [707, 200] width 657 height 473
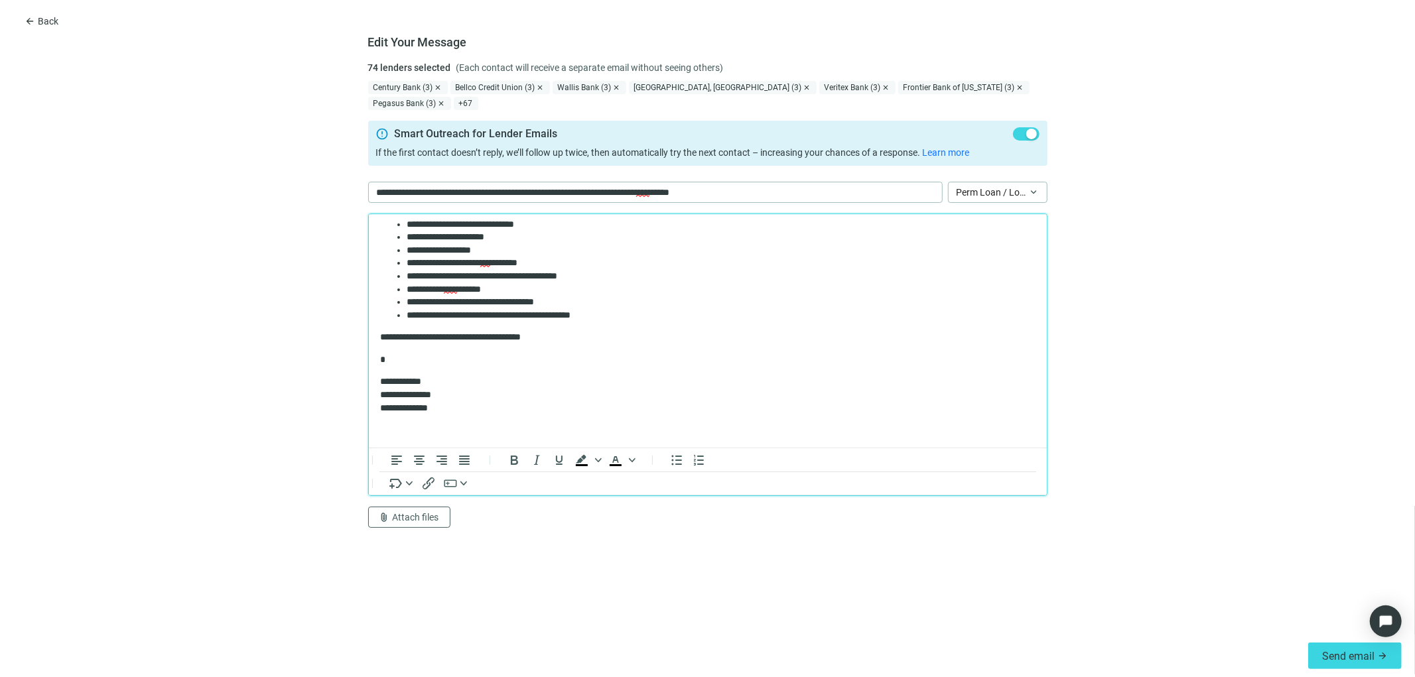
scroll to position [240, 0]
click at [441, 397] on p "**********" at bounding box center [702, 394] width 645 height 39
click at [442, 404] on p "**********" at bounding box center [702, 394] width 645 height 39
click at [558, 337] on p "**********" at bounding box center [702, 336] width 645 height 13
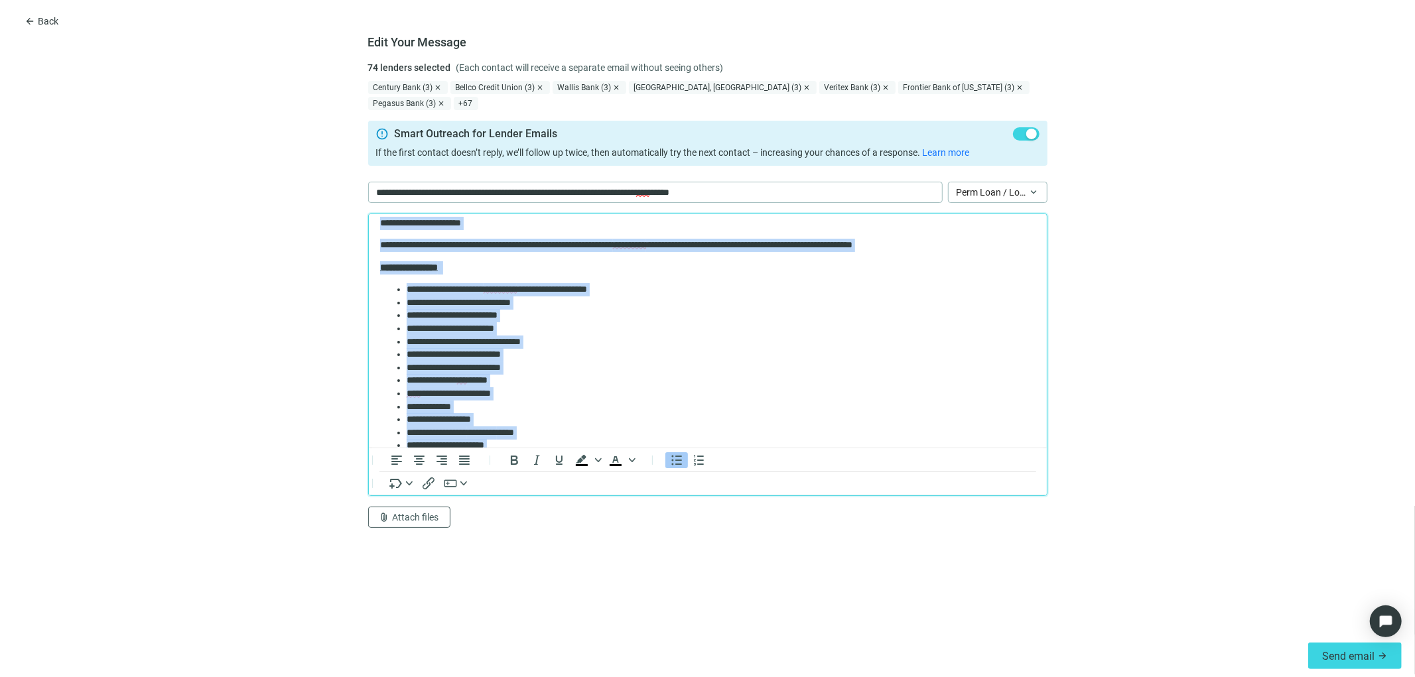
scroll to position [0, 0]
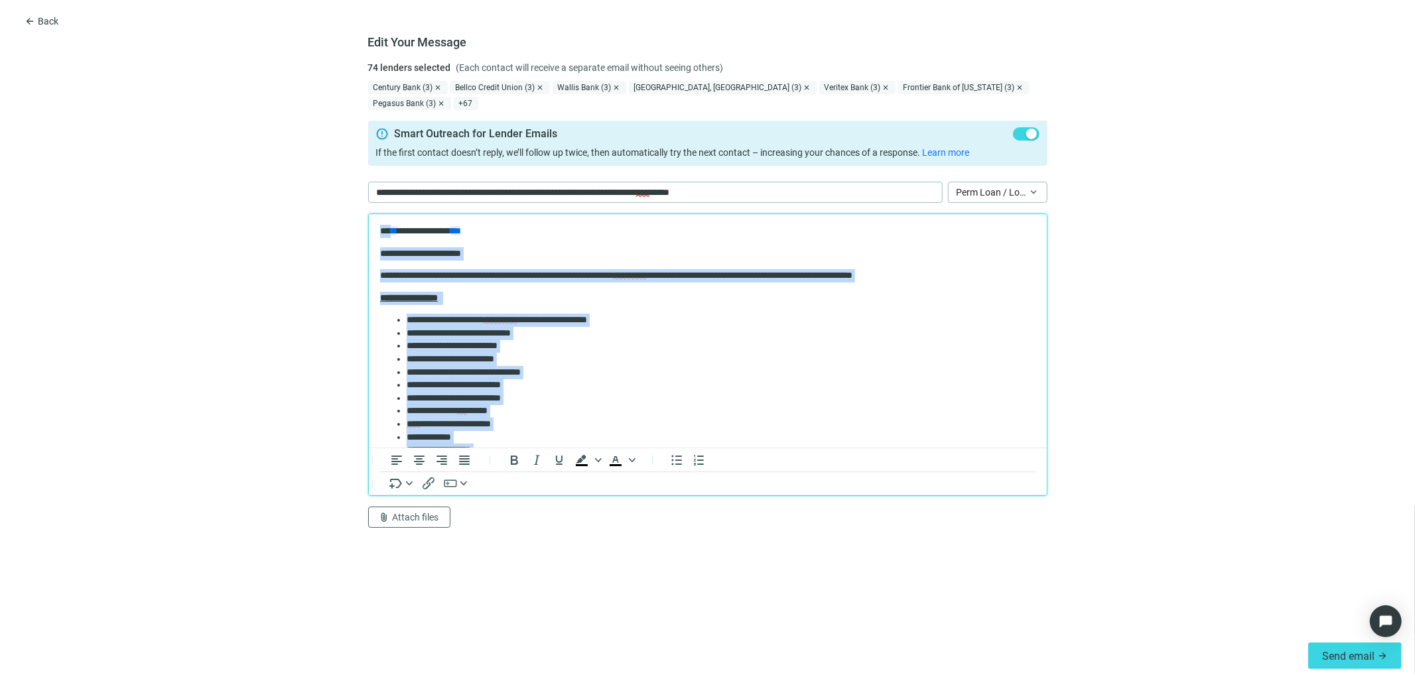
drag, startPoint x: 455, startPoint y: 409, endPoint x: 701, endPoint y: 338, distance: 256.2
click at [368, 214] on html "**********" at bounding box center [707, 450] width 678 height 472
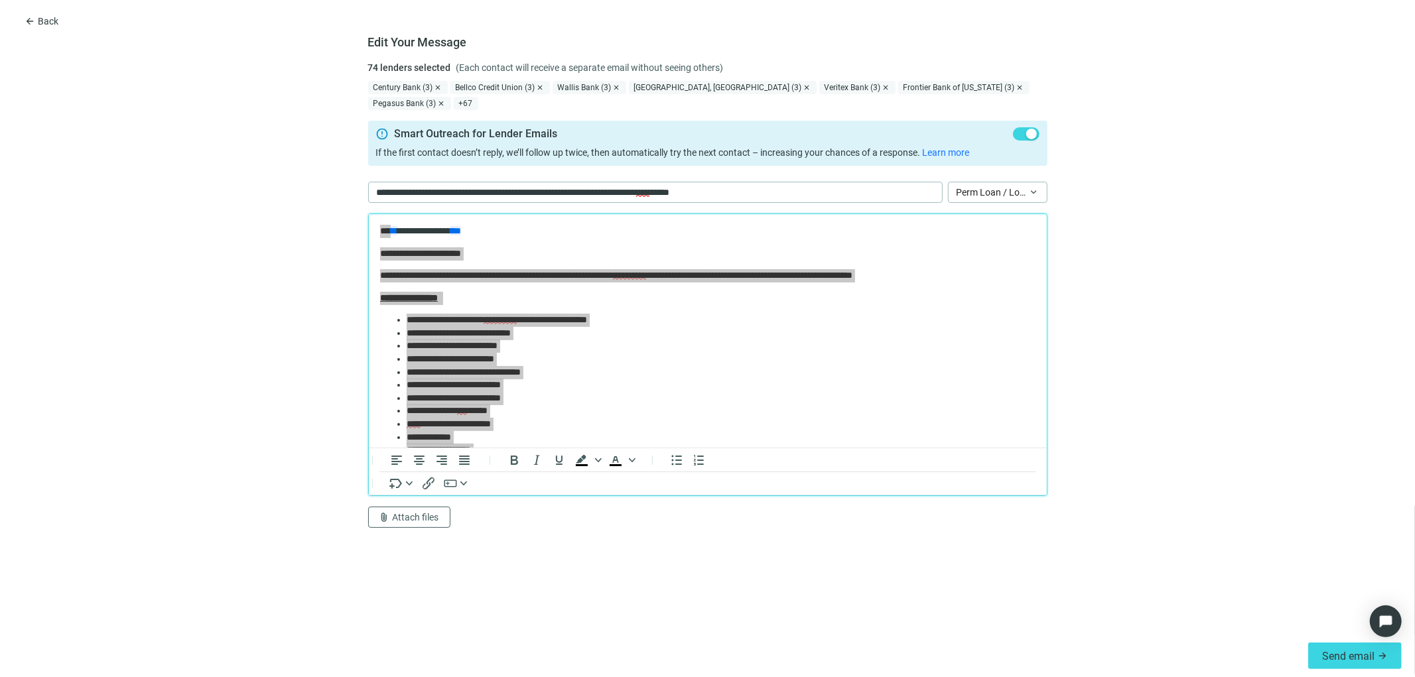
click at [638, 599] on form "Edit Your Message 74 lenders selected (Each contact will receive a separate ema…" at bounding box center [707, 348] width 1415 height 574
click at [1343, 658] on span "Send email" at bounding box center [1348, 656] width 52 height 13
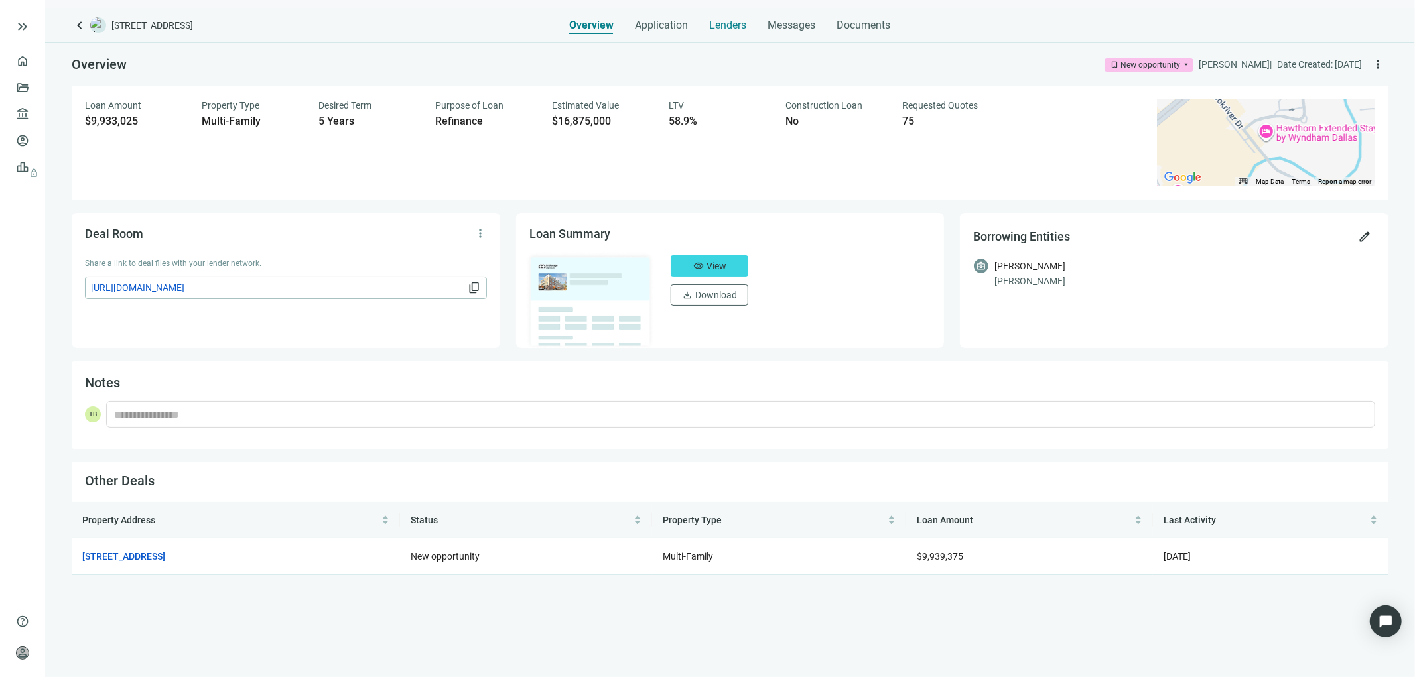
click at [737, 23] on span "Lenders" at bounding box center [728, 25] width 37 height 13
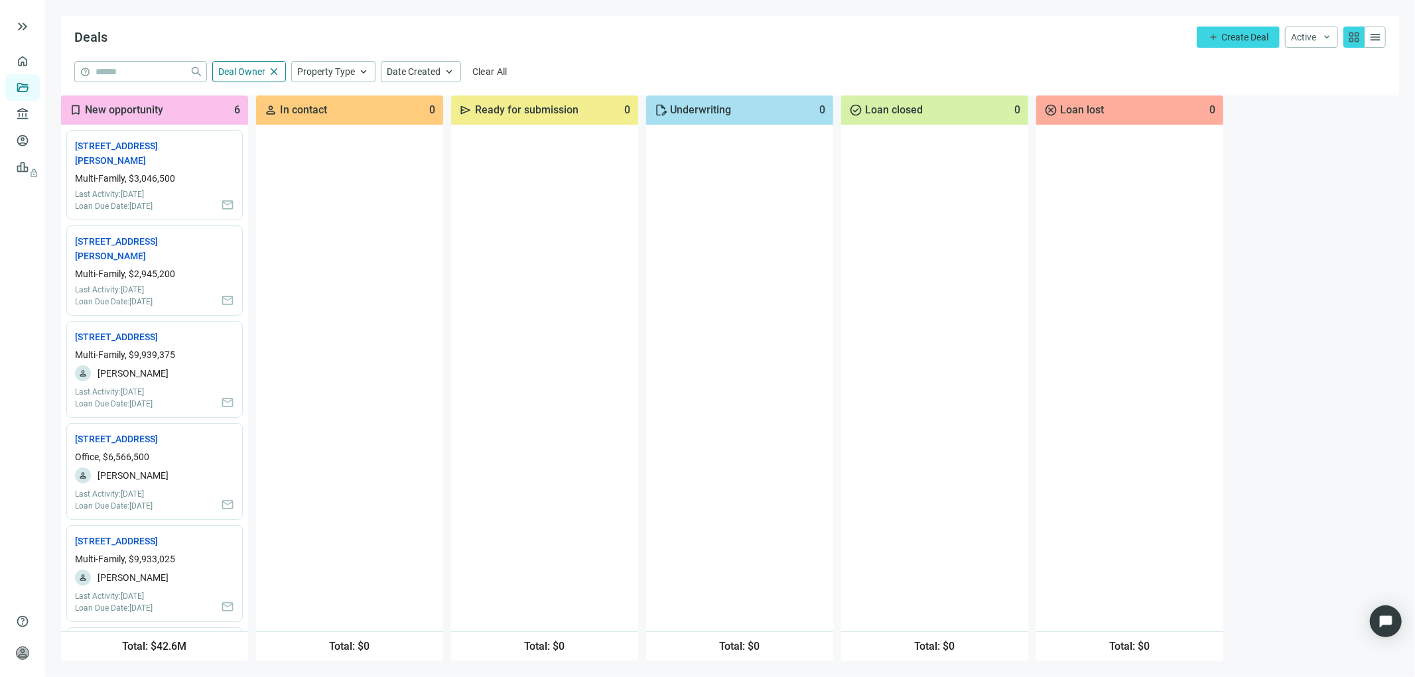
scroll to position [129, 0]
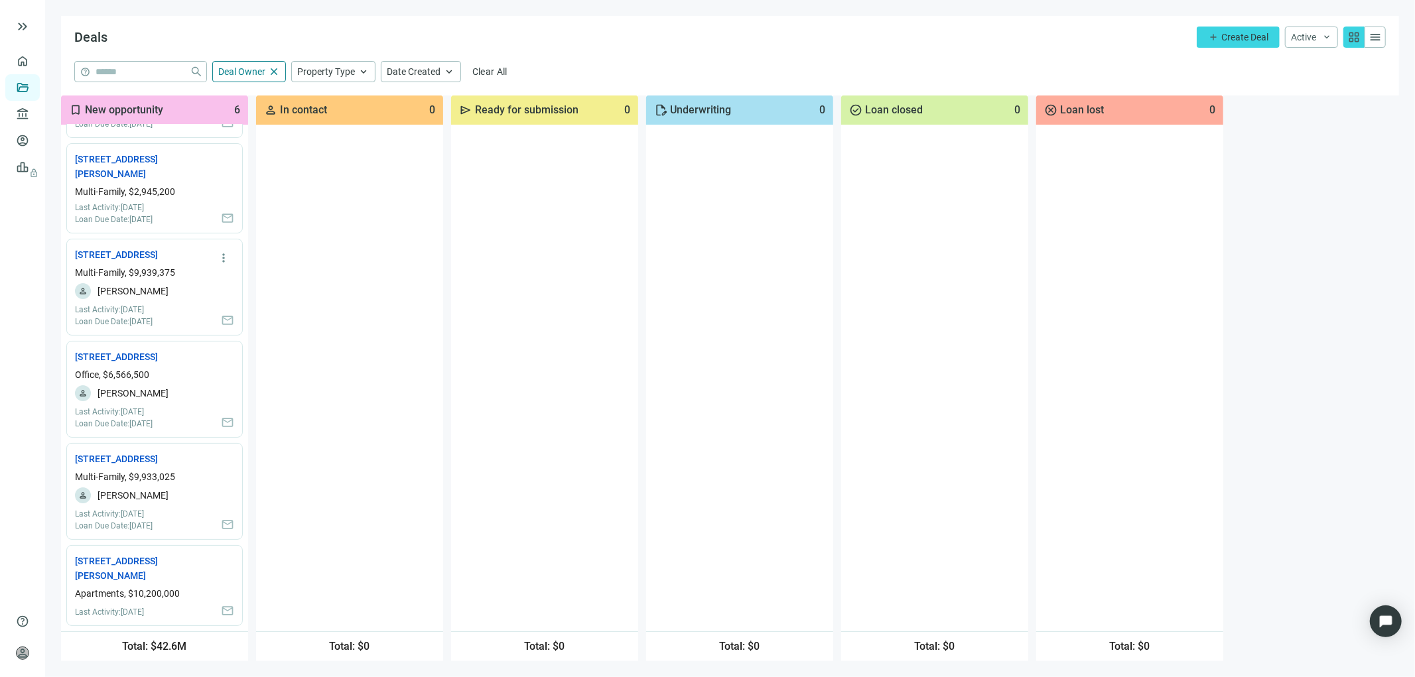
click at [127, 239] on div "more_vert [STREET_ADDRESS] open_in_new Multi-Family, $9,939,375 person [PERSON_…" at bounding box center [154, 287] width 176 height 97
click at [102, 247] on link "[STREET_ADDRESS] open_in_new" at bounding box center [122, 254] width 95 height 15
click at [136, 247] on link "[STREET_ADDRESS] open_in_new" at bounding box center [122, 254] width 95 height 15
click at [128, 462] on link "[STREET_ADDRESS] open_in_new" at bounding box center [122, 459] width 95 height 15
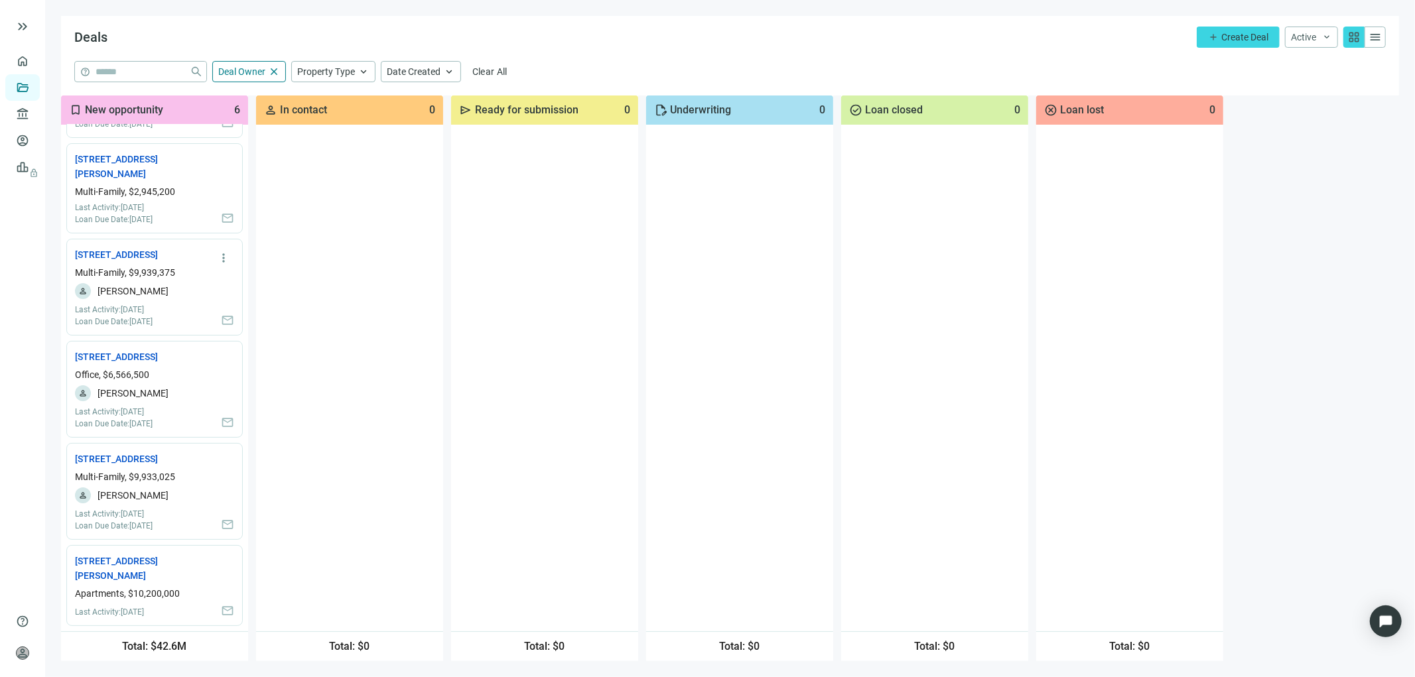
click at [131, 247] on div "more_vert [STREET_ADDRESS] open_in_new Multi-Family, $9,939,375 person [PERSON_…" at bounding box center [154, 287] width 176 height 97
click at [131, 247] on link "[STREET_ADDRESS] open_in_new" at bounding box center [122, 254] width 95 height 15
click at [134, 453] on link "[STREET_ADDRESS] open_in_new" at bounding box center [122, 459] width 95 height 15
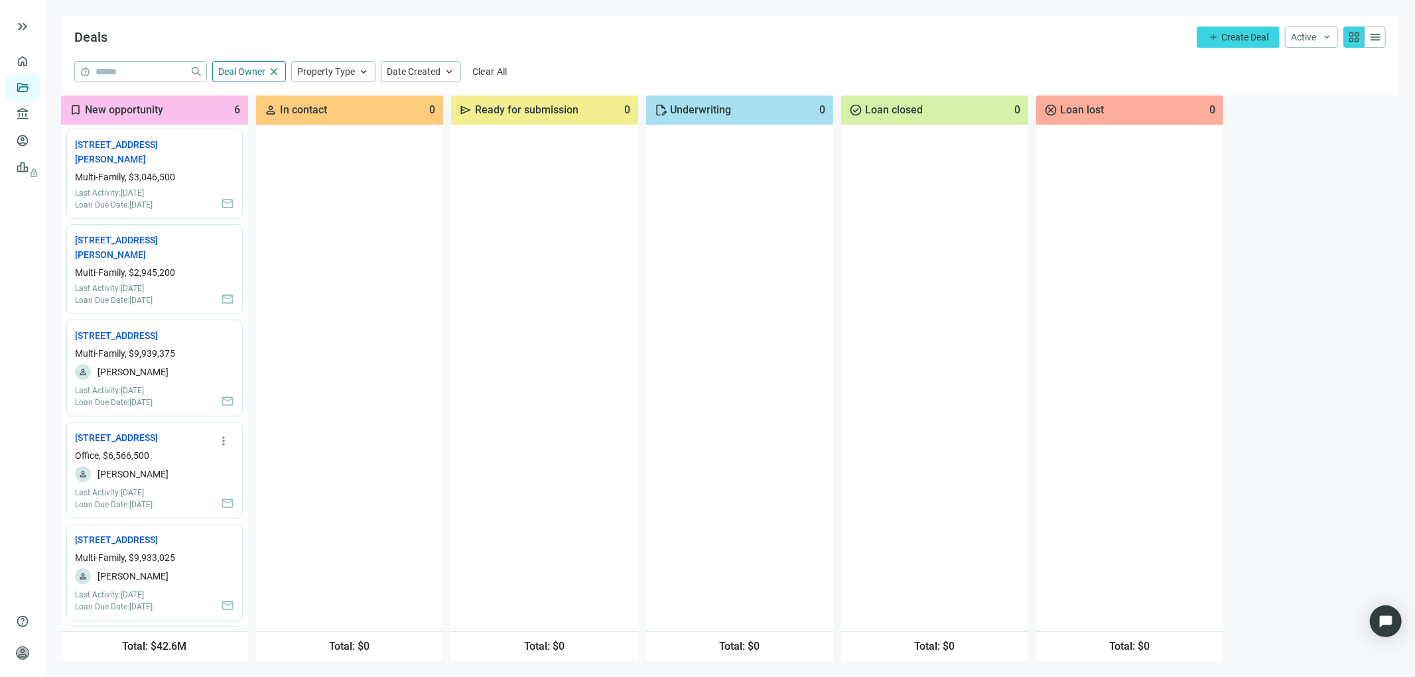
scroll to position [0, 0]
click at [109, 343] on link "7901 Brookriver Dr, Dallas, TX 75247 open_in_new" at bounding box center [122, 337] width 95 height 15
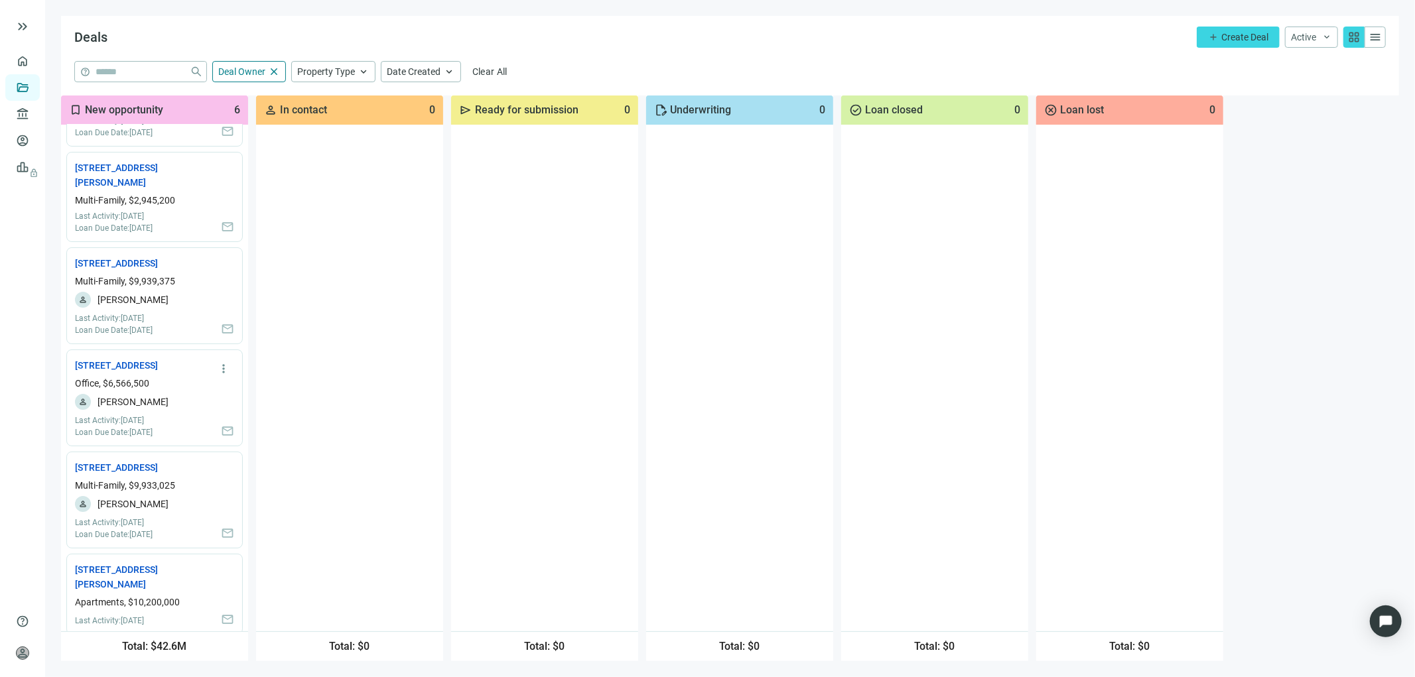
scroll to position [129, 0]
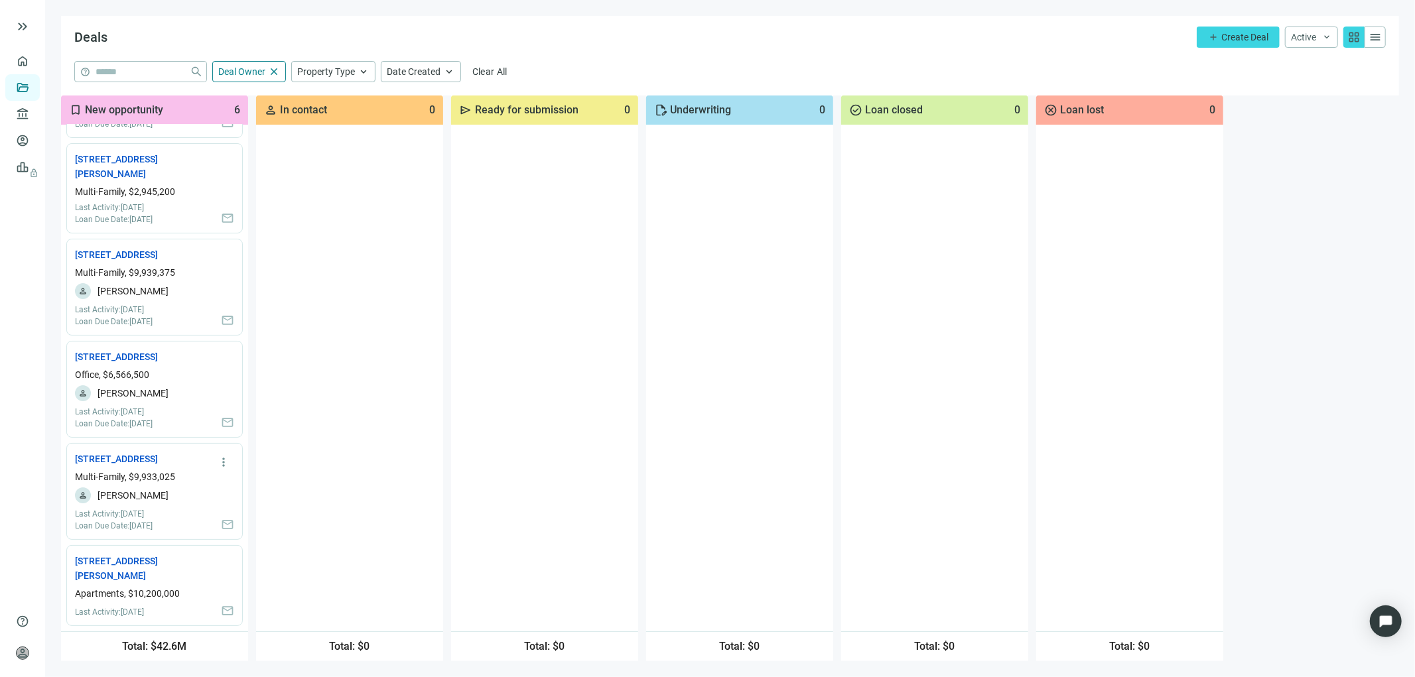
click at [131, 484] on div "more_vert 7900 Brookriver Dr, Dallas, TX 75247 open_in_new Multi-Family, $9,933…" at bounding box center [154, 491] width 176 height 97
click at [111, 452] on link "7900 Brookriver Dr, Dallas, TX 75247 open_in_new" at bounding box center [122, 459] width 95 height 15
click at [135, 248] on div "more_vert 7901 Brookriver Dr, Dallas, TX 75247 open_in_new Multi-Family, $9,939…" at bounding box center [154, 287] width 176 height 97
click at [127, 247] on link "7901 Brookriver Dr, Dallas, TX 75247 open_in_new" at bounding box center [122, 254] width 95 height 15
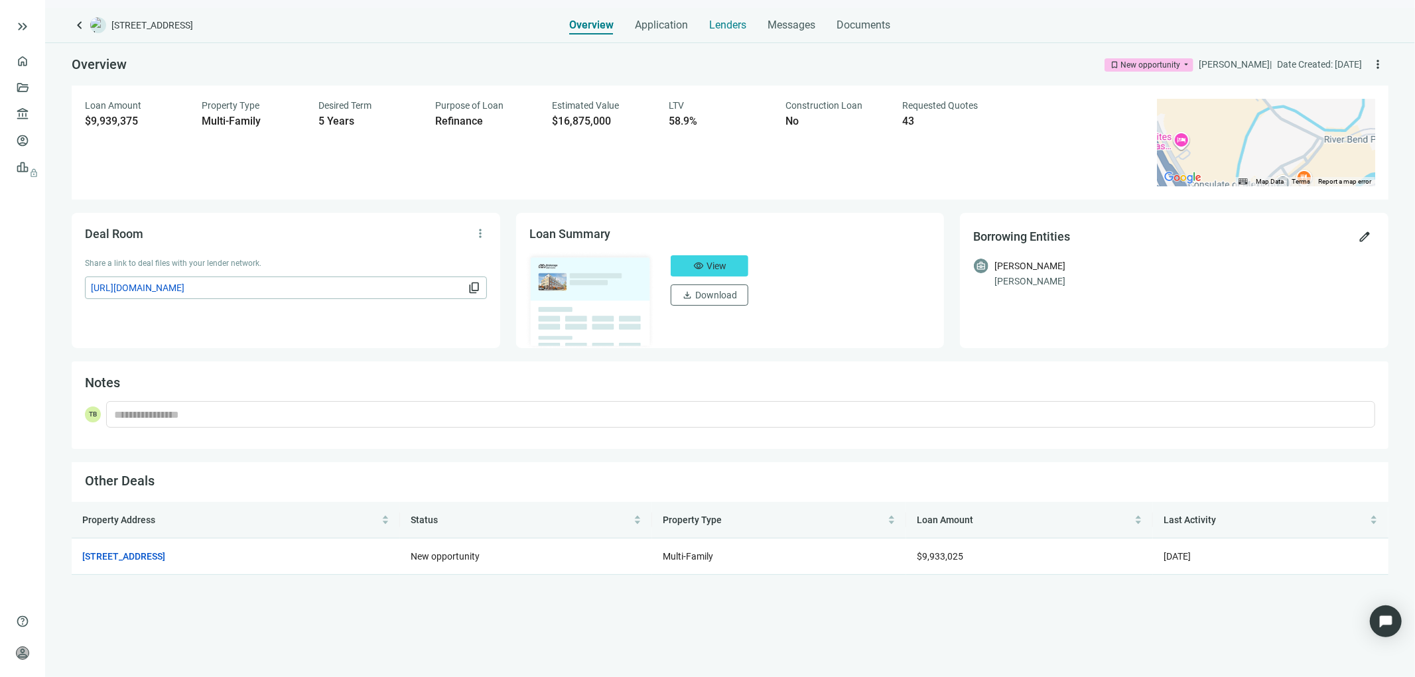
click at [726, 22] on span "Lenders" at bounding box center [728, 25] width 37 height 13
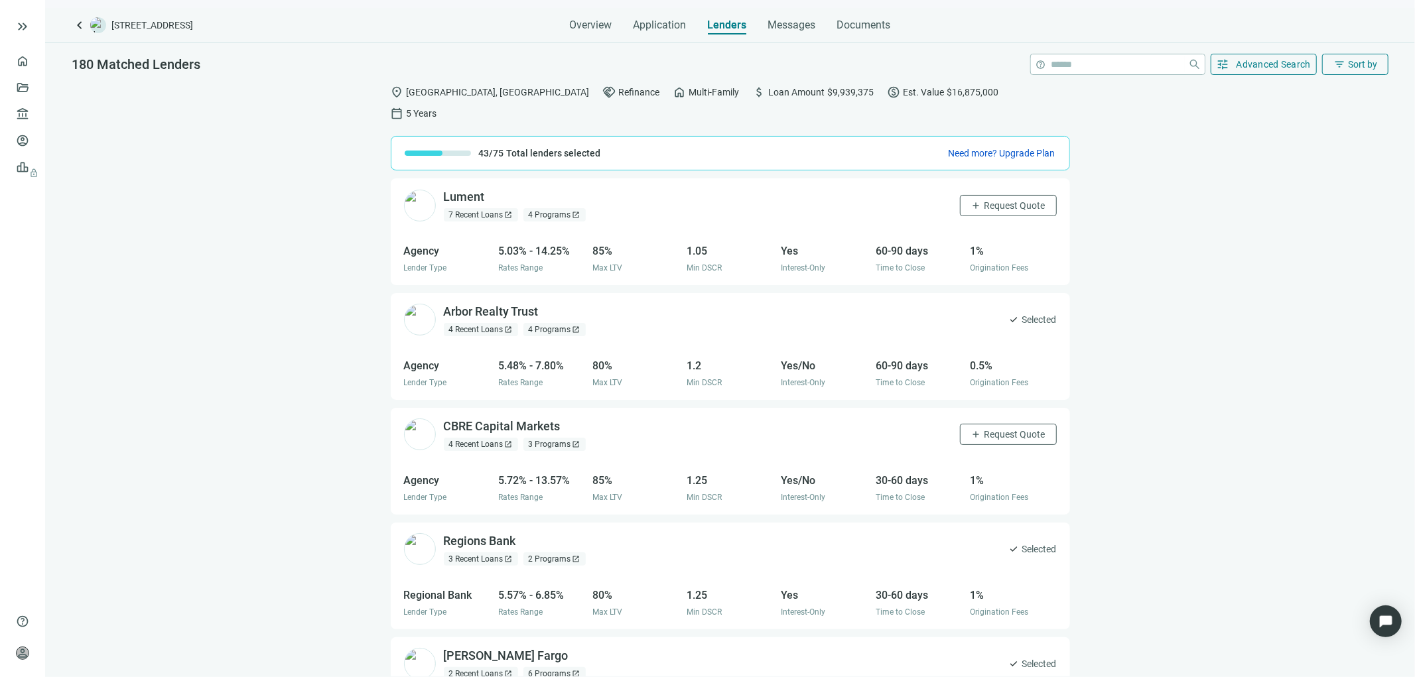
click at [734, 19] on span "Lenders" at bounding box center [727, 25] width 39 height 13
click at [33, 65] on link "Overview" at bounding box center [52, 61] width 39 height 11
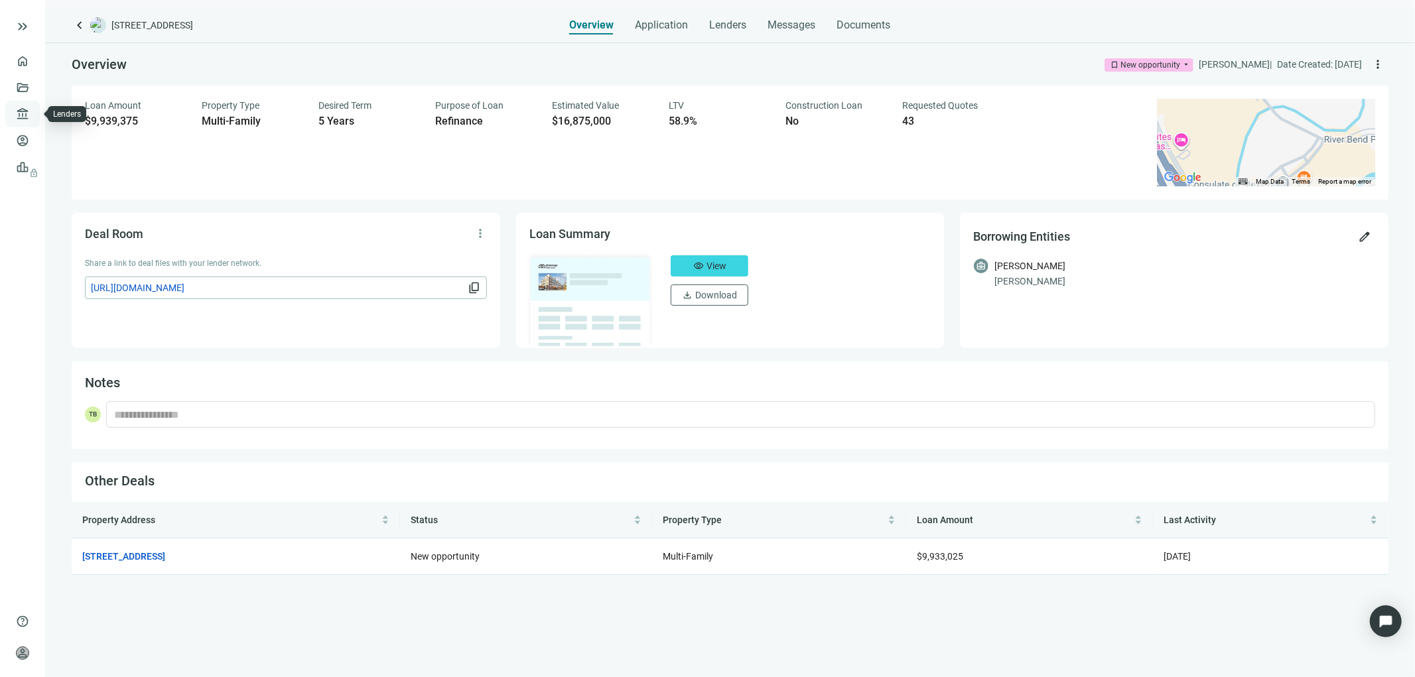
click at [33, 111] on link "Lenders" at bounding box center [50, 114] width 35 height 11
click at [652, 25] on span "Application" at bounding box center [662, 25] width 53 height 13
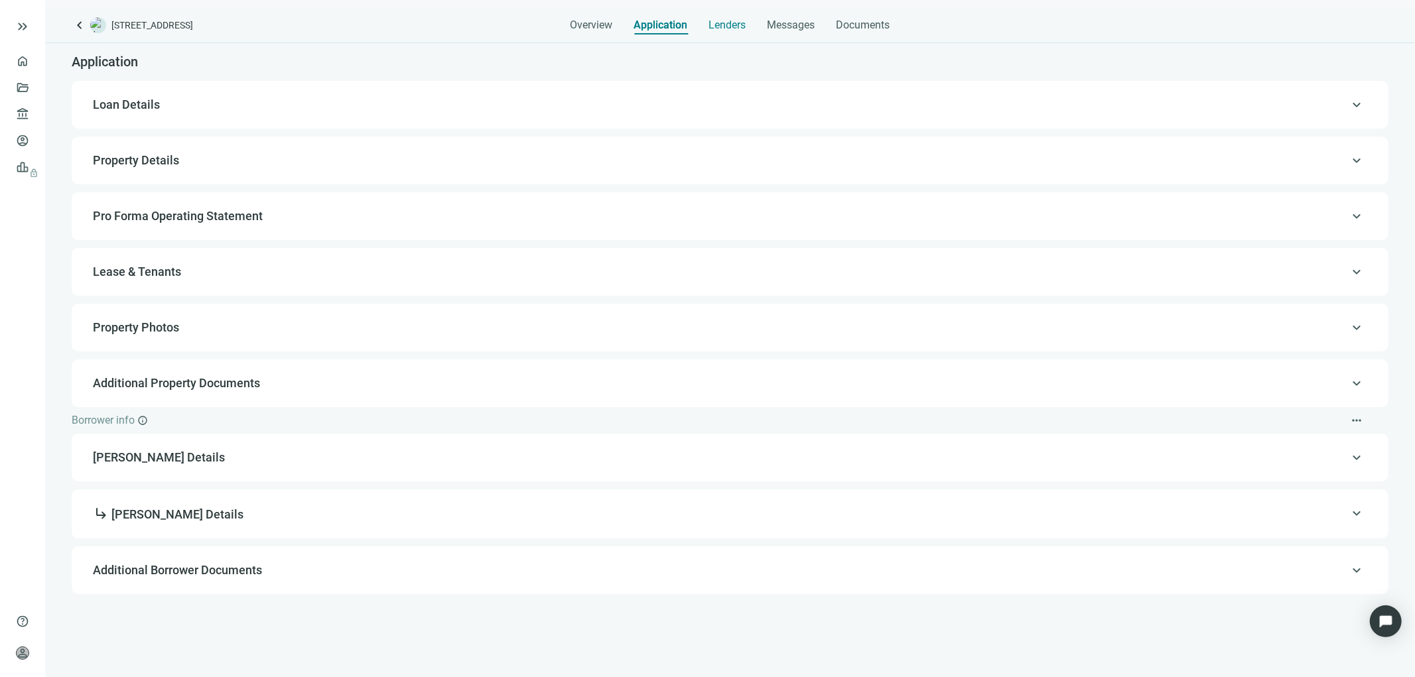
click at [733, 21] on span "Lenders" at bounding box center [727, 25] width 37 height 13
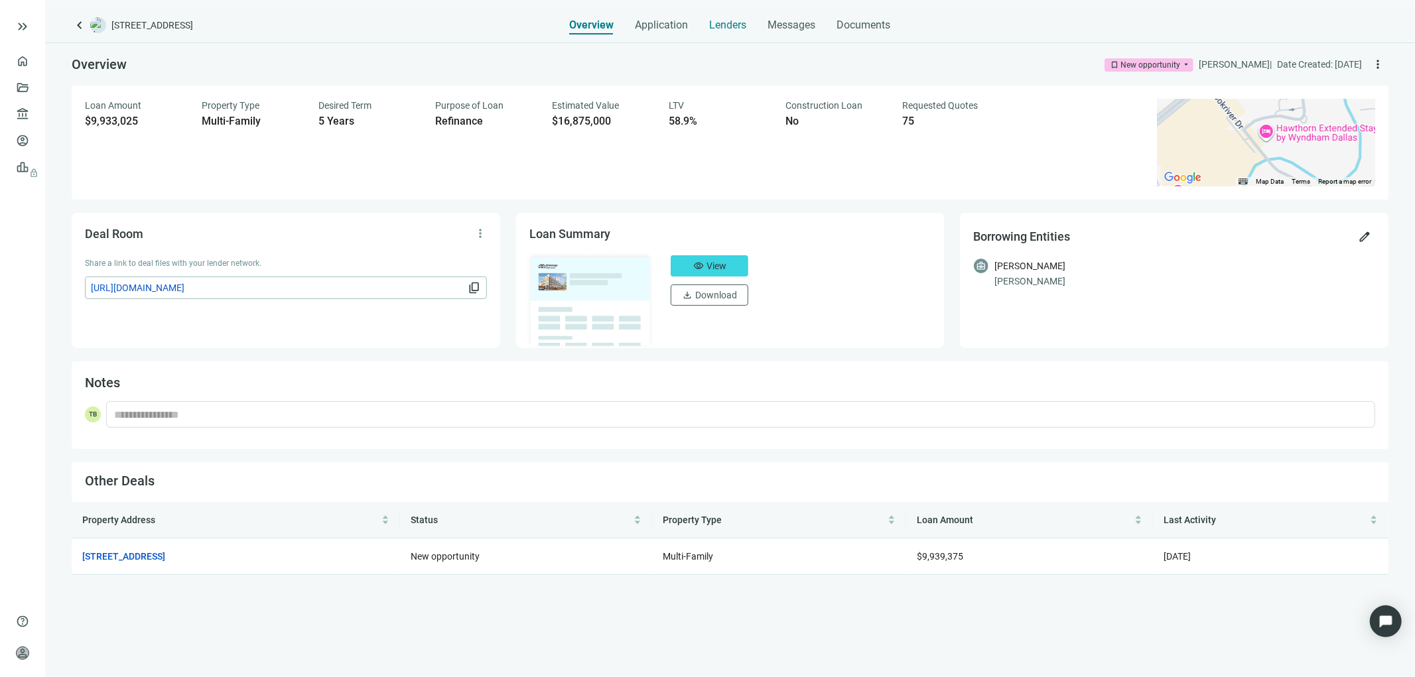
click at [728, 21] on span "Lenders" at bounding box center [728, 25] width 37 height 13
click at [784, 23] on span "Messages" at bounding box center [792, 25] width 48 height 13
click at [788, 23] on span "Messages" at bounding box center [792, 25] width 48 height 13
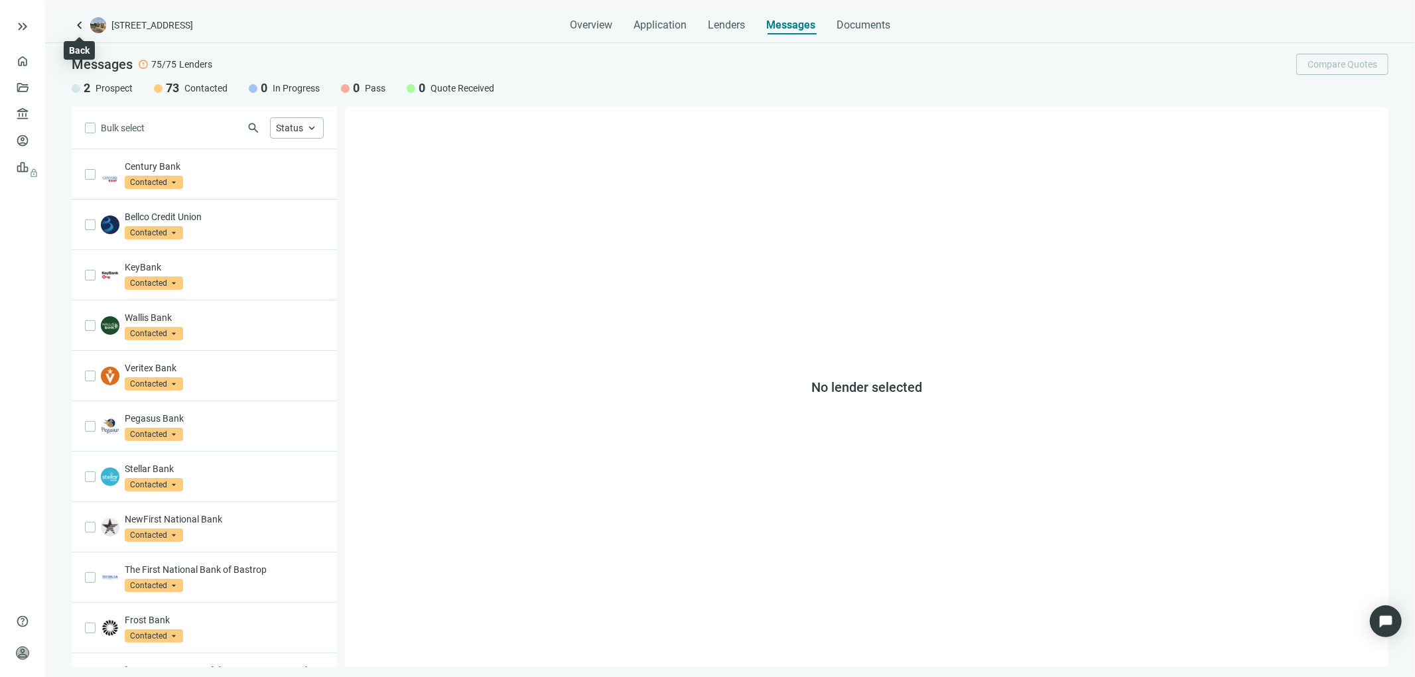
click at [77, 22] on span "keyboard_arrow_left" at bounding box center [80, 25] width 16 height 16
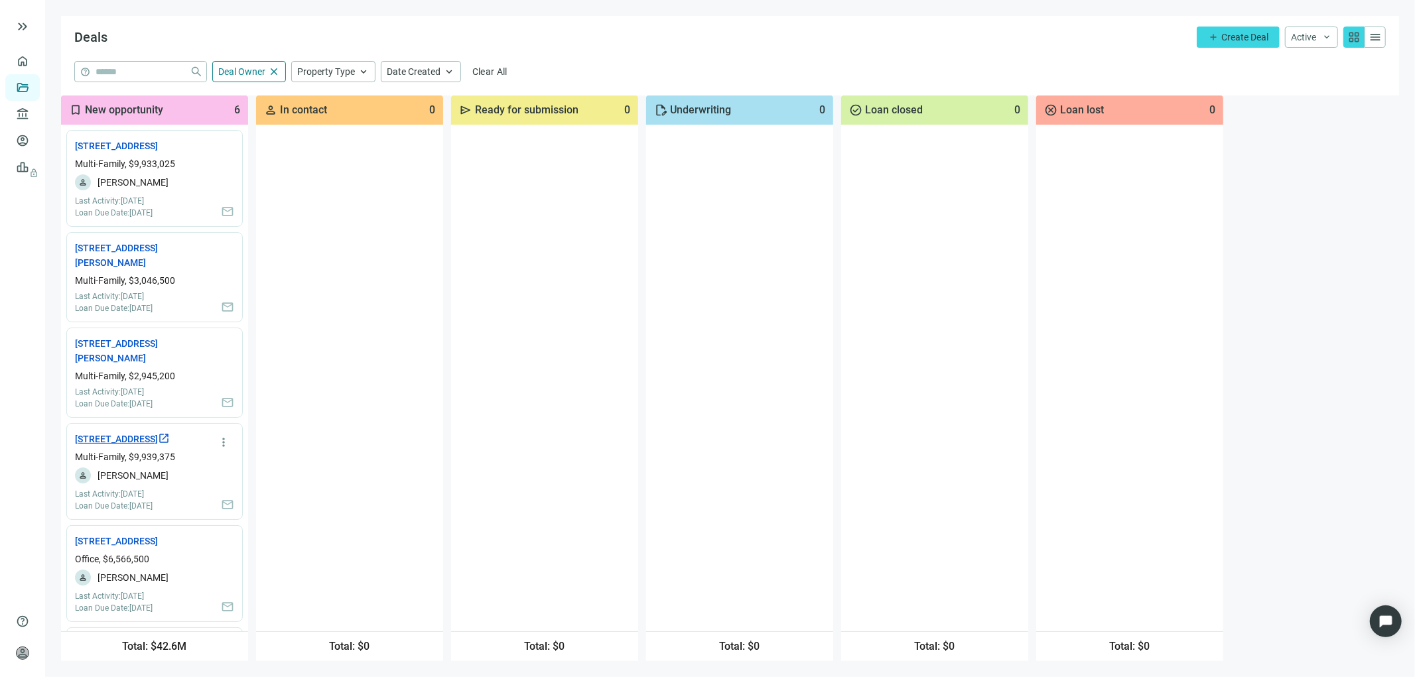
click at [111, 447] on link "7901 Brookriver Dr, Dallas, TX 75247 open_in_new" at bounding box center [122, 439] width 95 height 15
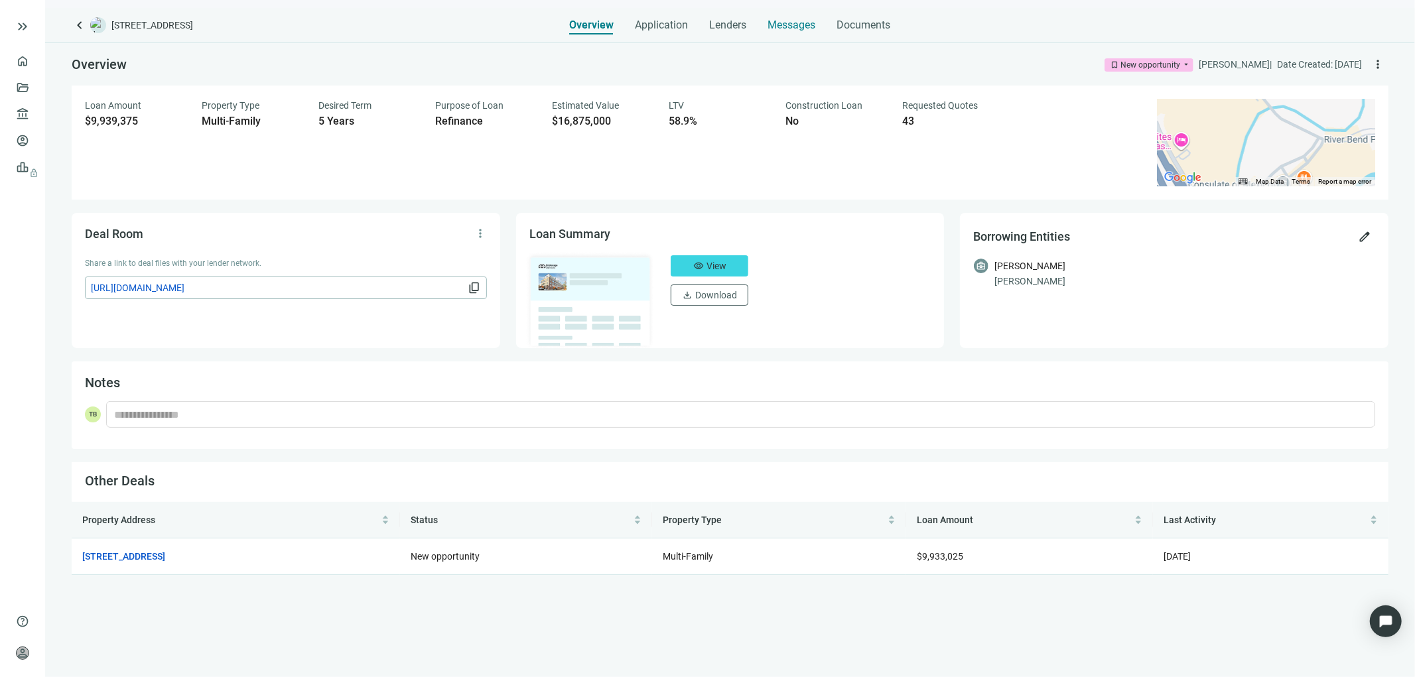
click at [790, 21] on span "Messages" at bounding box center [792, 25] width 48 height 13
click at [794, 28] on span "Messages" at bounding box center [792, 25] width 48 height 13
click at [790, 31] on span "Messages" at bounding box center [792, 25] width 48 height 13
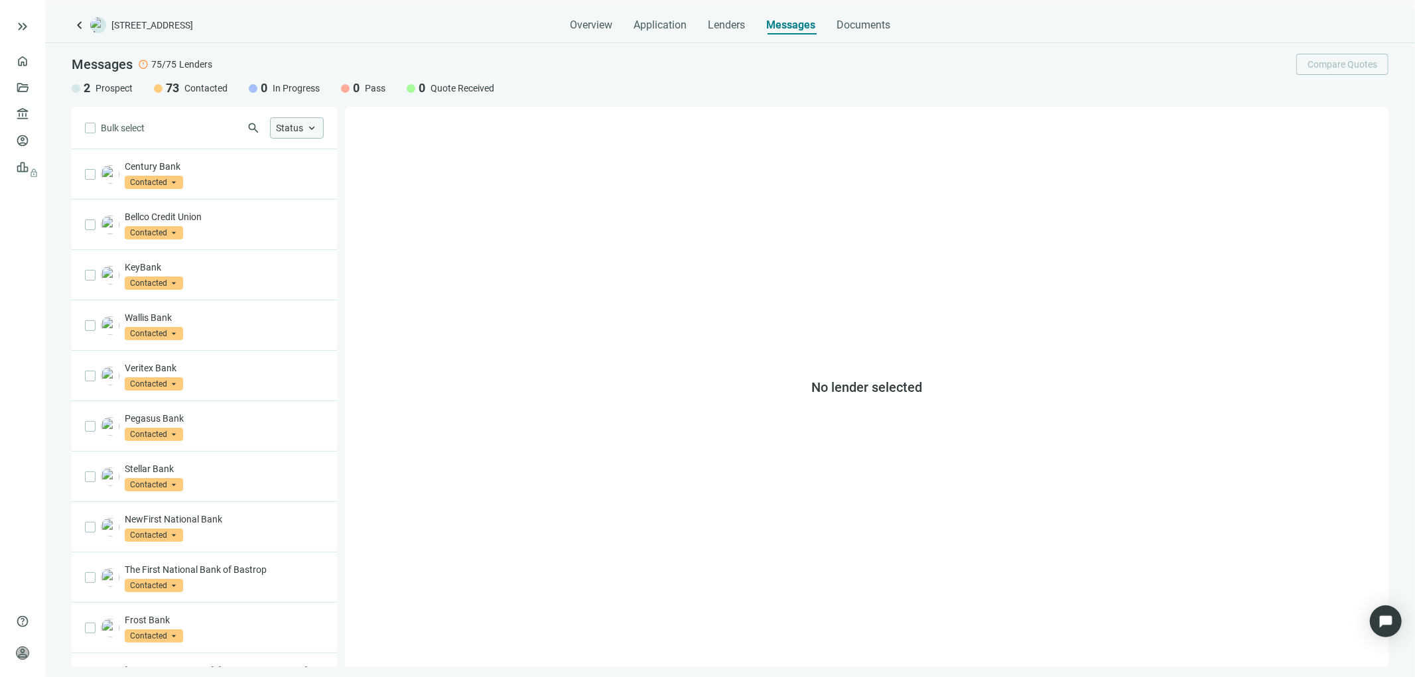
click at [317, 131] on span "keyboard_arrow_up" at bounding box center [312, 128] width 12 height 12
click at [325, 286] on div "1 Selected Clear" at bounding box center [377, 291] width 212 height 37
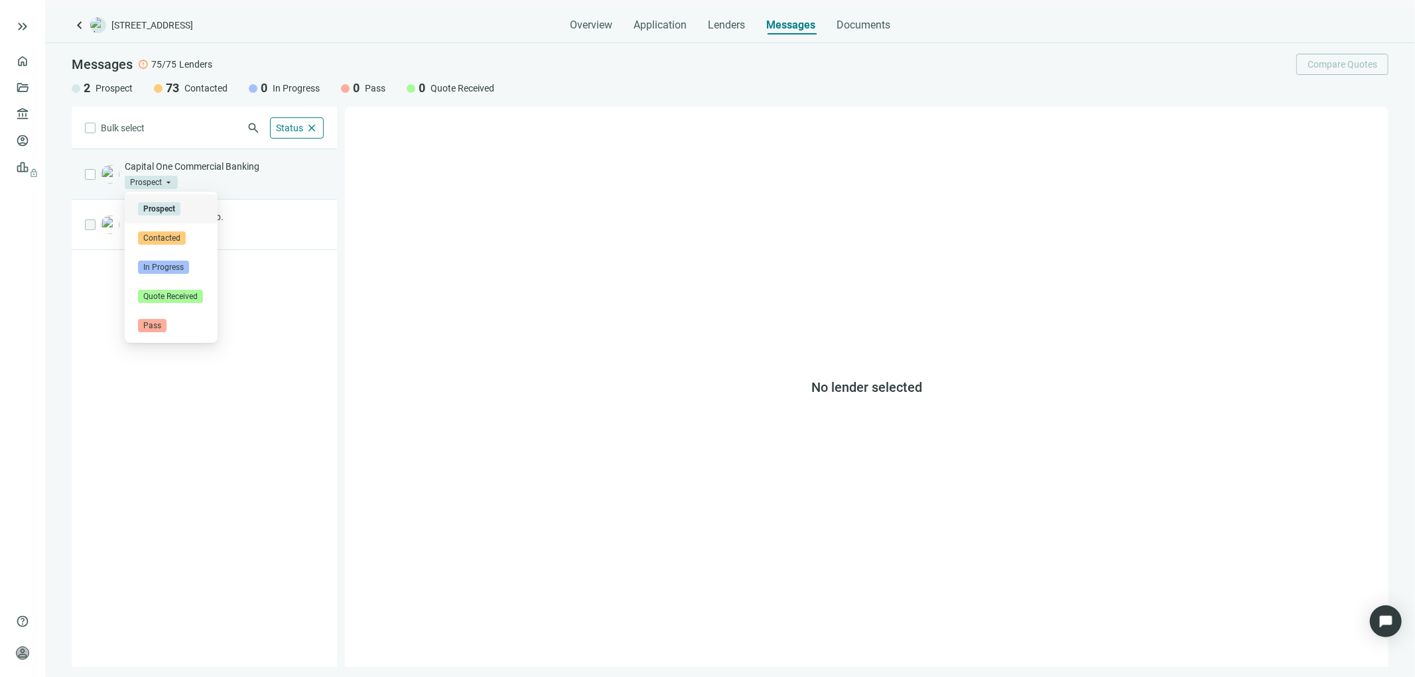
click at [175, 179] on span "Prospect" at bounding box center [151, 182] width 53 height 13
click at [148, 160] on p "Capital One Commercial Banking" at bounding box center [224, 166] width 199 height 13
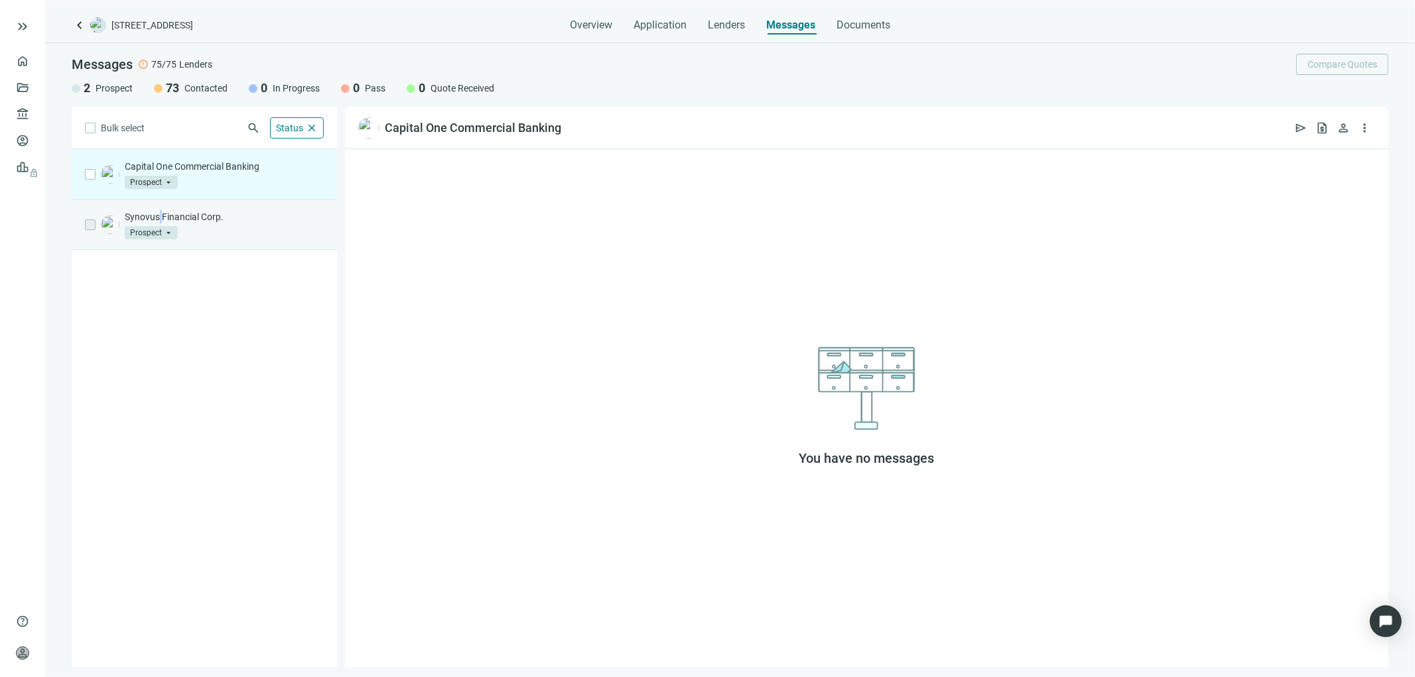
click at [161, 212] on p "Synovus Financial Corp." at bounding box center [224, 216] width 199 height 13
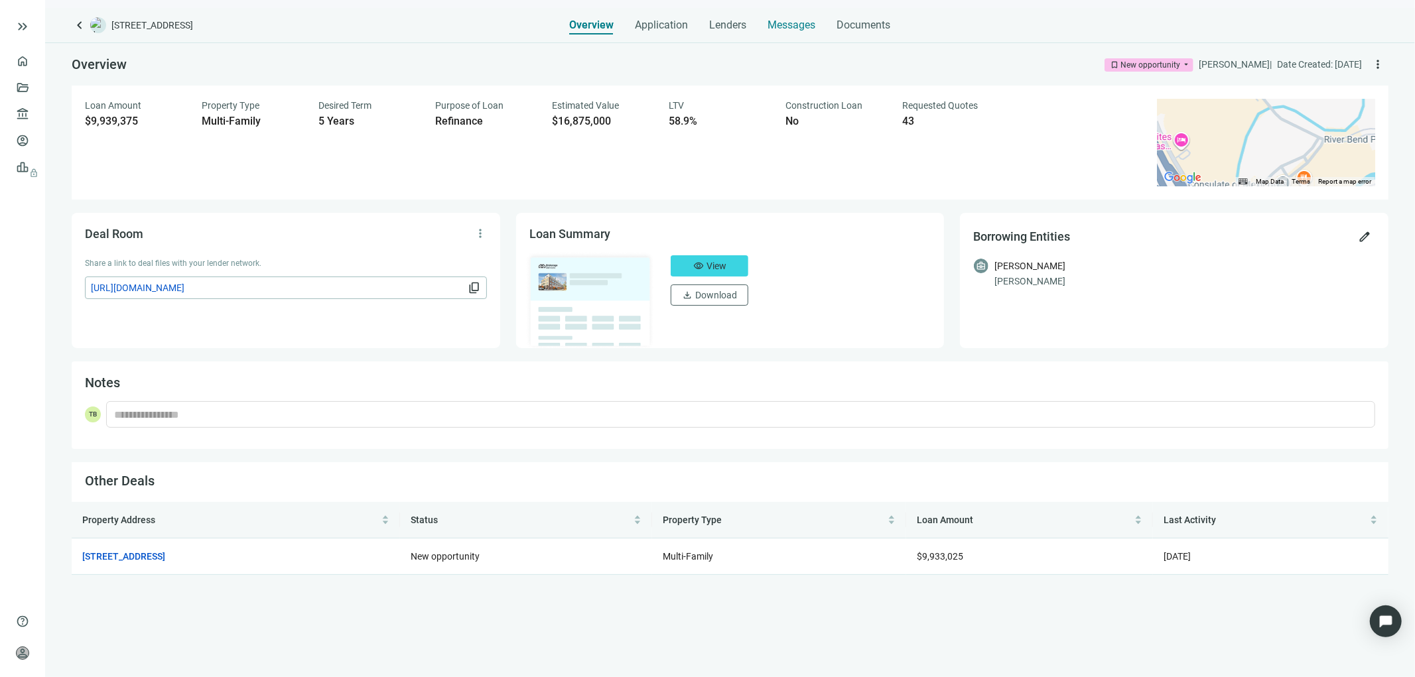
click at [790, 28] on span "Messages" at bounding box center [792, 25] width 48 height 13
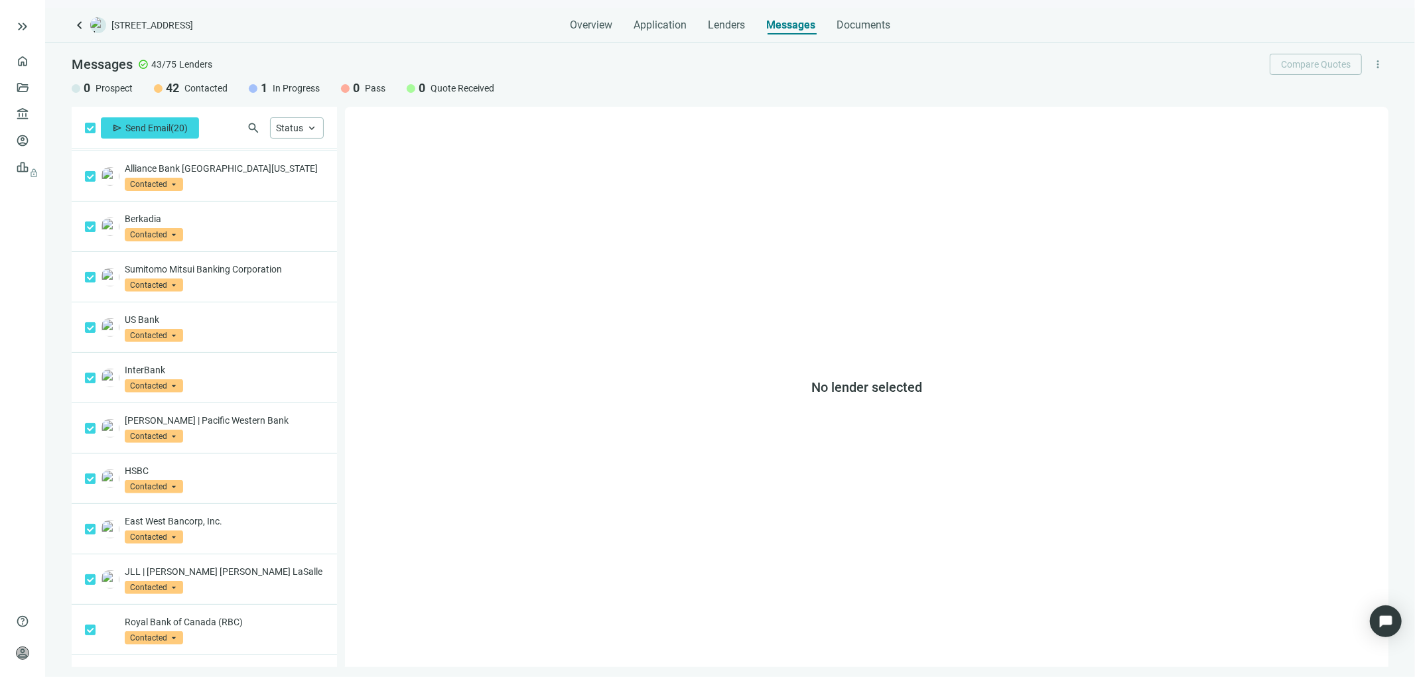
scroll to position [533, 0]
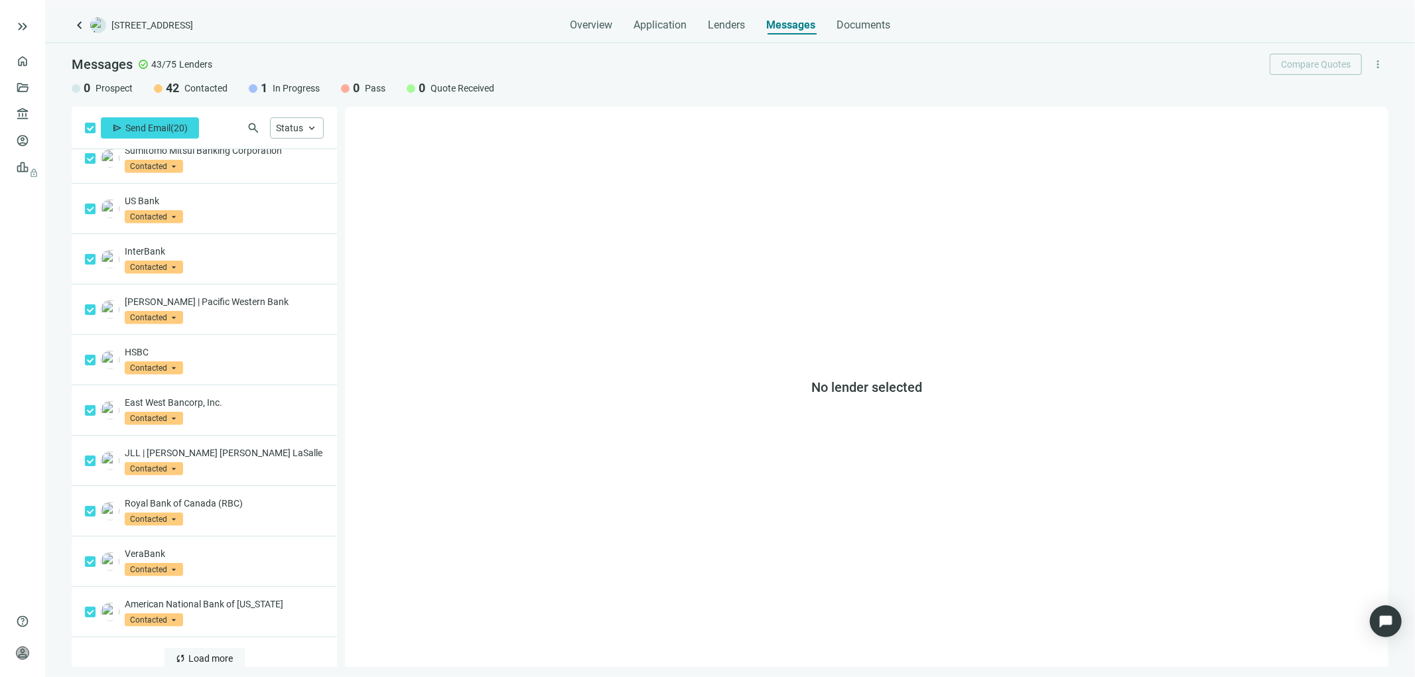
click at [189, 654] on span "Load more" at bounding box center [211, 659] width 44 height 11
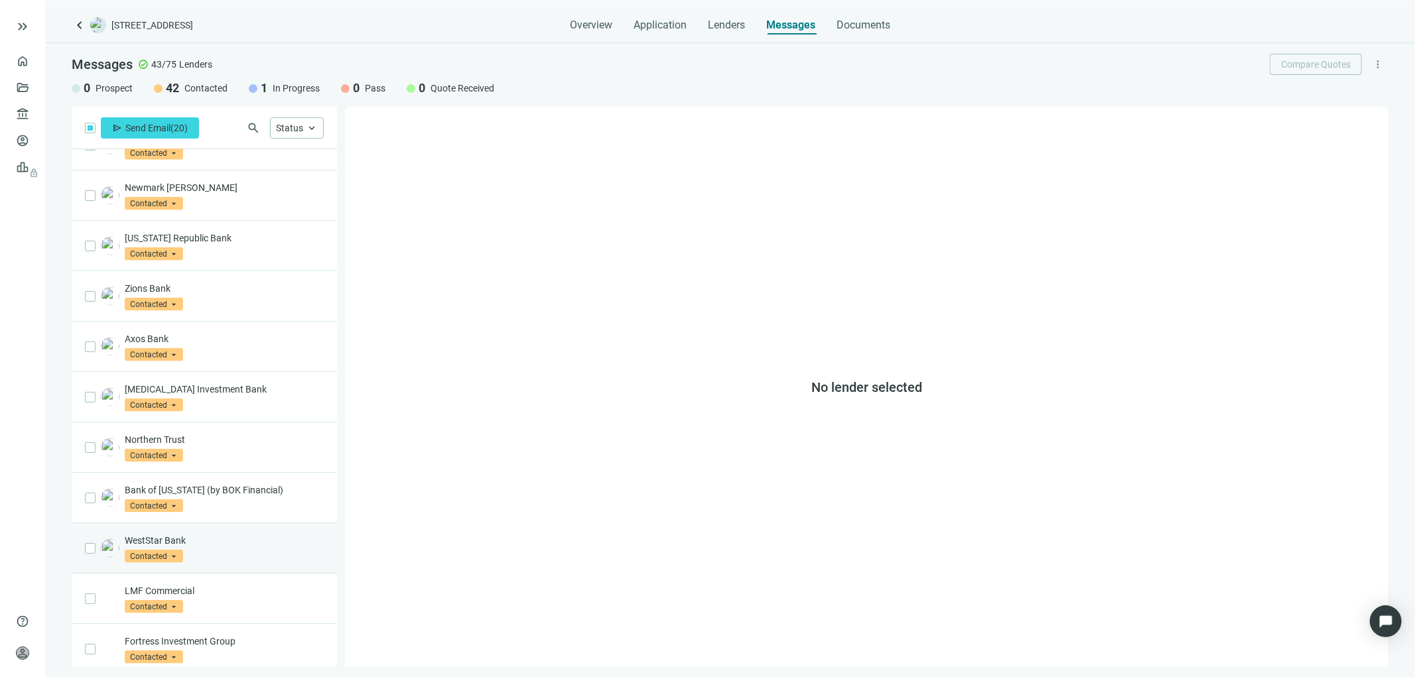
scroll to position [1543, 0]
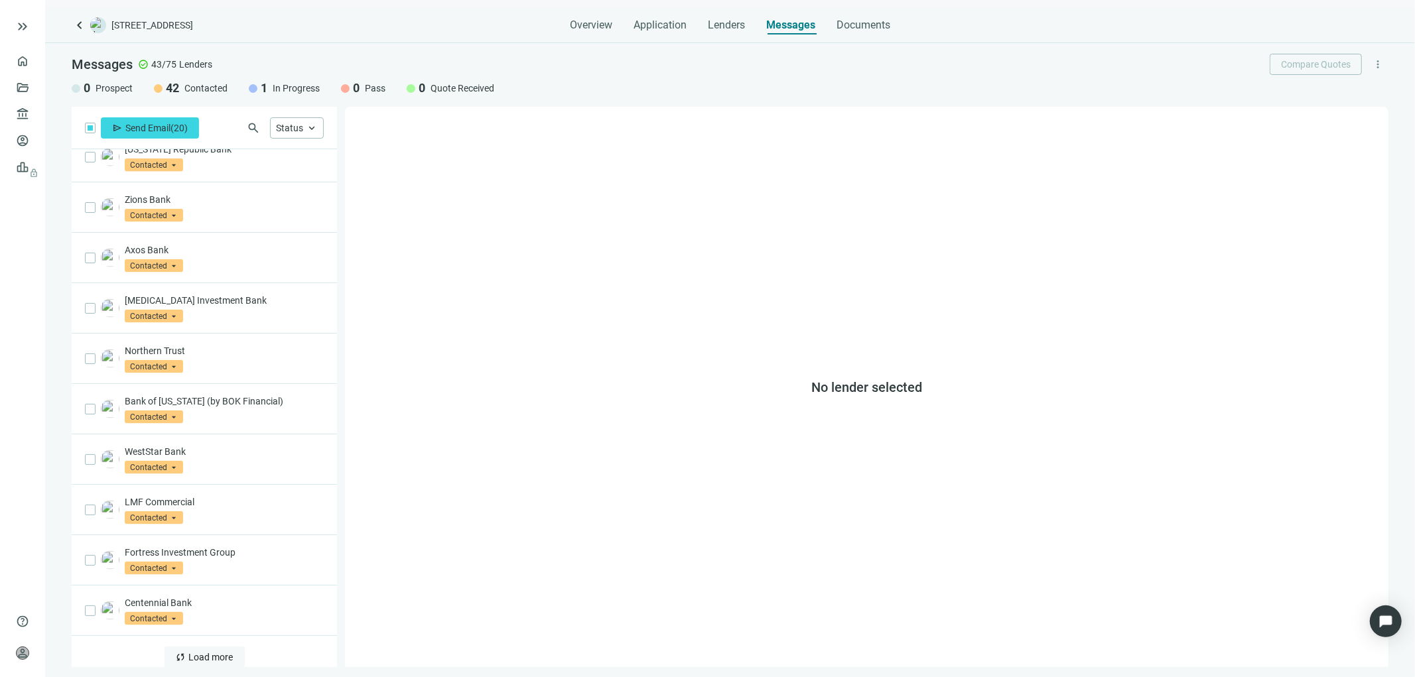
click at [194, 652] on span "Load more" at bounding box center [211, 657] width 44 height 11
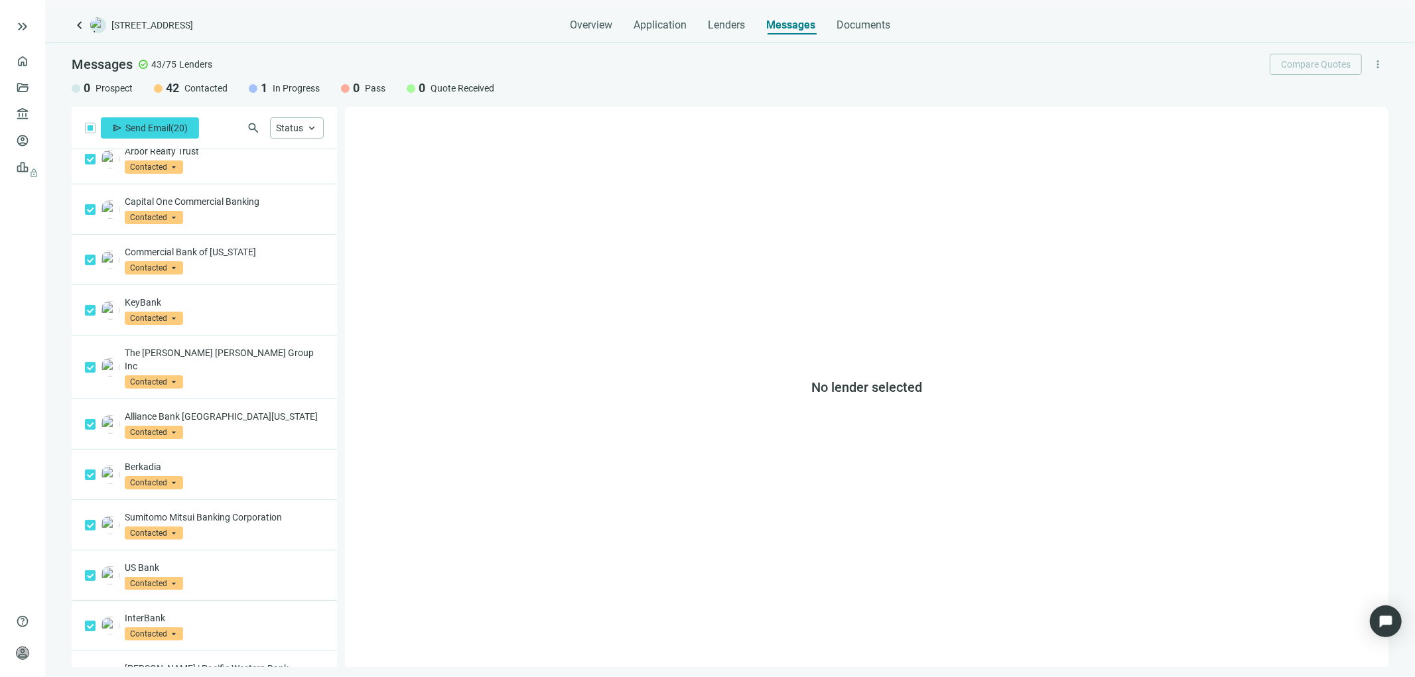
scroll to position [0, 0]
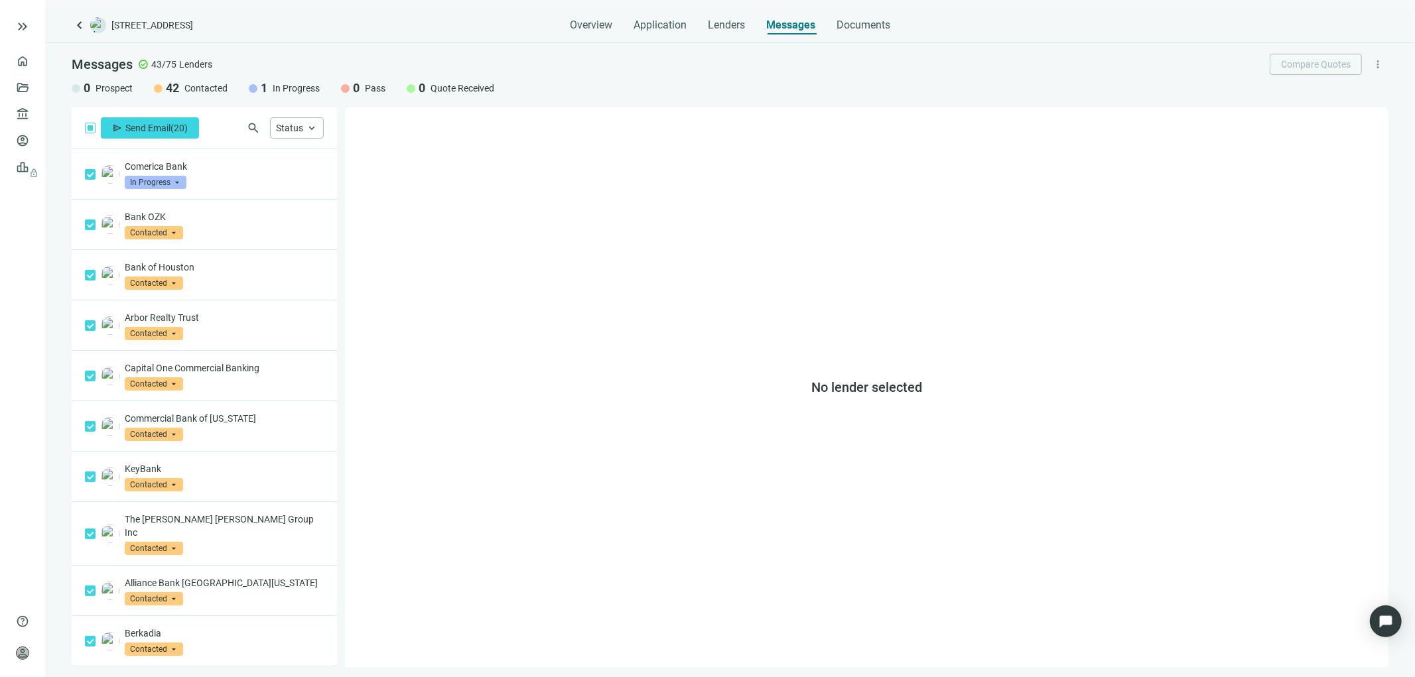
click at [88, 122] on label at bounding box center [90, 128] width 11 height 15
click at [317, 124] on span "keyboard_arrow_up" at bounding box center [312, 128] width 12 height 12
click at [4, 326] on ul "home Overview folder_open Deals account_balance Lenders account_circle Borrower…" at bounding box center [22, 328] width 45 height 561
click at [156, 125] on span "Send Email" at bounding box center [147, 128] width 45 height 11
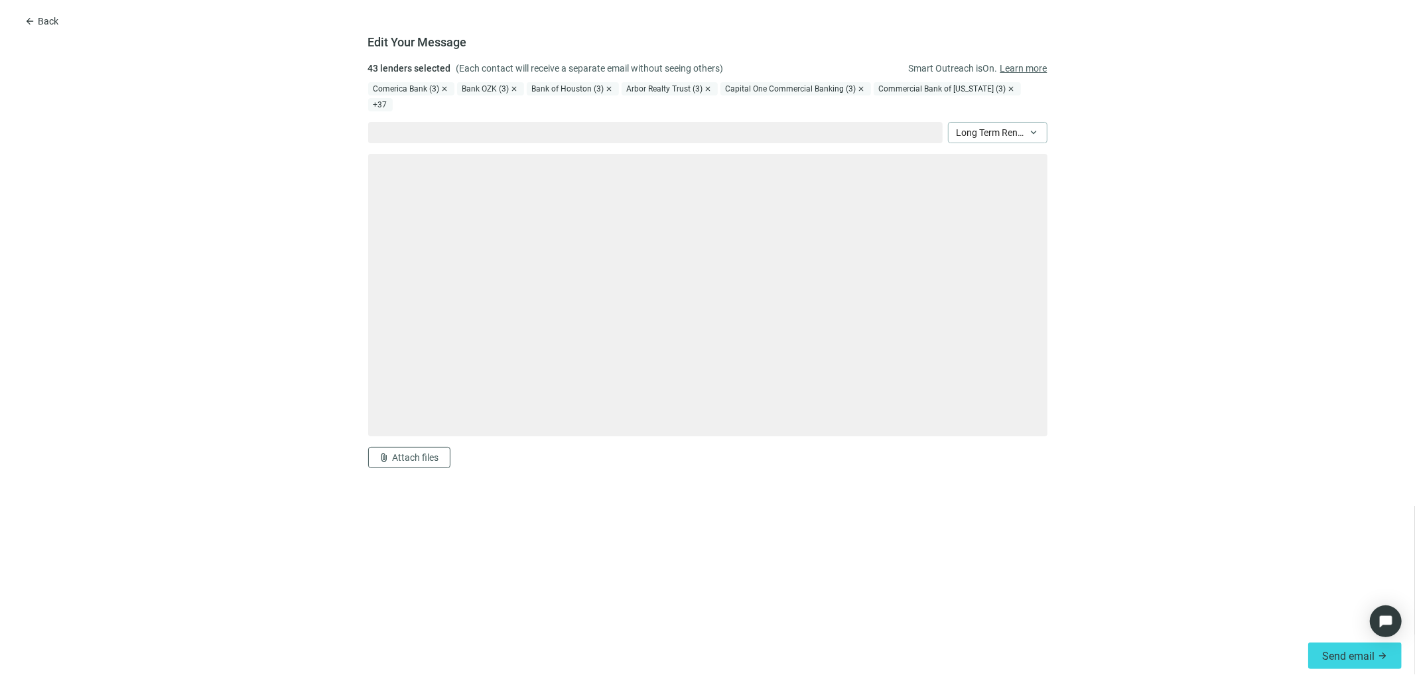
type textarea "**********"
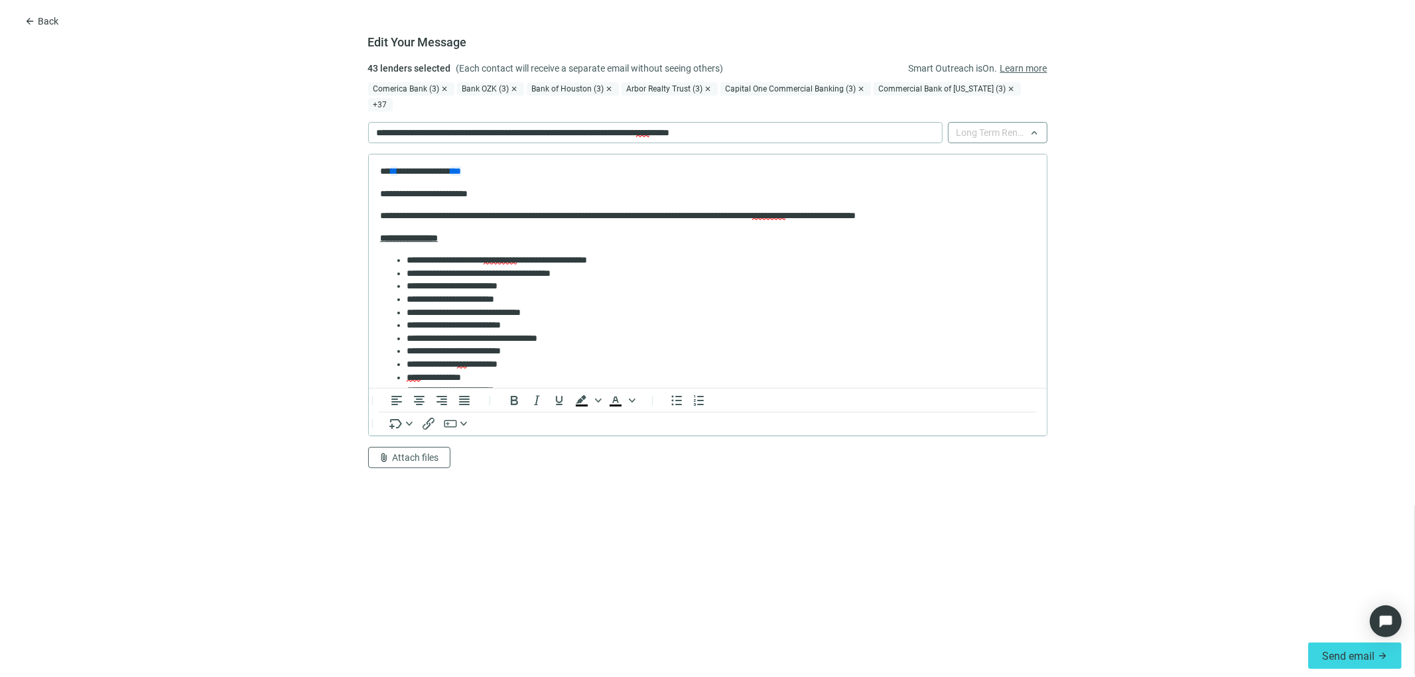
click at [1036, 123] on span "Long Term Rental Loan - Purchase/Refinance" at bounding box center [998, 133] width 82 height 20
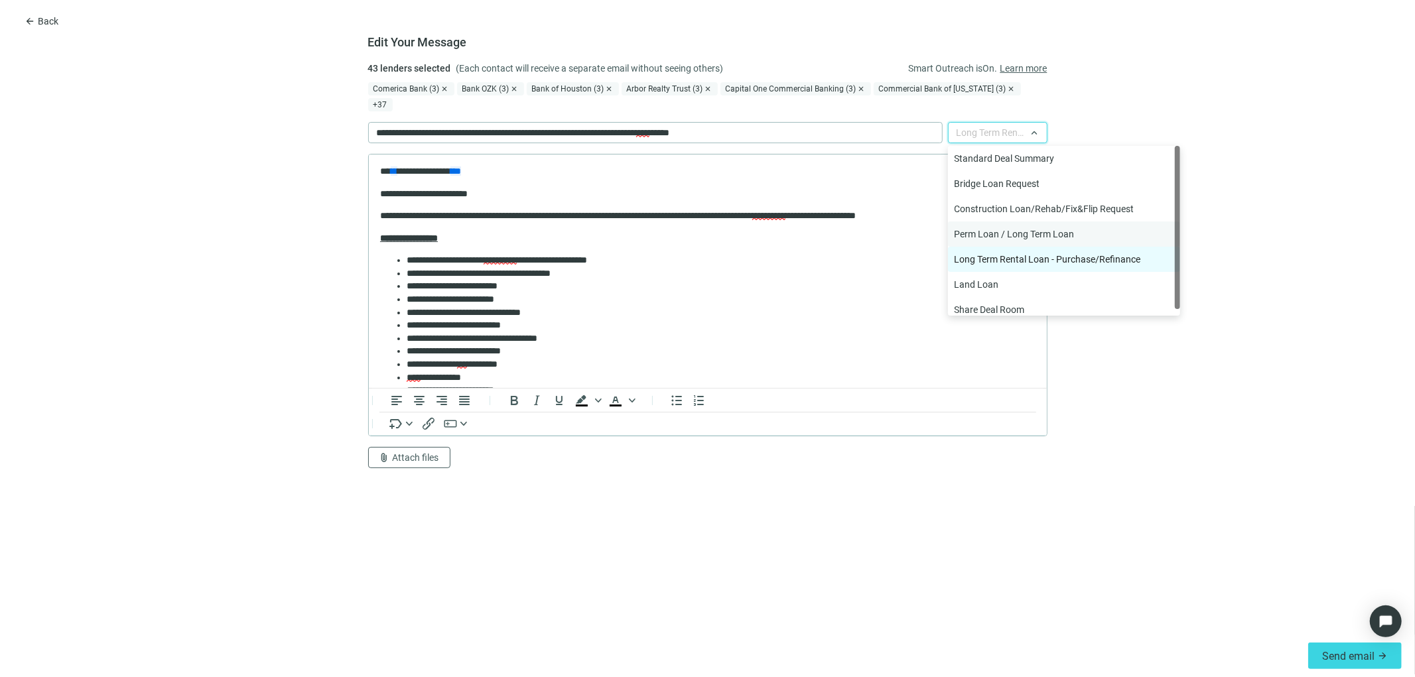
click at [991, 227] on div "Perm Loan / Long Term Loan" at bounding box center [1064, 234] width 219 height 15
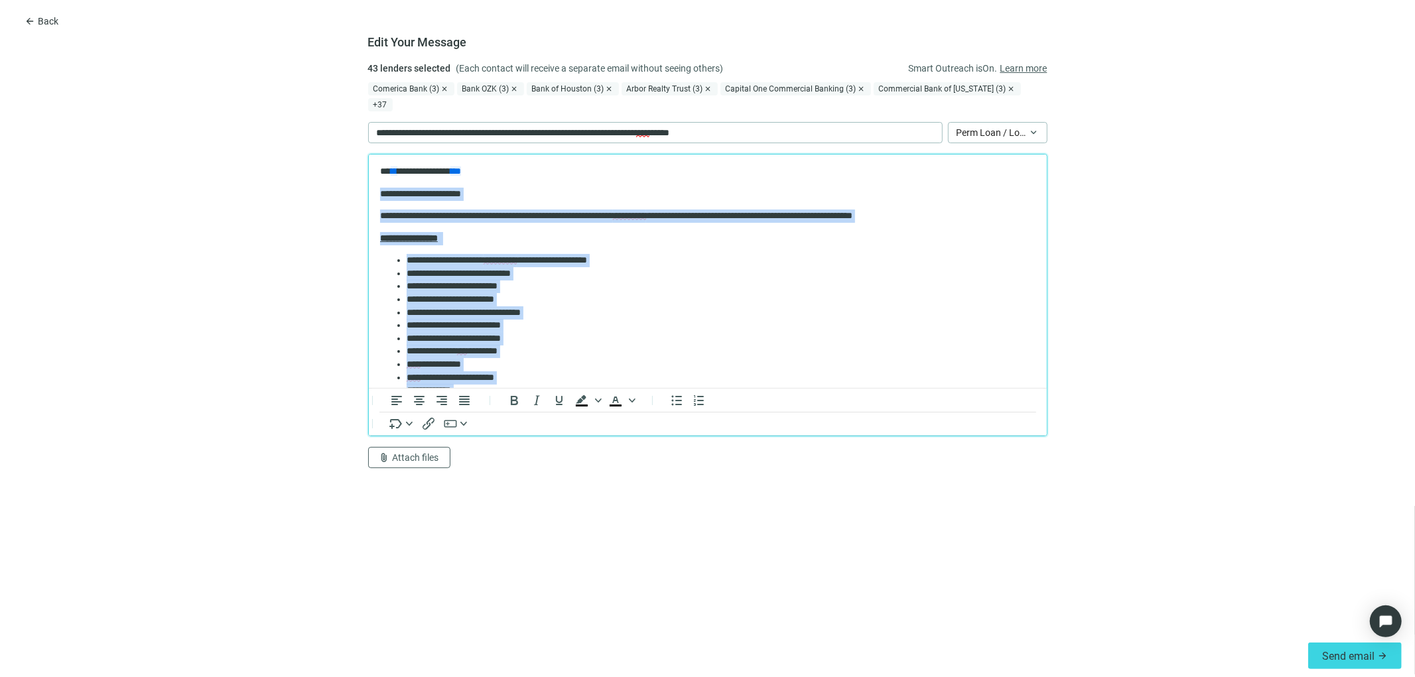
drag, startPoint x: 460, startPoint y: 341, endPoint x: 715, endPoint y: 330, distance: 254.4
click at [368, 190] on html "**********" at bounding box center [707, 414] width 678 height 521
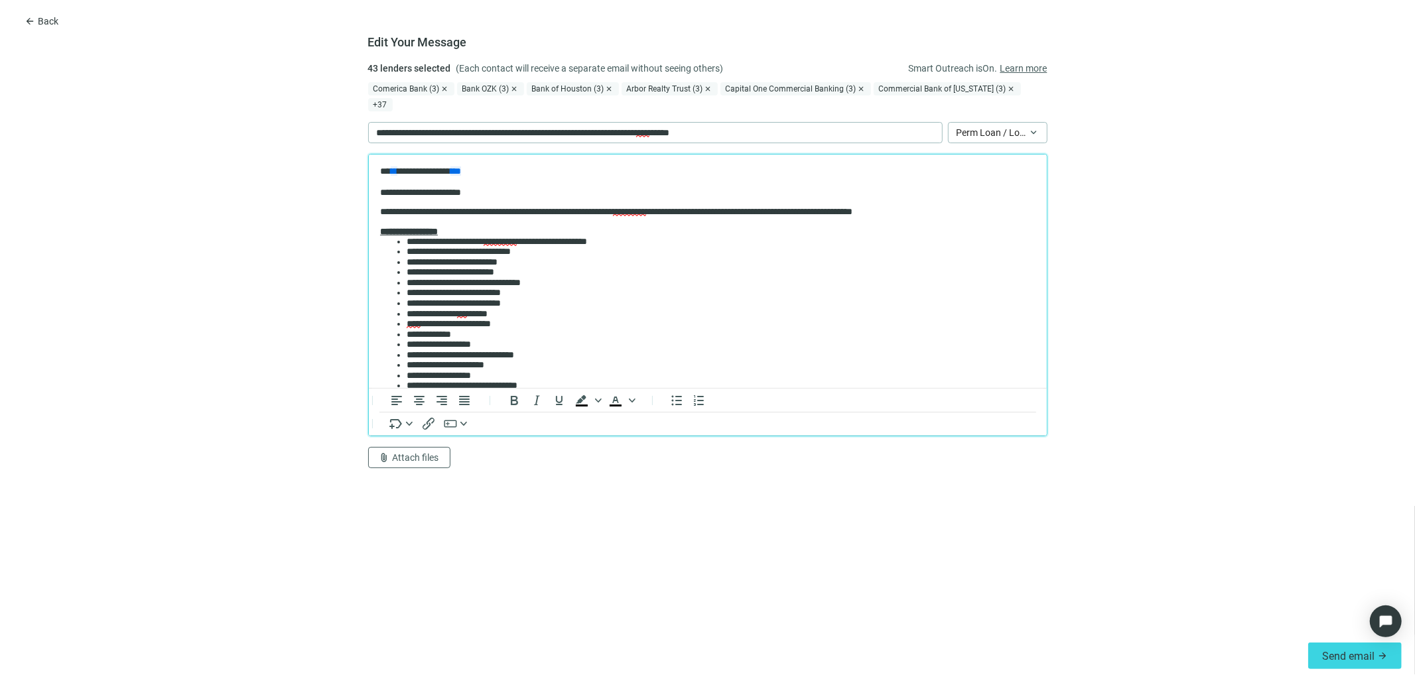
click at [636, 210] on p "**********" at bounding box center [702, 211] width 645 height 11
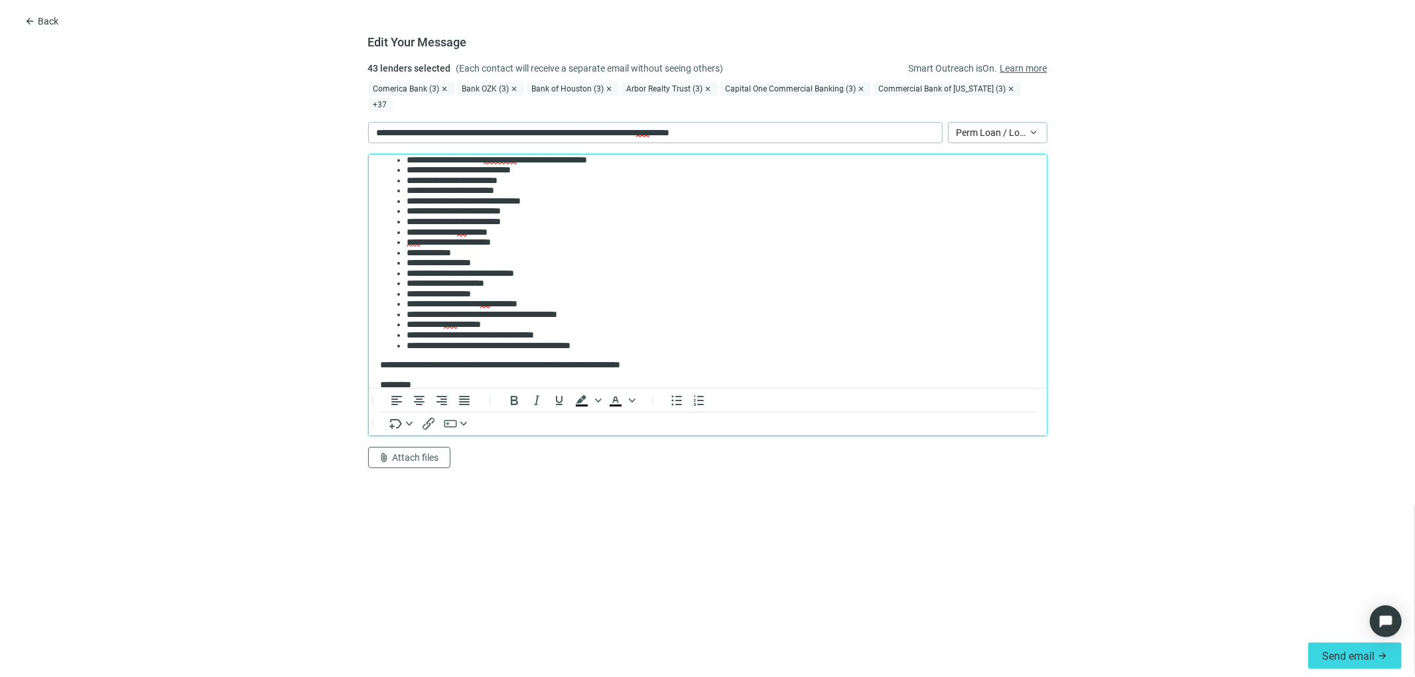
scroll to position [11, 0]
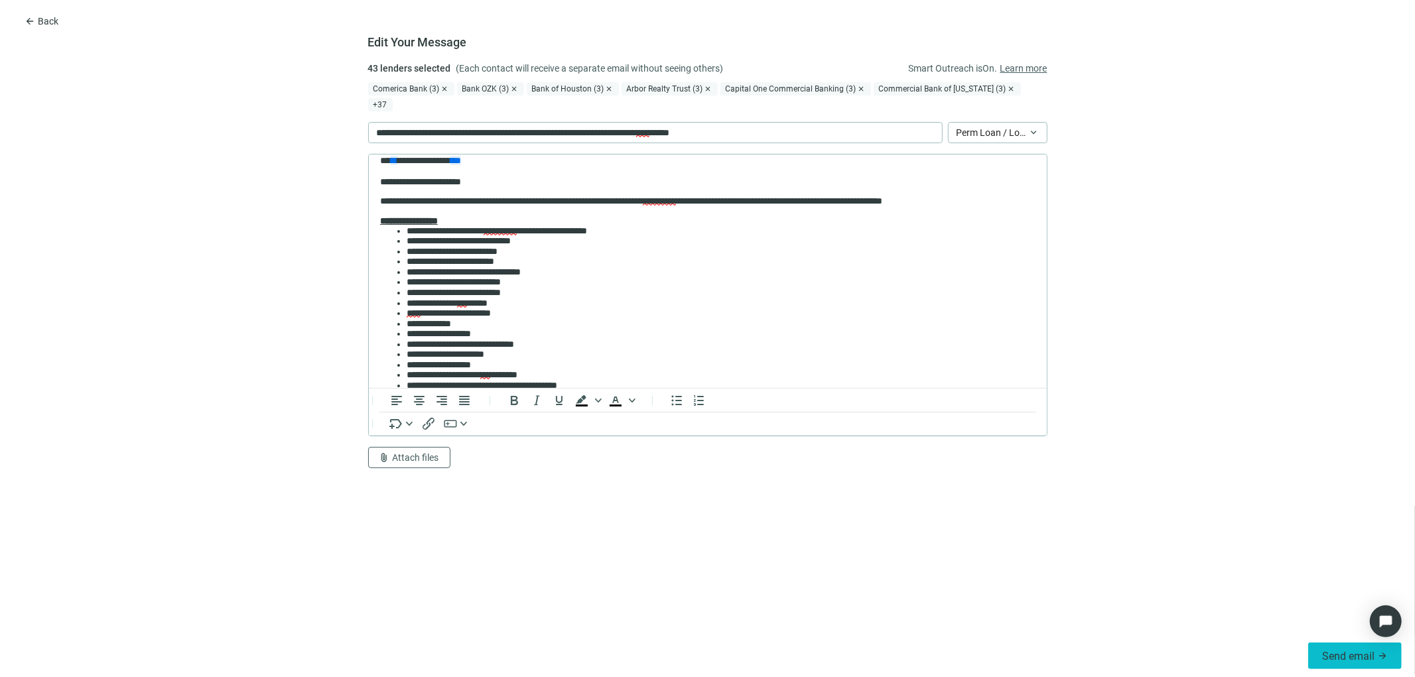
click at [1351, 654] on span "Send email" at bounding box center [1348, 656] width 52 height 13
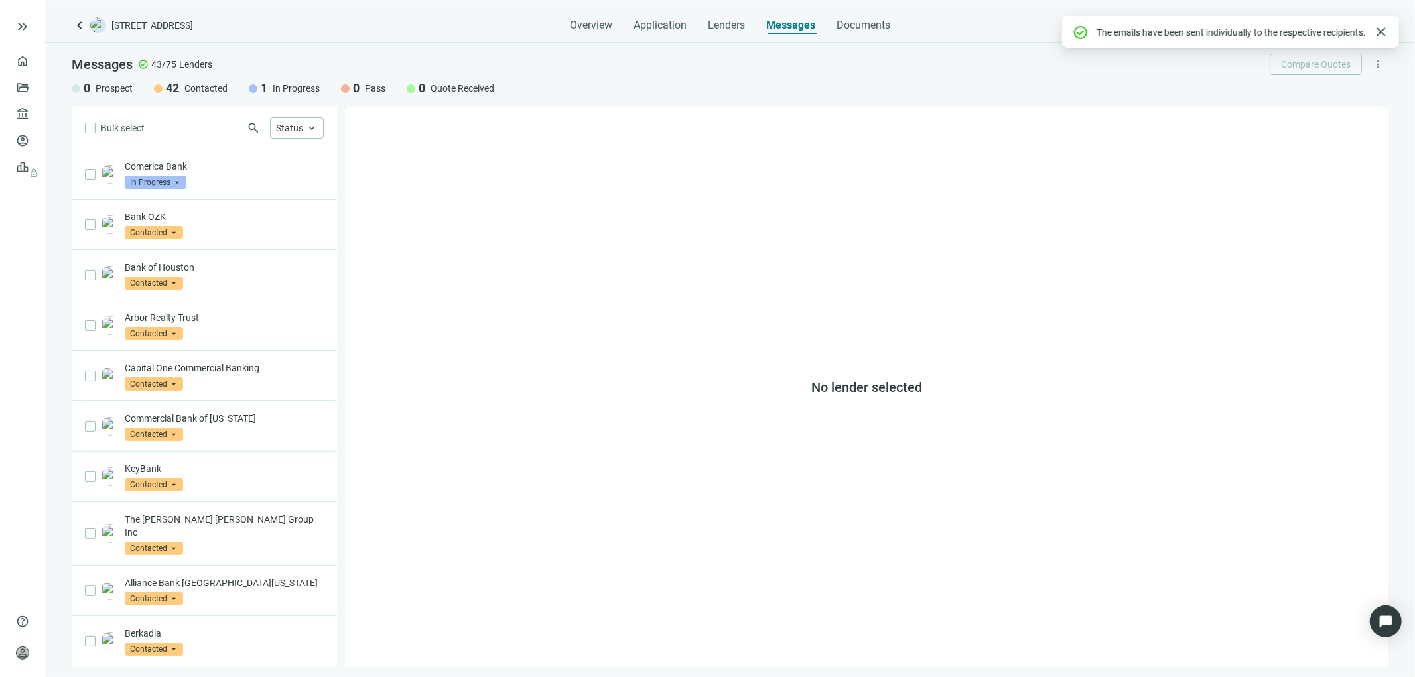
click at [720, 17] on div "Lenders" at bounding box center [726, 21] width 37 height 27
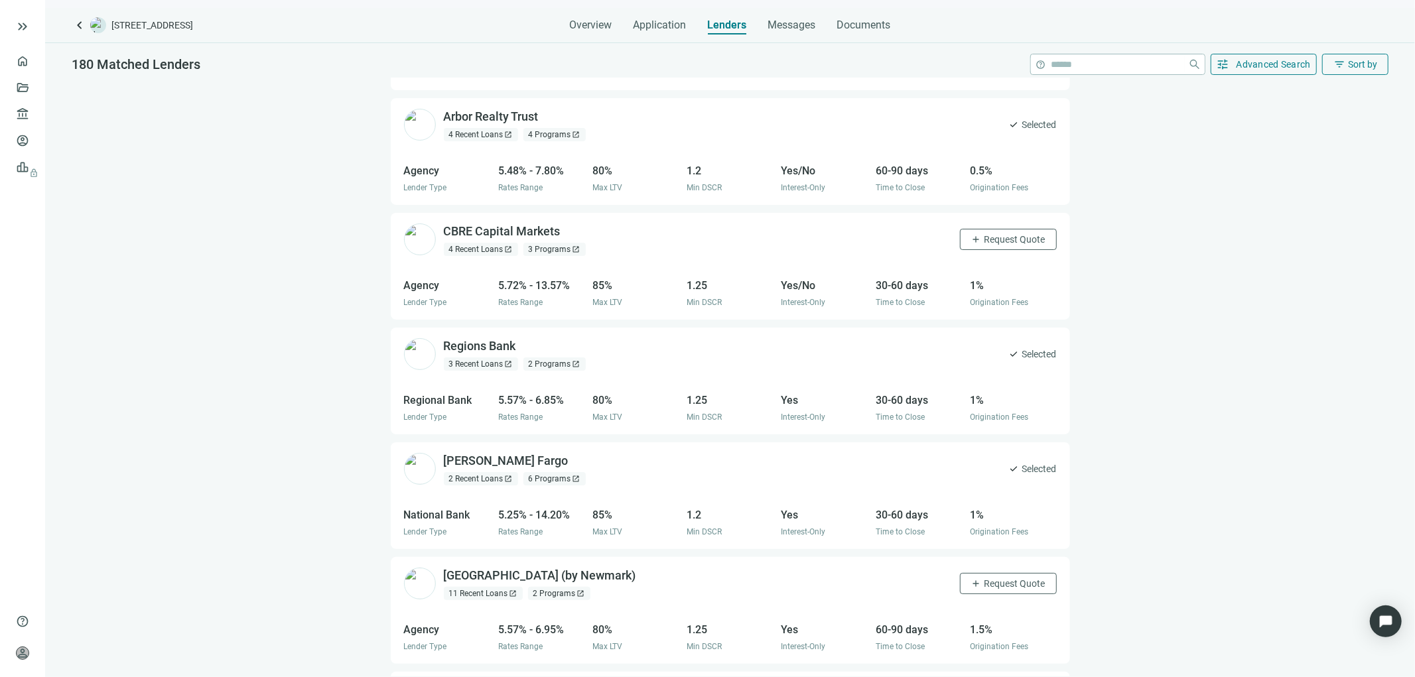
scroll to position [204, 0]
